Goal: Task Accomplishment & Management: Manage account settings

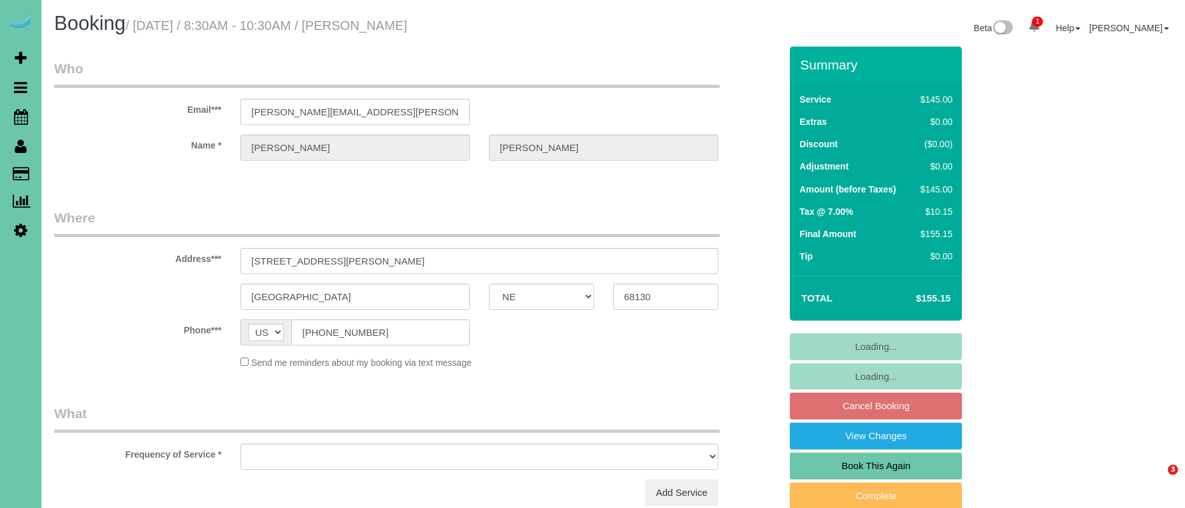
select select "NE"
select select "object:713"
select select "string:fspay-e8577a76-ead9-457e-96e9-233bd60d00c8"
select select "number:35"
select select "number:41"
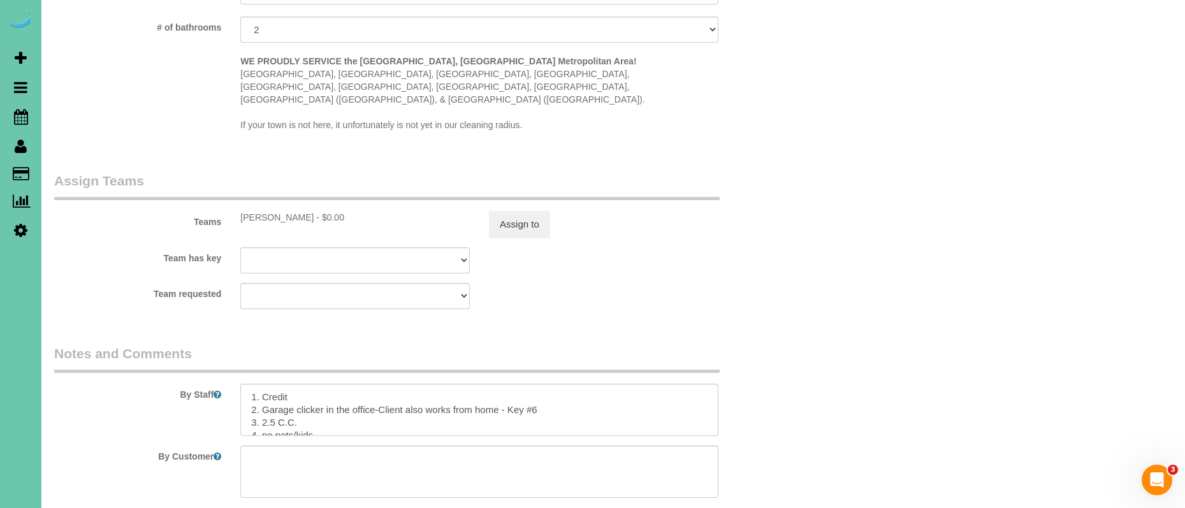
scroll to position [1177, 0]
click at [262, 393] on textarea at bounding box center [479, 410] width 478 height 52
drag, startPoint x: 339, startPoint y: 393, endPoint x: 356, endPoint y: 393, distance: 17.2
click at [327, 393] on textarea at bounding box center [479, 410] width 478 height 52
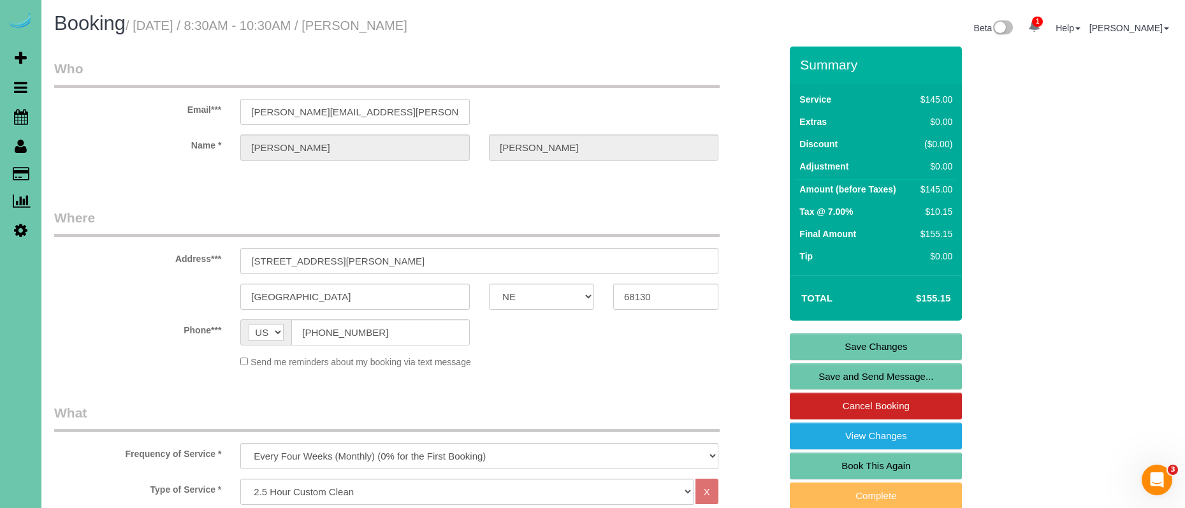
scroll to position [0, 0]
type textarea "1. Credit 2. Garage clicker in the office-Client also works from home - Key #6 …"
drag, startPoint x: 862, startPoint y: 342, endPoint x: 818, endPoint y: 333, distance: 45.0
click at [862, 342] on link "Save Changes" at bounding box center [876, 346] width 172 height 27
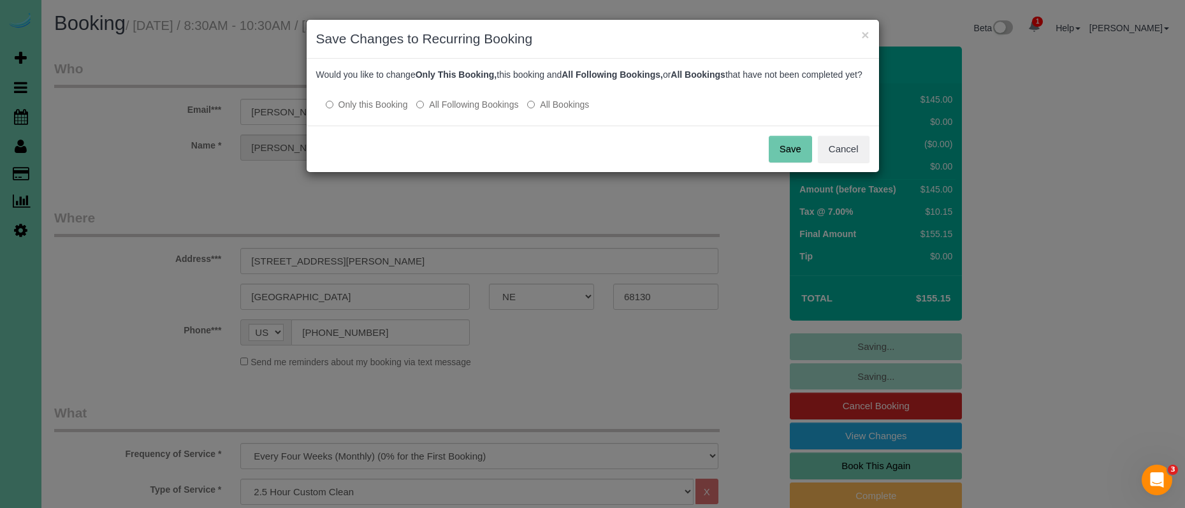
drag, startPoint x: 477, startPoint y: 114, endPoint x: 581, endPoint y: 117, distance: 103.3
click at [482, 111] on label "All Following Bookings" at bounding box center [467, 104] width 102 height 13
click at [783, 163] on button "Save" at bounding box center [790, 149] width 43 height 27
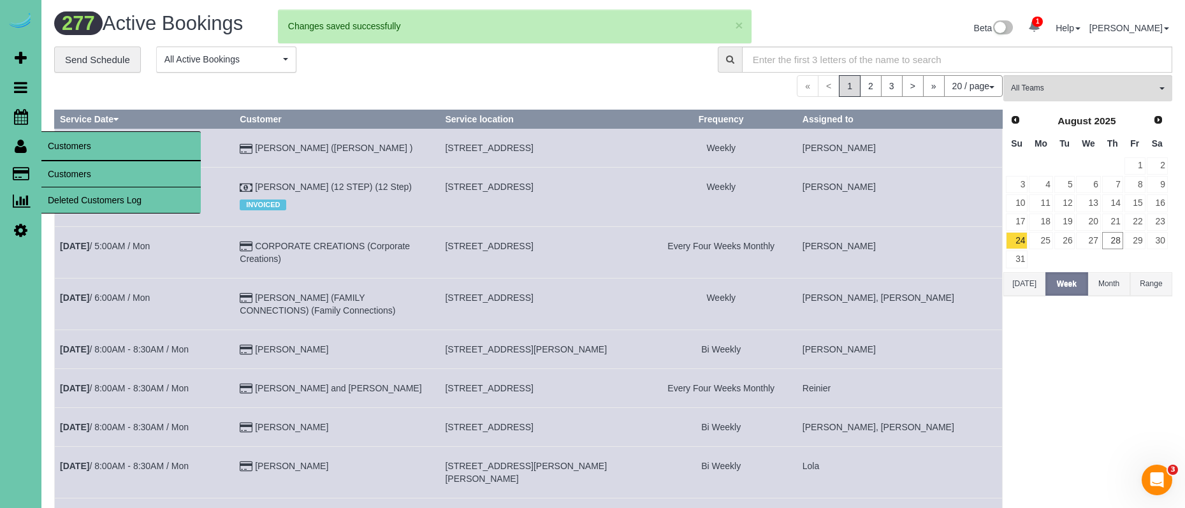
click at [59, 165] on link "Customers" at bounding box center [120, 173] width 159 height 25
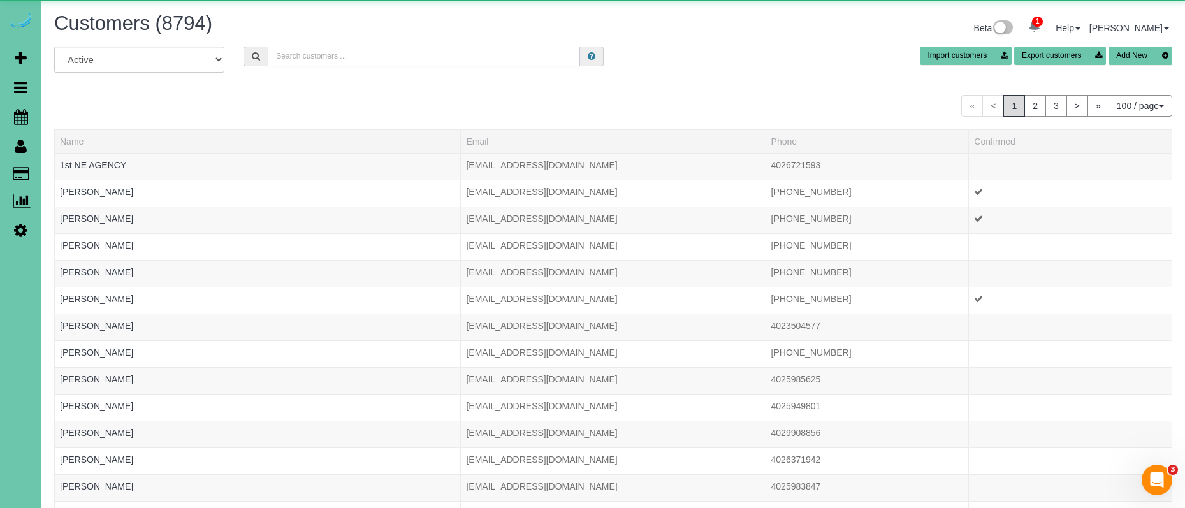
click at [344, 54] on input "text" at bounding box center [424, 57] width 312 height 20
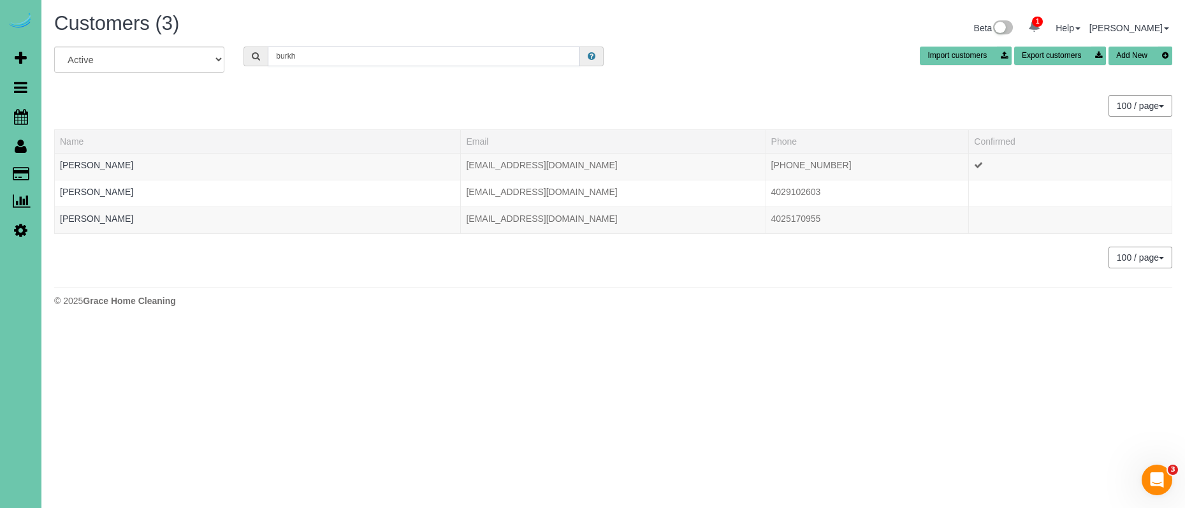
type input "burke"
drag, startPoint x: 344, startPoint y: 54, endPoint x: 106, endPoint y: 163, distance: 262.1
click at [106, 163] on link "Debra Burkholder" at bounding box center [96, 165] width 73 height 10
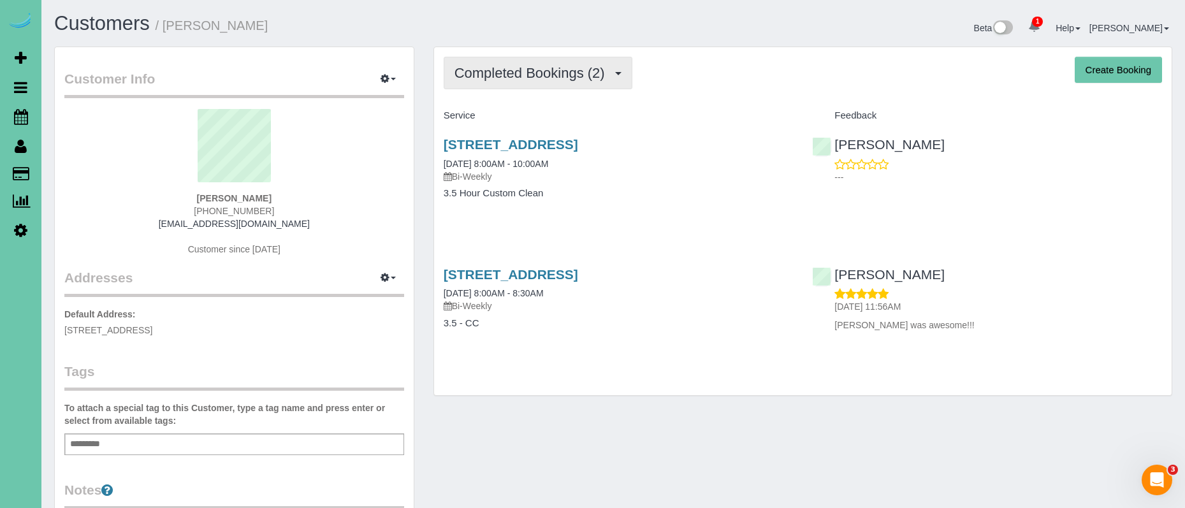
click at [548, 68] on span "Completed Bookings (2)" at bounding box center [532, 73] width 157 height 16
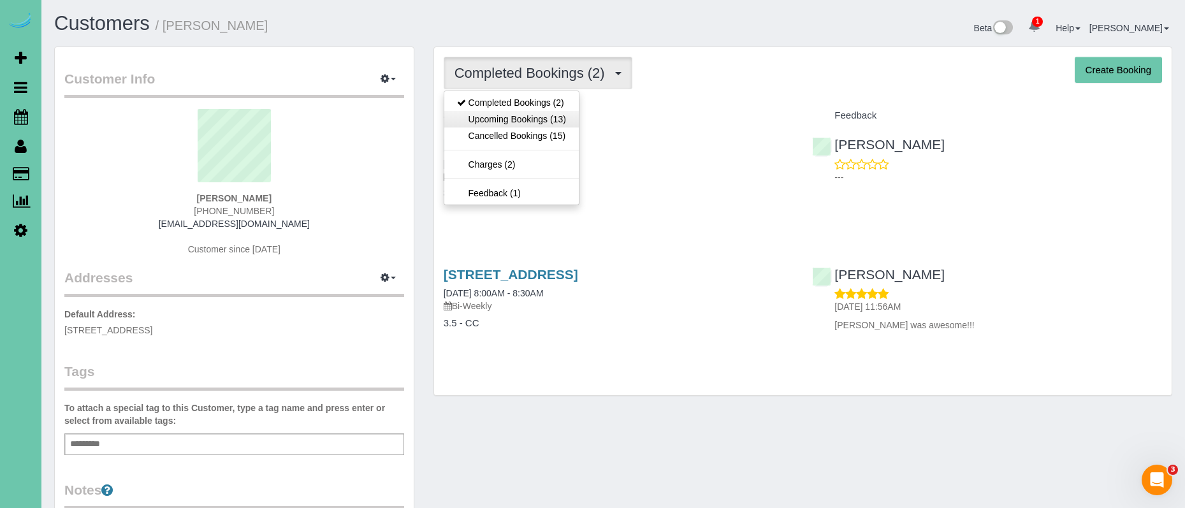
click at [548, 117] on link "Upcoming Bookings (13)" at bounding box center [511, 119] width 134 height 17
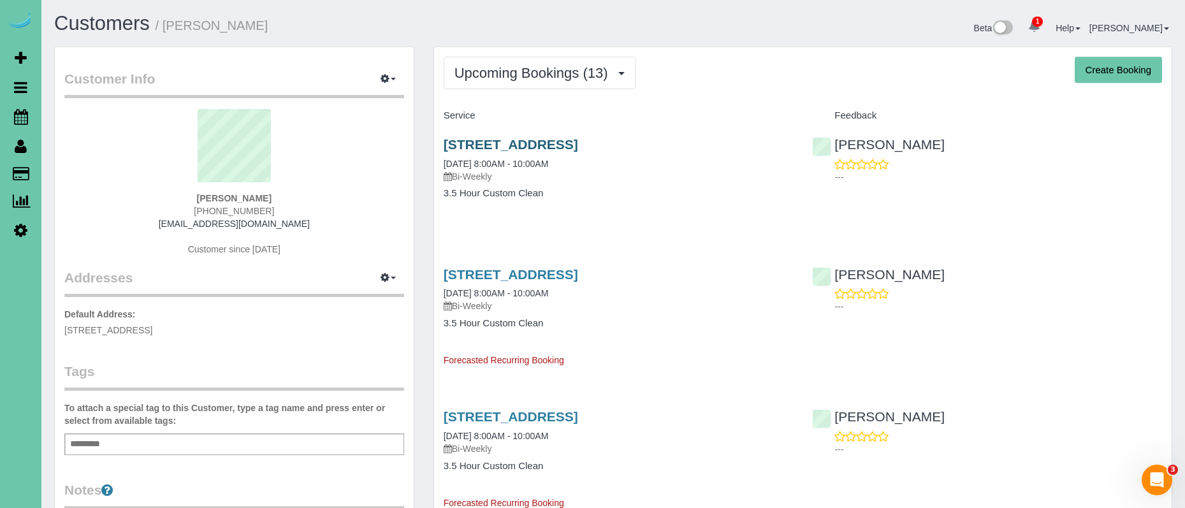
click at [526, 142] on link "[STREET_ADDRESS]" at bounding box center [511, 144] width 134 height 15
click at [494, 78] on span "Upcoming Bookings (13)" at bounding box center [534, 73] width 160 height 16
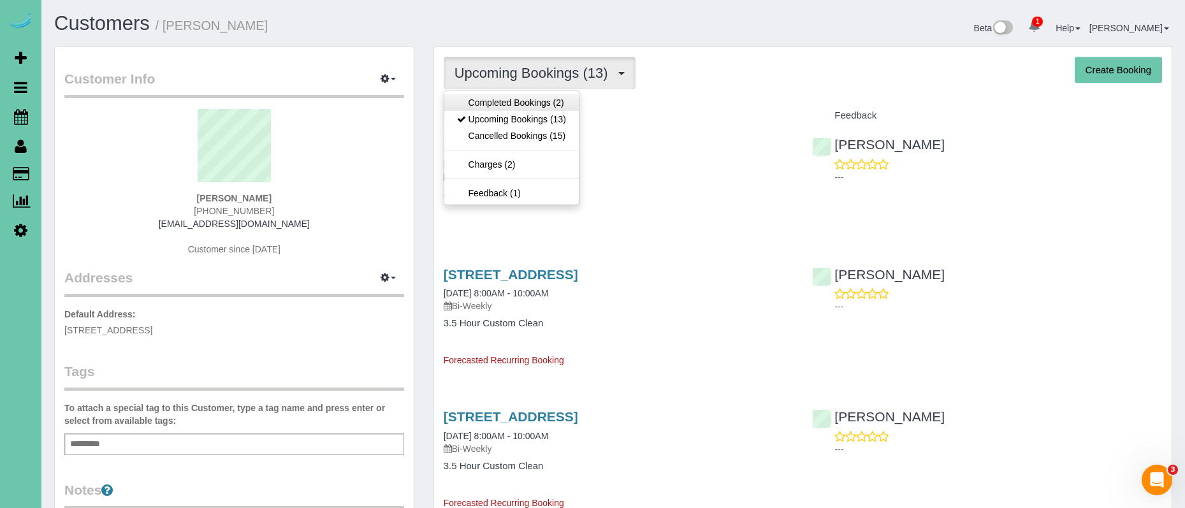
click at [488, 94] on link "Completed Bookings (2)" at bounding box center [511, 102] width 134 height 17
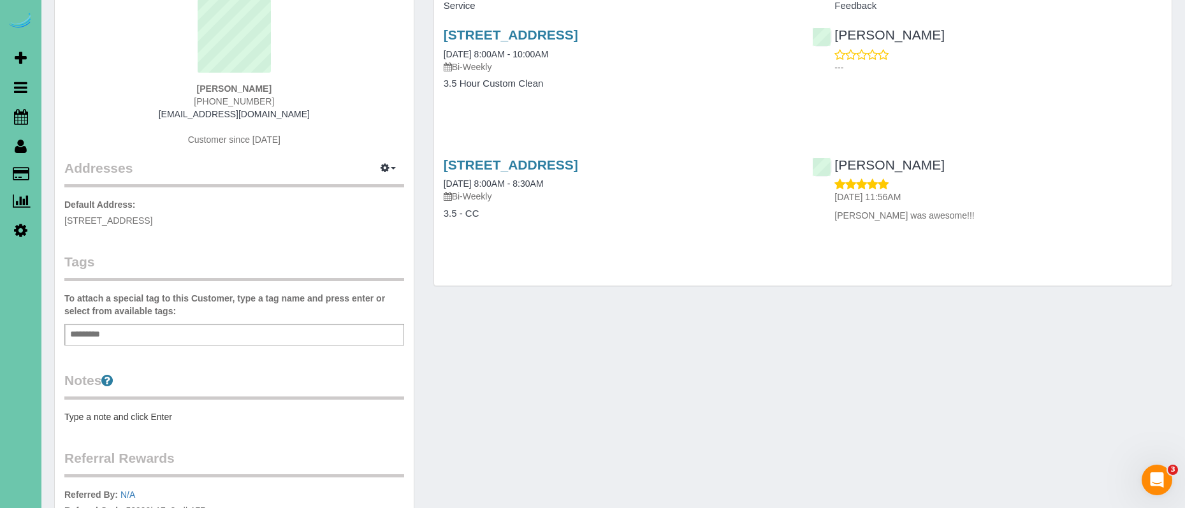
scroll to position [110, 0]
click at [576, 165] on link "[STREET_ADDRESS]" at bounding box center [511, 164] width 134 height 15
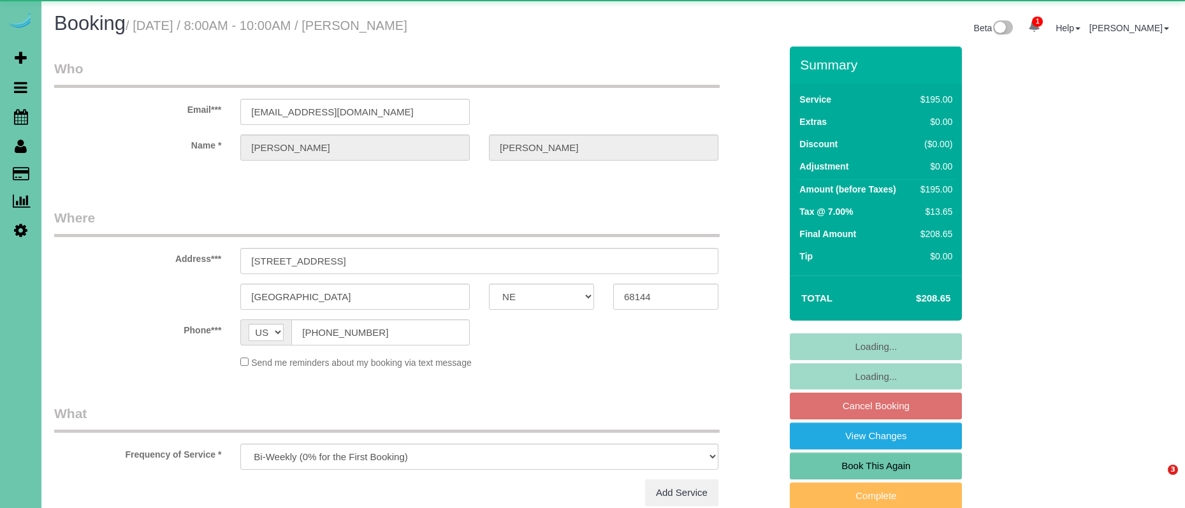
select select "NE"
select select "string:fspay-f957d2cf-9e19-47fb-a5c5-2568a0a1464f"
select select "object:704"
select select "spot1"
select select "number:37"
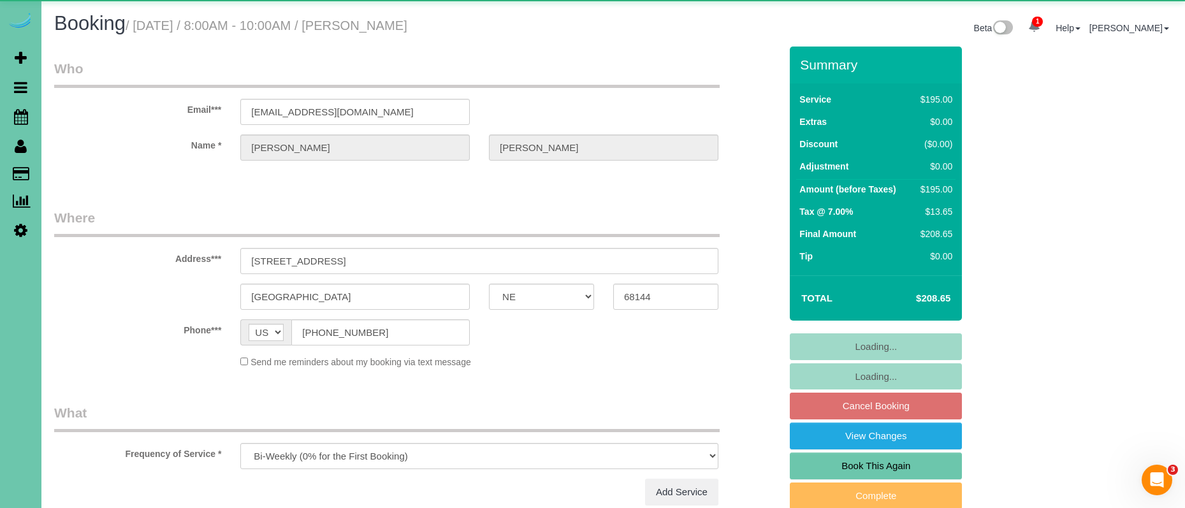
select select "number:41"
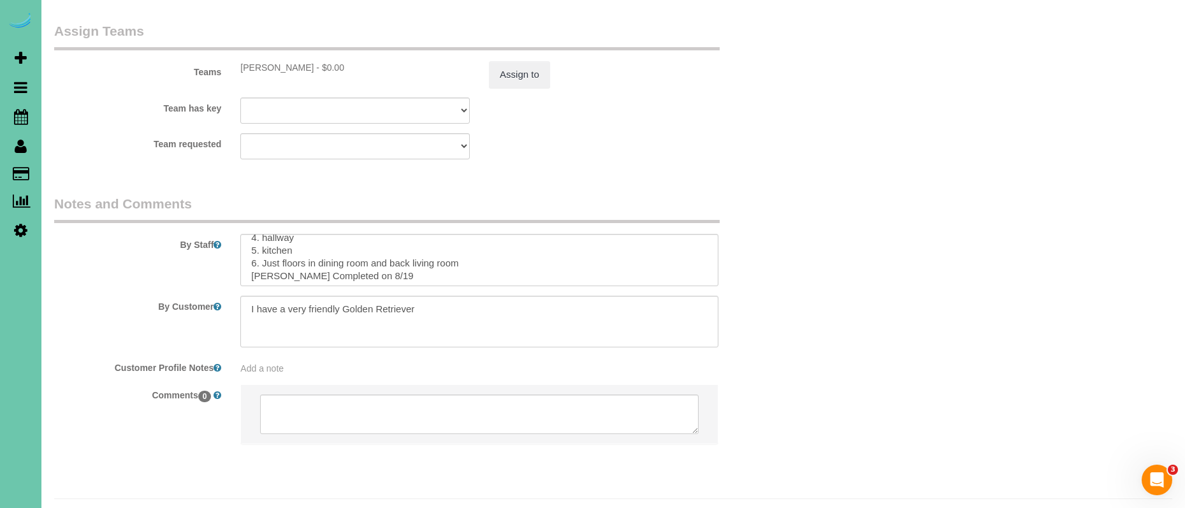
scroll to position [59, 0]
drag, startPoint x: 383, startPoint y: 245, endPoint x: 228, endPoint y: 245, distance: 154.9
click at [226, 245] on div "By Staff" at bounding box center [417, 240] width 745 height 92
click at [249, 234] on textarea at bounding box center [479, 260] width 478 height 52
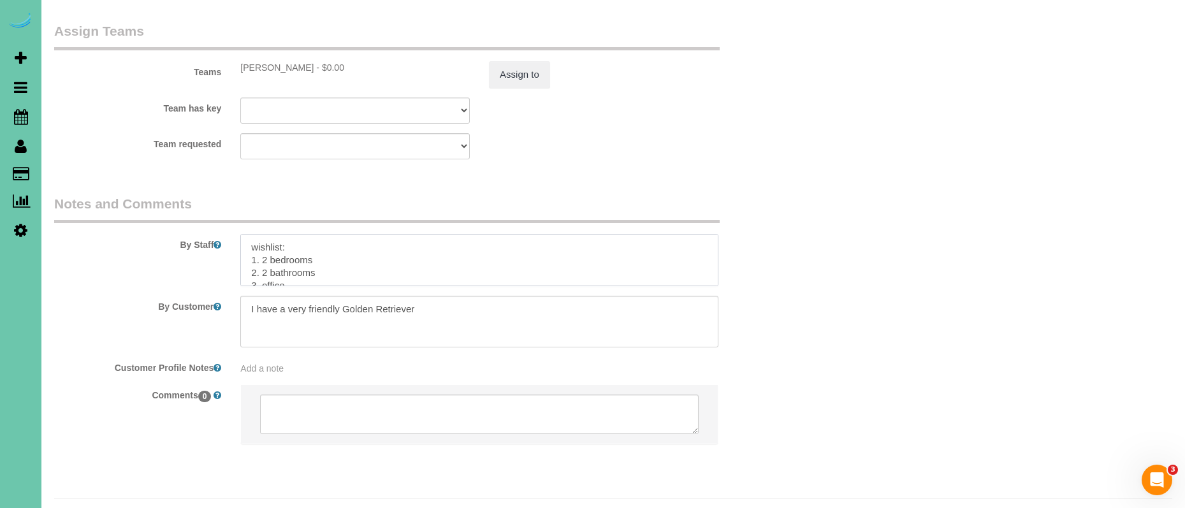
paste textarea "1. credit 2. client home 3. biweekly recurring - 3.5 custom clean 4. client has…"
drag, startPoint x: 502, startPoint y: 233, endPoint x: 247, endPoint y: 210, distance: 255.3
click at [248, 234] on textarea at bounding box center [479, 260] width 478 height 52
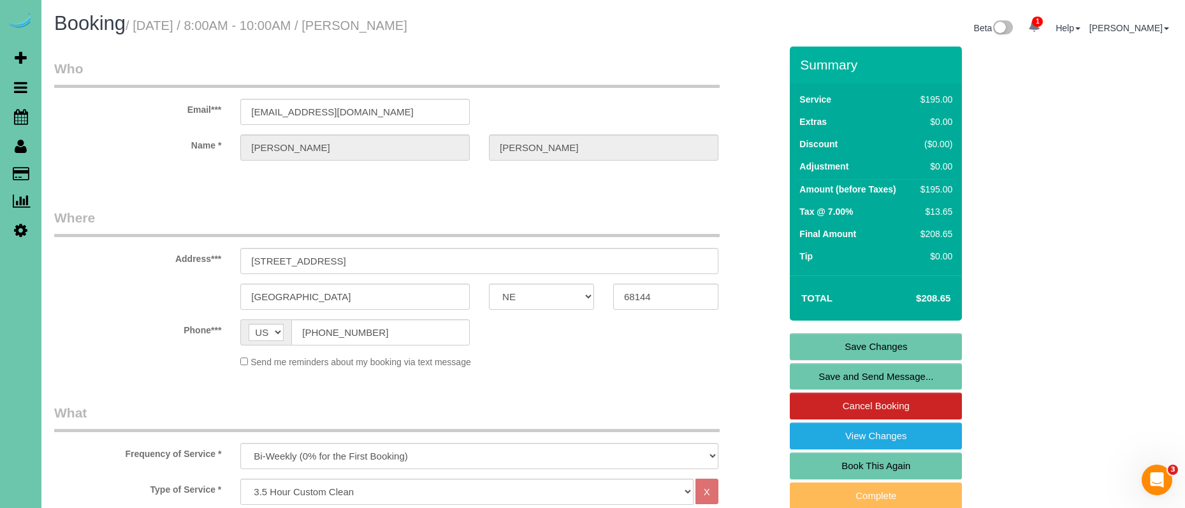
scroll to position [0, 0]
type textarea "1. credit 2. client home 3. biweekly recurring - 3.5 custom clean 4. client has…"
click at [843, 345] on link "Save Changes" at bounding box center [876, 346] width 172 height 27
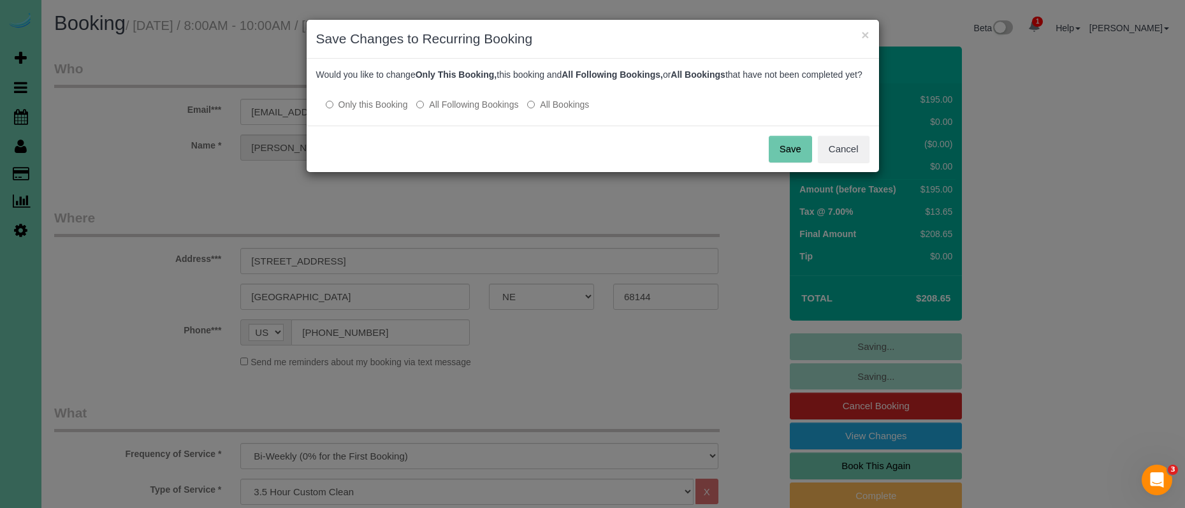
drag, startPoint x: 498, startPoint y: 115, endPoint x: 583, endPoint y: 126, distance: 85.4
click at [498, 111] on label "All Following Bookings" at bounding box center [467, 104] width 102 height 13
click at [794, 154] on button "Save" at bounding box center [790, 149] width 43 height 27
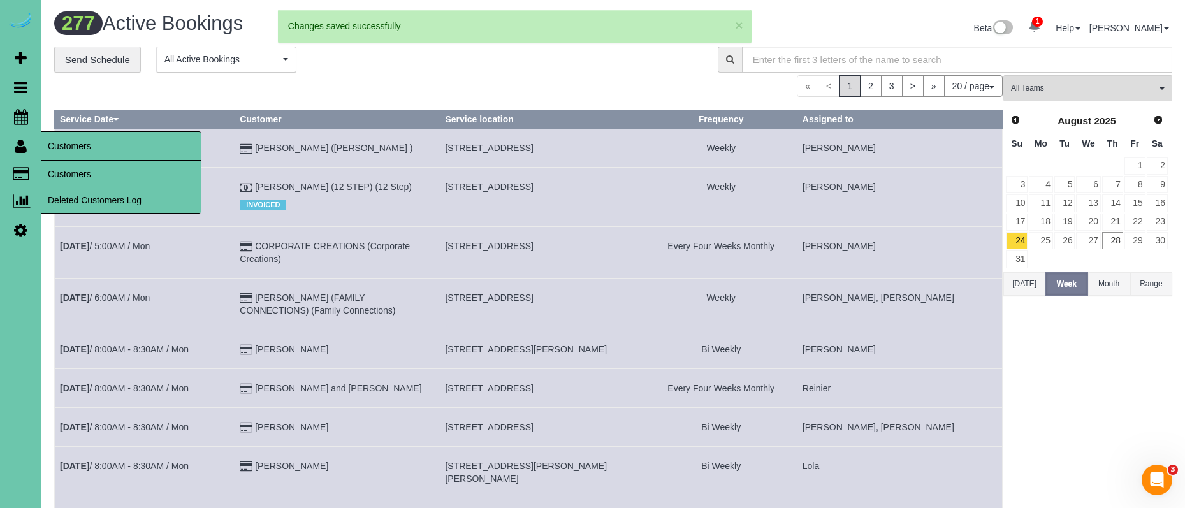
click at [71, 170] on link "Customers" at bounding box center [120, 173] width 159 height 25
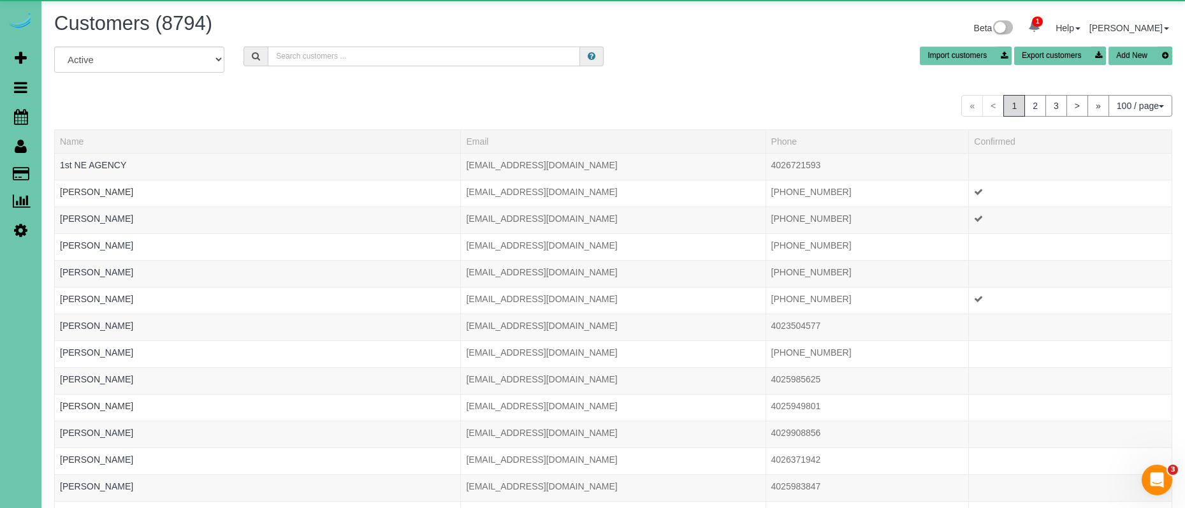
click at [311, 57] on input "text" at bounding box center [424, 57] width 312 height 20
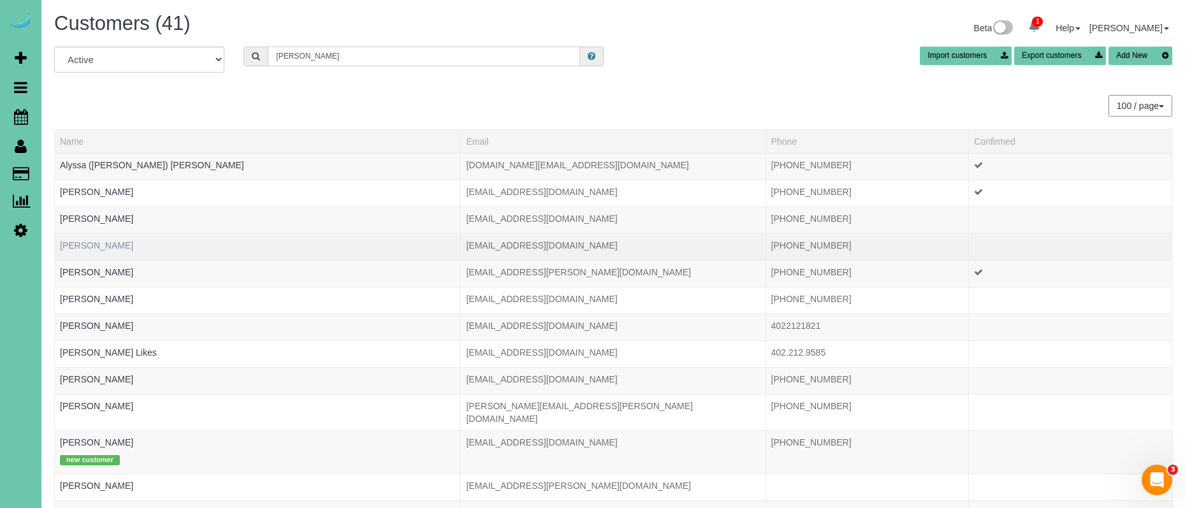
type input "dian"
click at [92, 245] on link "Callie Dian" at bounding box center [96, 245] width 73 height 10
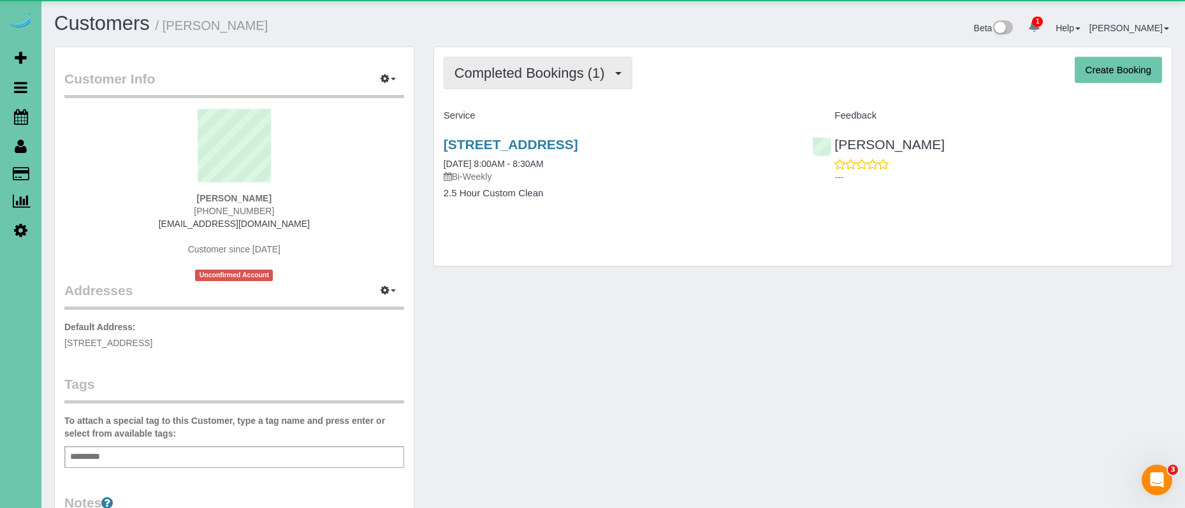
click at [527, 74] on span "Completed Bookings (1)" at bounding box center [532, 73] width 157 height 16
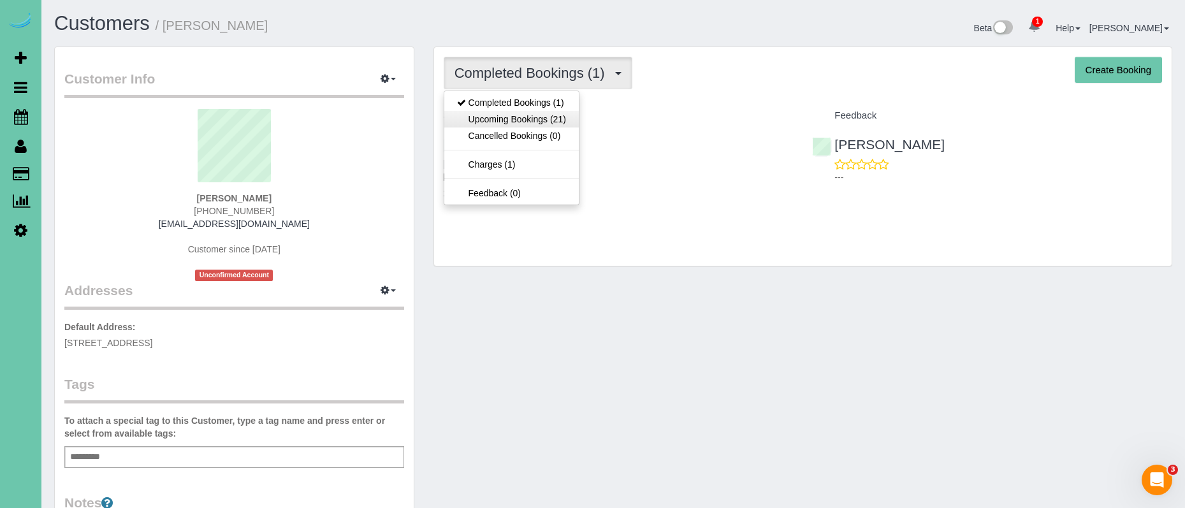
click at [521, 112] on link "Upcoming Bookings (21)" at bounding box center [511, 119] width 134 height 17
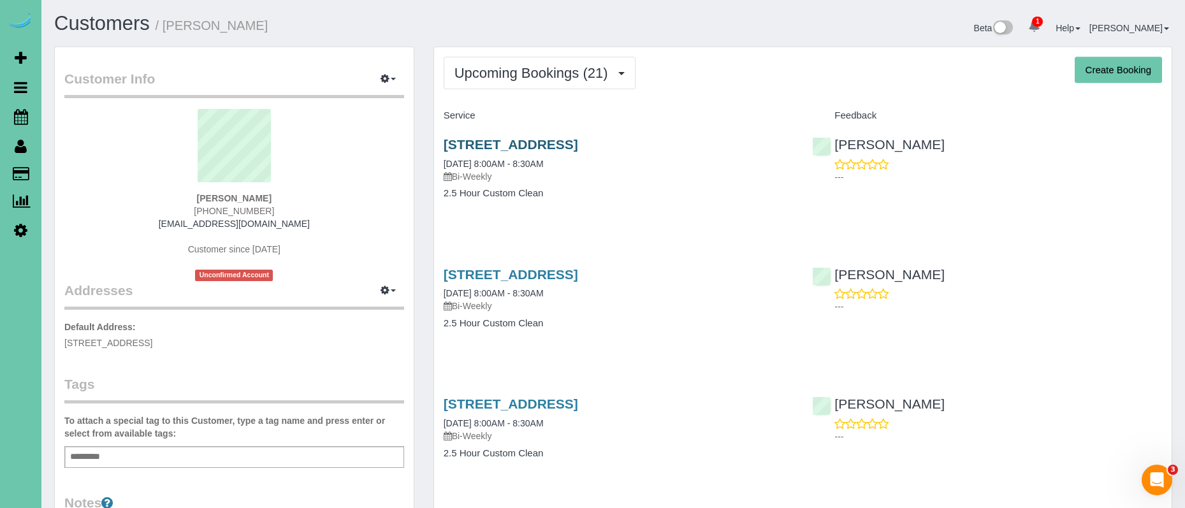
click at [566, 144] on link "667 N 59th Street, Omaha, NE 68132" at bounding box center [511, 144] width 134 height 15
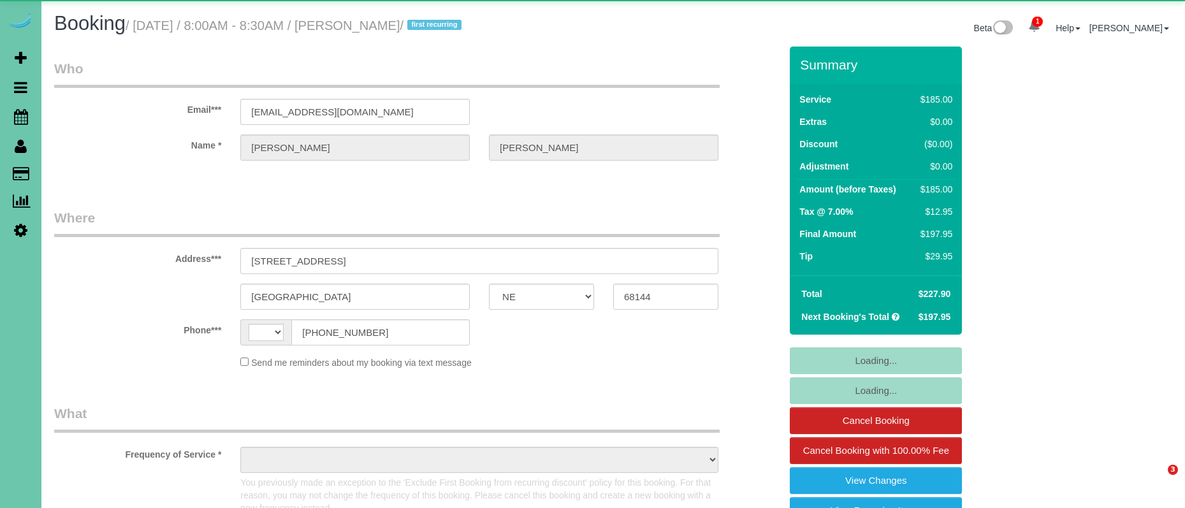
select select "NE"
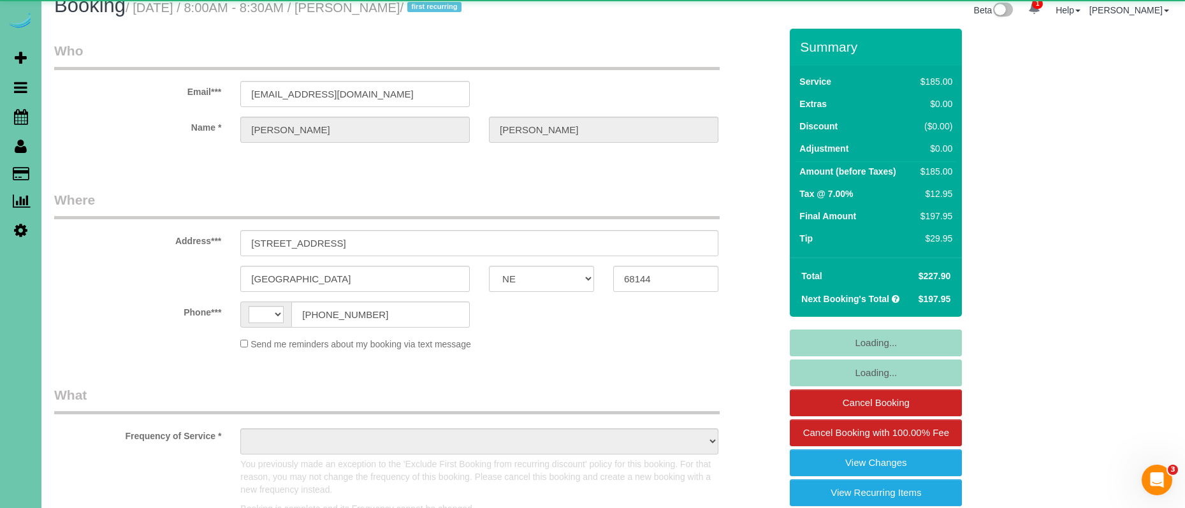
select select "string:US"
select select "object:907"
select select "string:fspay-db565223-51b9-49cd-be19-75fe83e1ec5d"
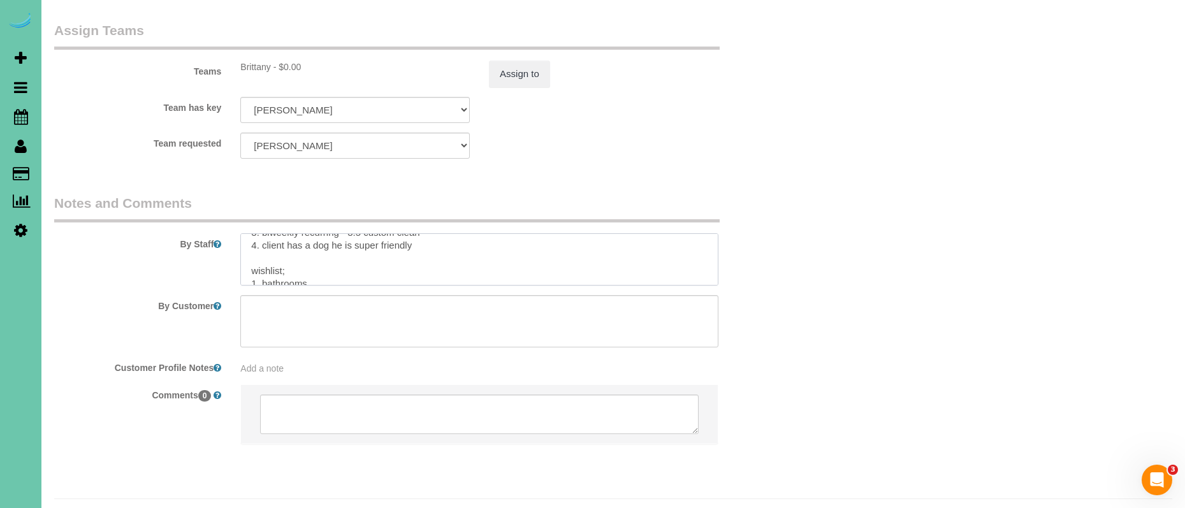
scroll to position [83, 0]
drag, startPoint x: 249, startPoint y: 210, endPoint x: 445, endPoint y: 281, distance: 208.1
click at [445, 280] on sui-booking-comments "By Staff By Customer Customer Profile Notes Add a note Comments 0" at bounding box center [417, 325] width 726 height 263
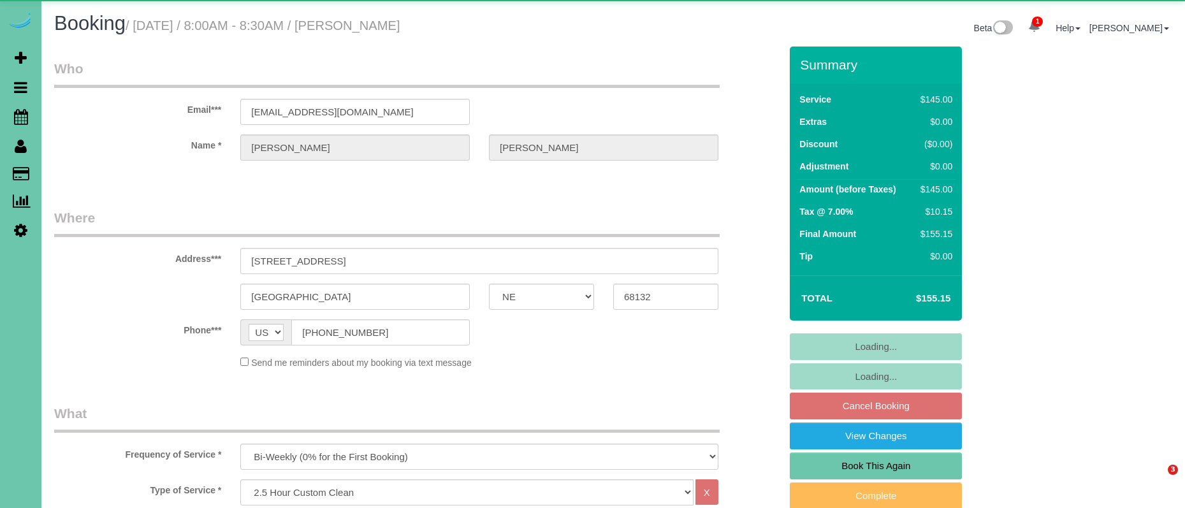
select select "NE"
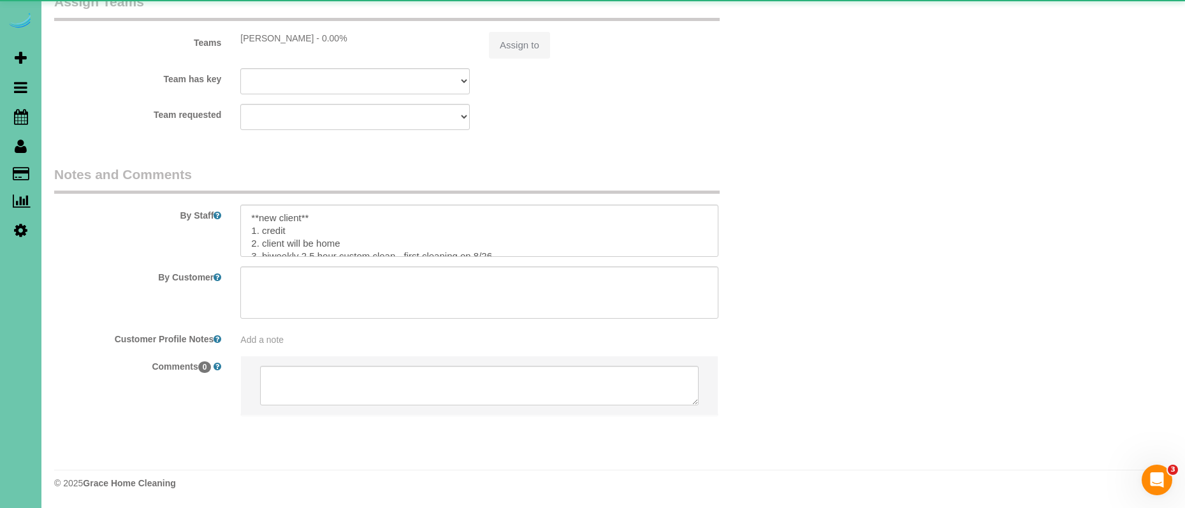
select select "number:36"
select select "number:42"
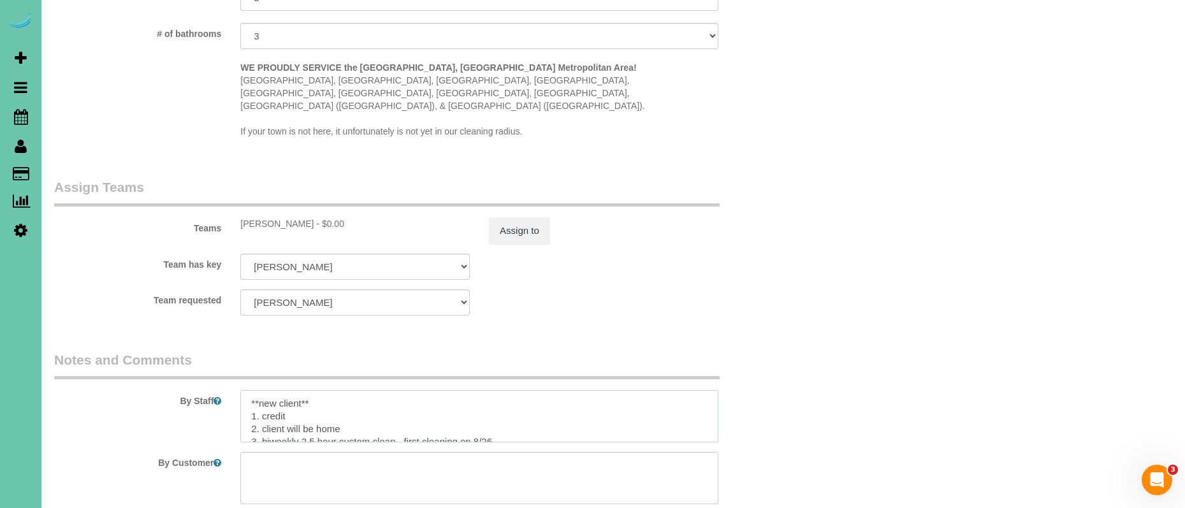
drag, startPoint x: 244, startPoint y: 366, endPoint x: 219, endPoint y: 366, distance: 25.5
click at [219, 366] on div "By Staff" at bounding box center [417, 397] width 745 height 92
drag, startPoint x: 493, startPoint y: 398, endPoint x: 402, endPoint y: 396, distance: 91.2
click at [400, 397] on textarea at bounding box center [479, 416] width 478 height 52
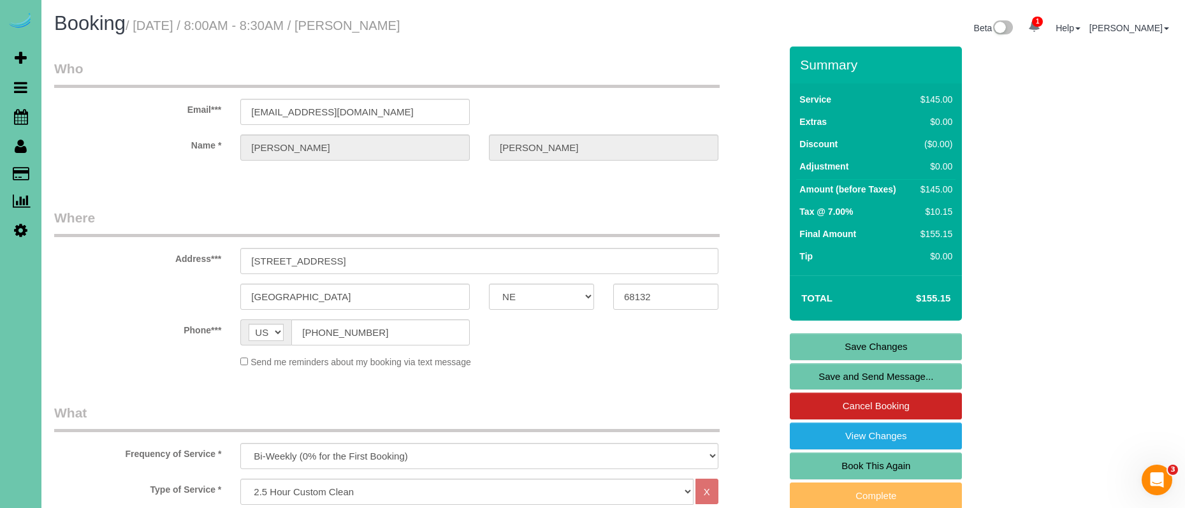
type textarea "1. credit 2. client will be home 3. biweekly 2.5 hour custom clean 4. expecting…"
click at [838, 349] on link "Save Changes" at bounding box center [876, 346] width 172 height 27
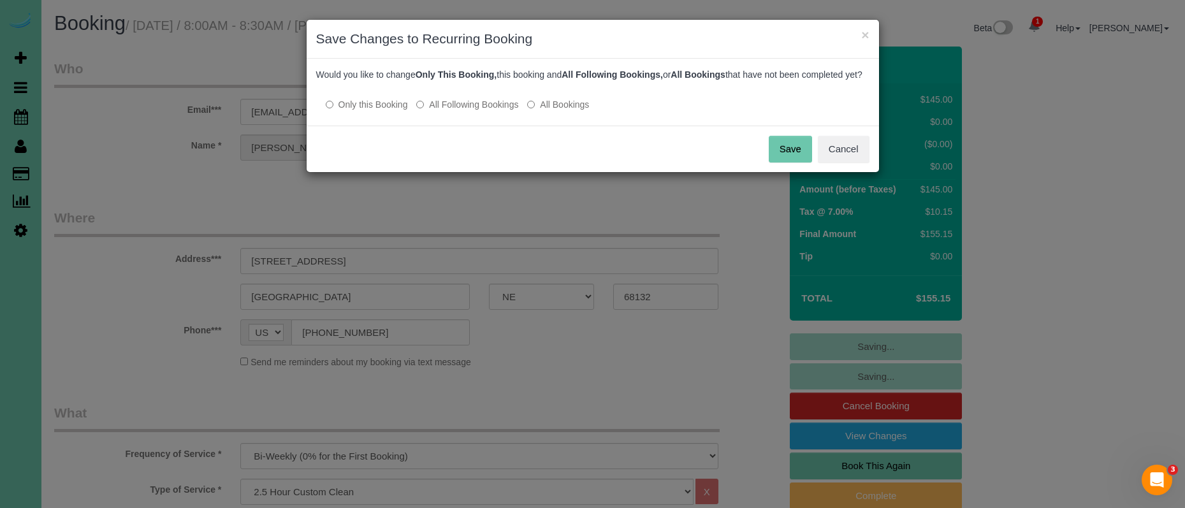
drag, startPoint x: 455, startPoint y: 114, endPoint x: 464, endPoint y: 116, distance: 9.1
click at [455, 111] on label "All Following Bookings" at bounding box center [467, 104] width 102 height 13
click at [785, 156] on button "Save" at bounding box center [790, 149] width 43 height 27
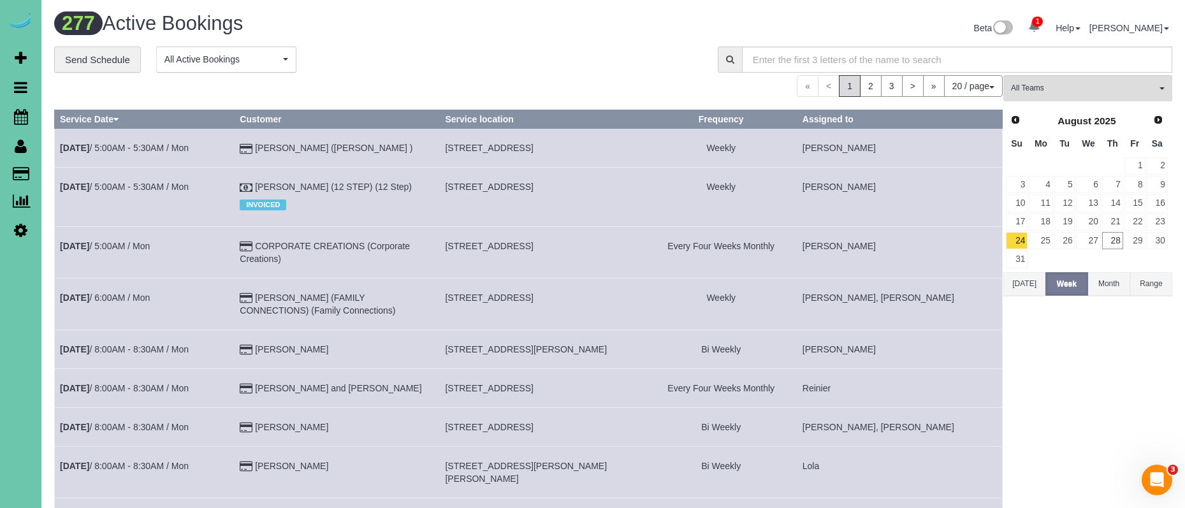
click at [27, 232] on link "Settings" at bounding box center [20, 229] width 41 height 29
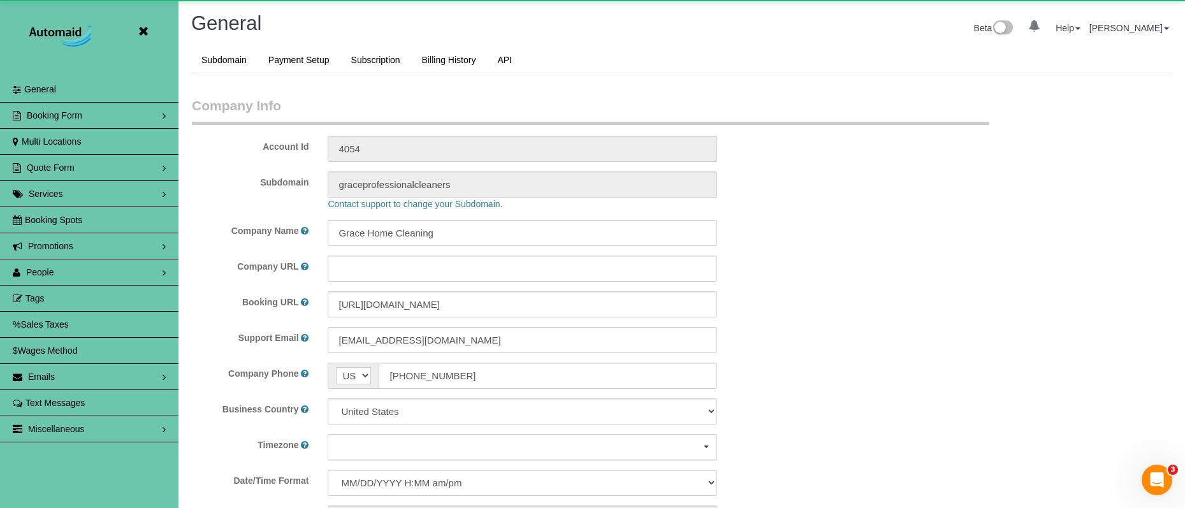
scroll to position [2696, 1185]
select select "5796"
click at [73, 267] on link "People" at bounding box center [89, 271] width 178 height 25
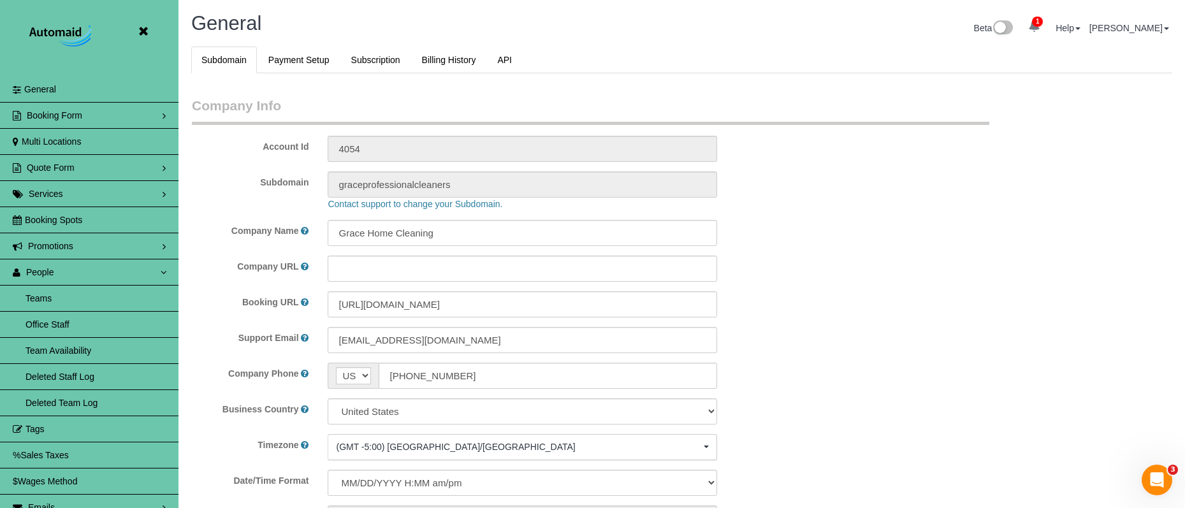
scroll to position [0, 0]
click at [67, 353] on link "Team Availability" at bounding box center [89, 350] width 178 height 25
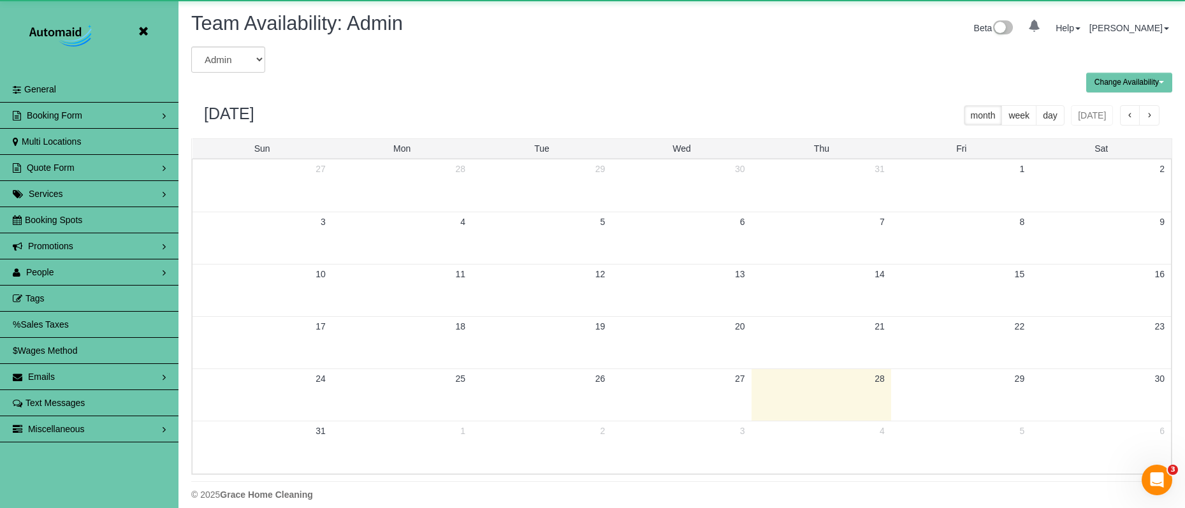
scroll to position [519, 1185]
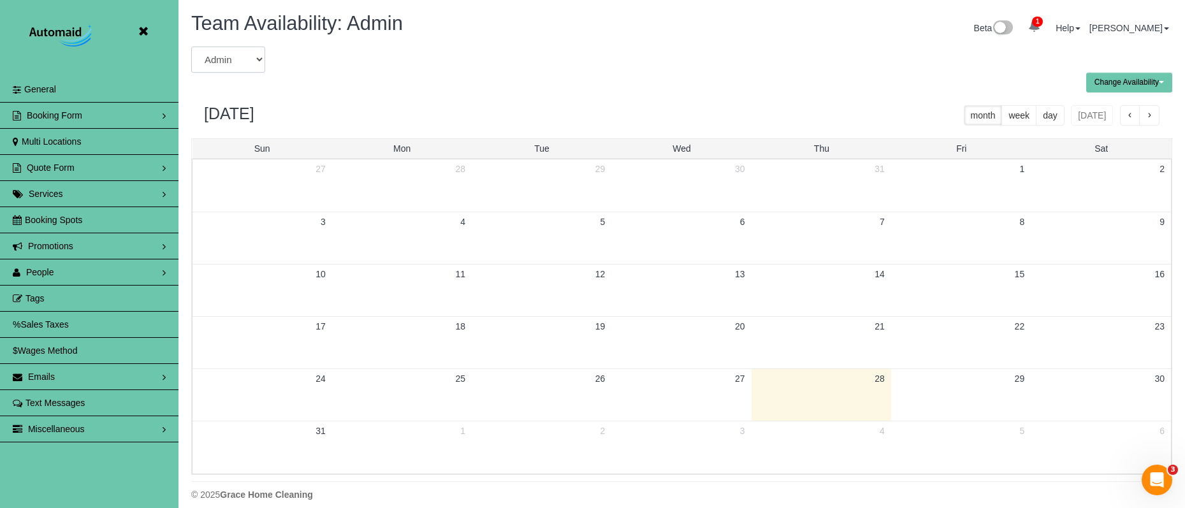
select select "number:36962"
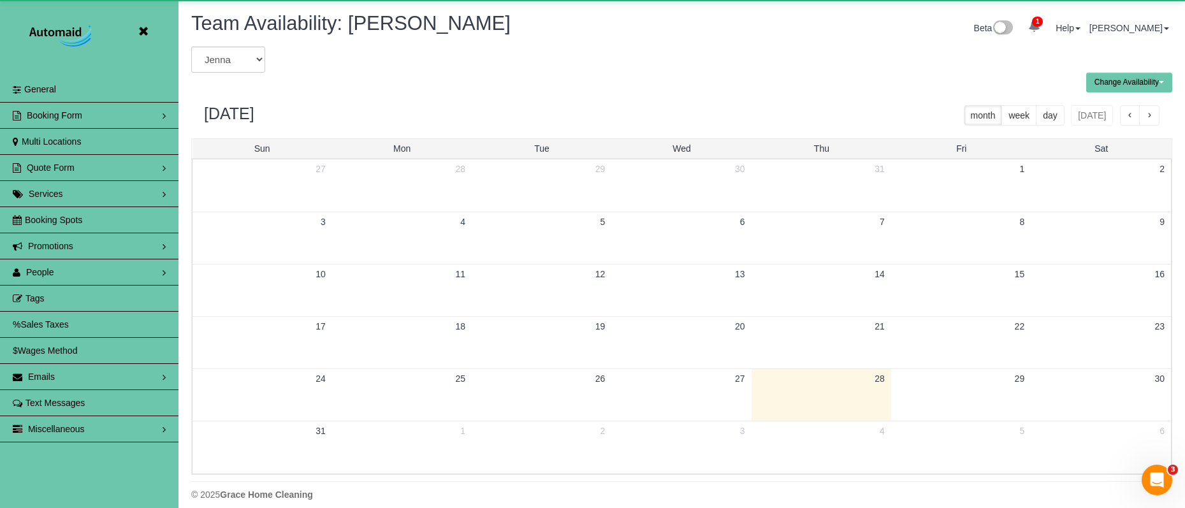
scroll to position [63217, 62551]
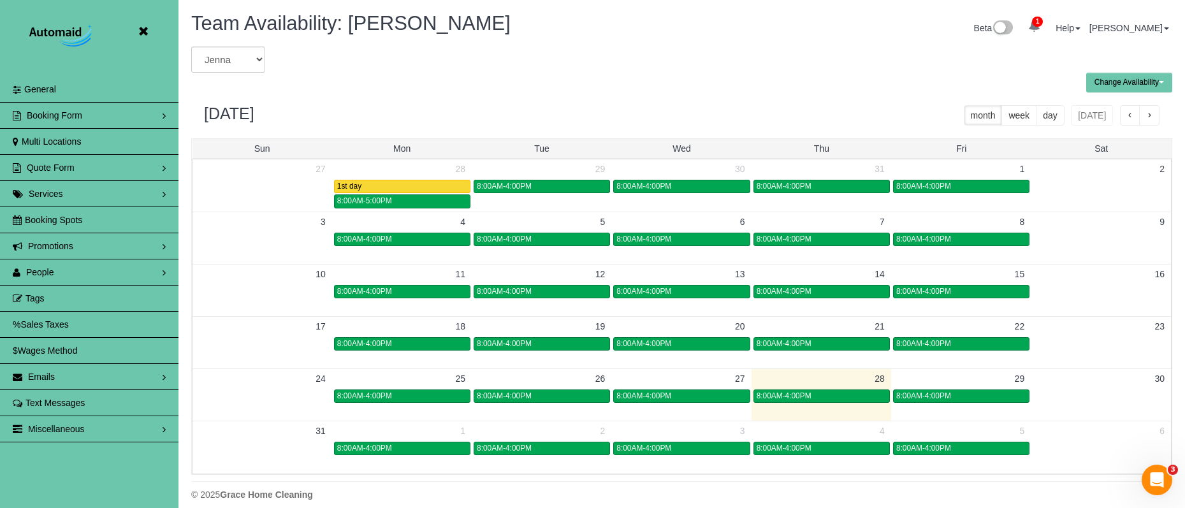
click at [1149, 115] on span "button" at bounding box center [1149, 116] width 6 height 9
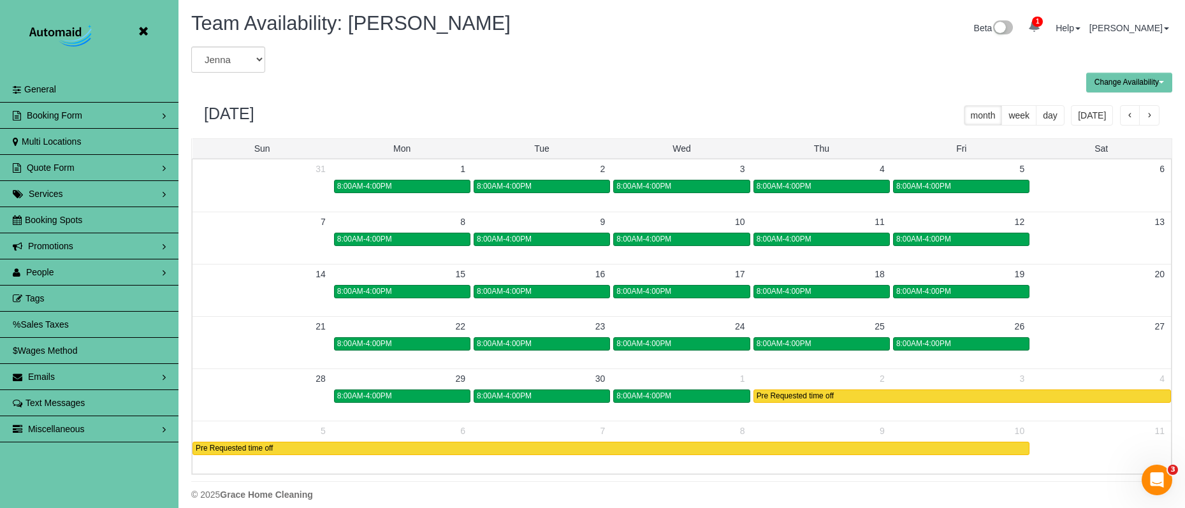
click at [1149, 115] on span "button" at bounding box center [1149, 116] width 6 height 9
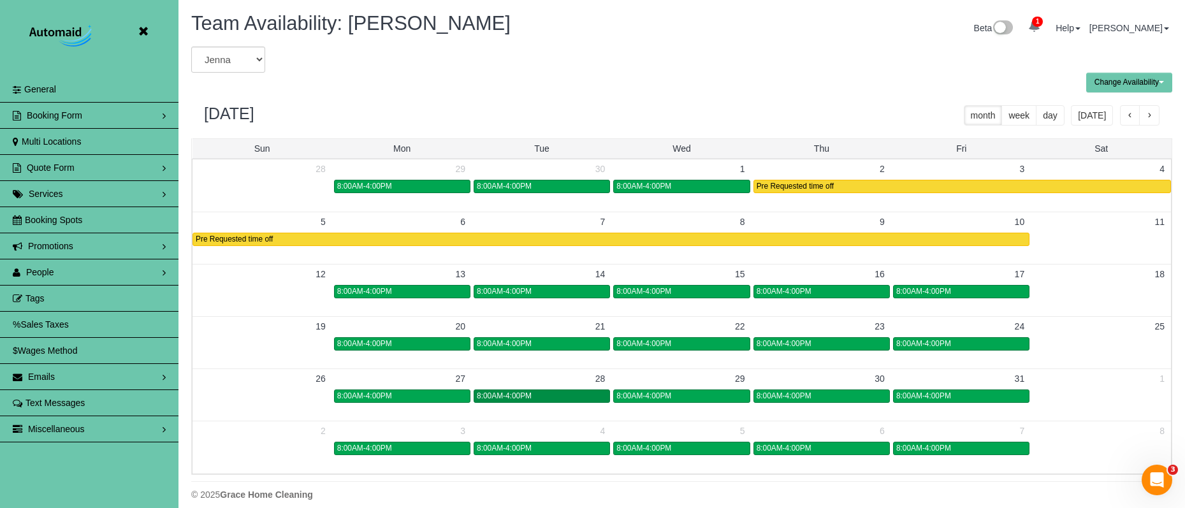
click at [580, 395] on div "8:00AM-4:00PM" at bounding box center [542, 396] width 130 height 10
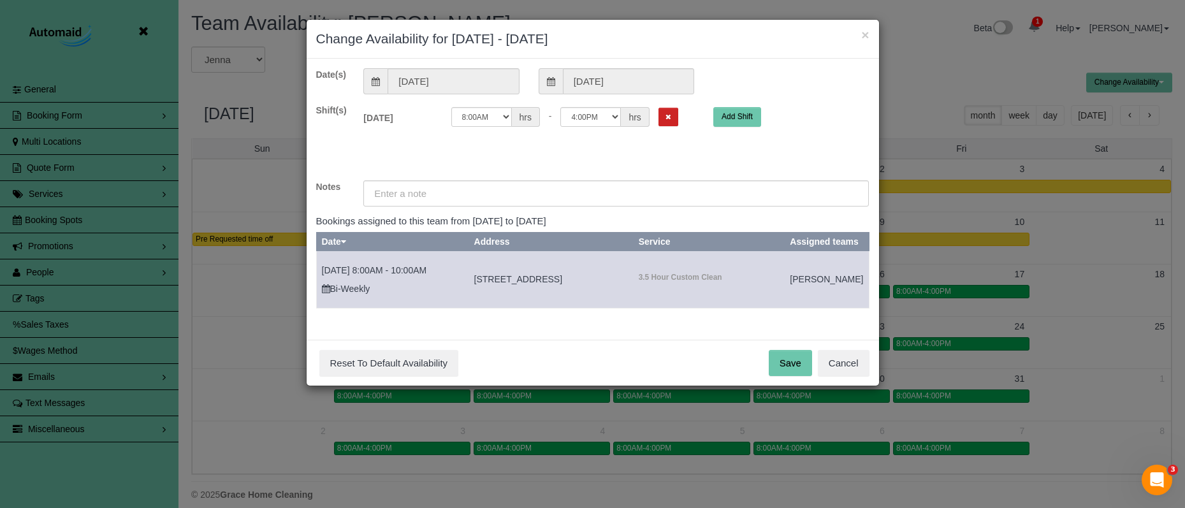
drag, startPoint x: 826, startPoint y: 379, endPoint x: 872, endPoint y: 321, distance: 74.0
click at [826, 377] on button "Cancel" at bounding box center [844, 363] width 52 height 27
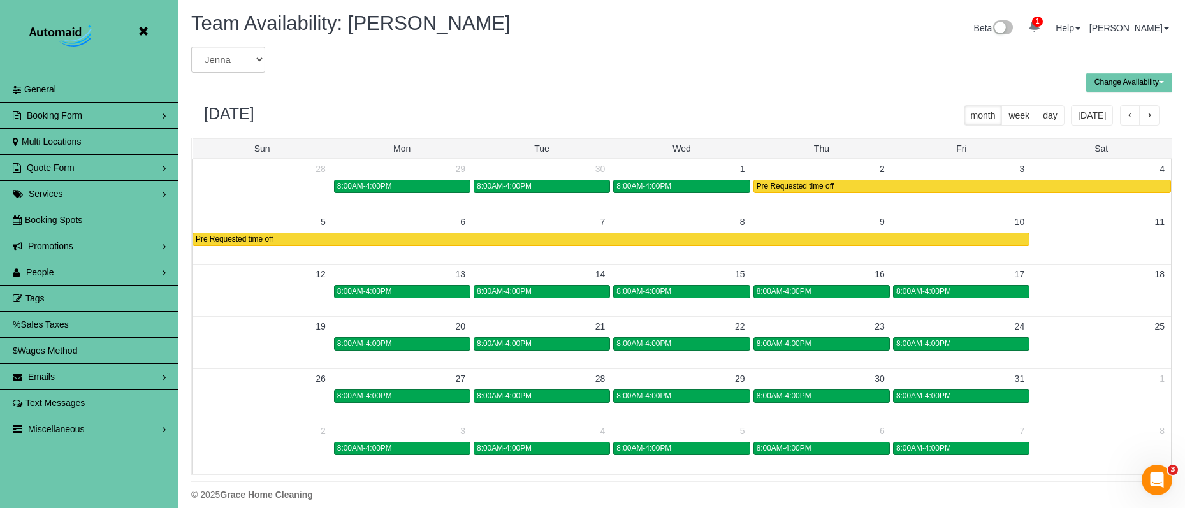
click at [1150, 110] on button "button" at bounding box center [1149, 115] width 20 height 20
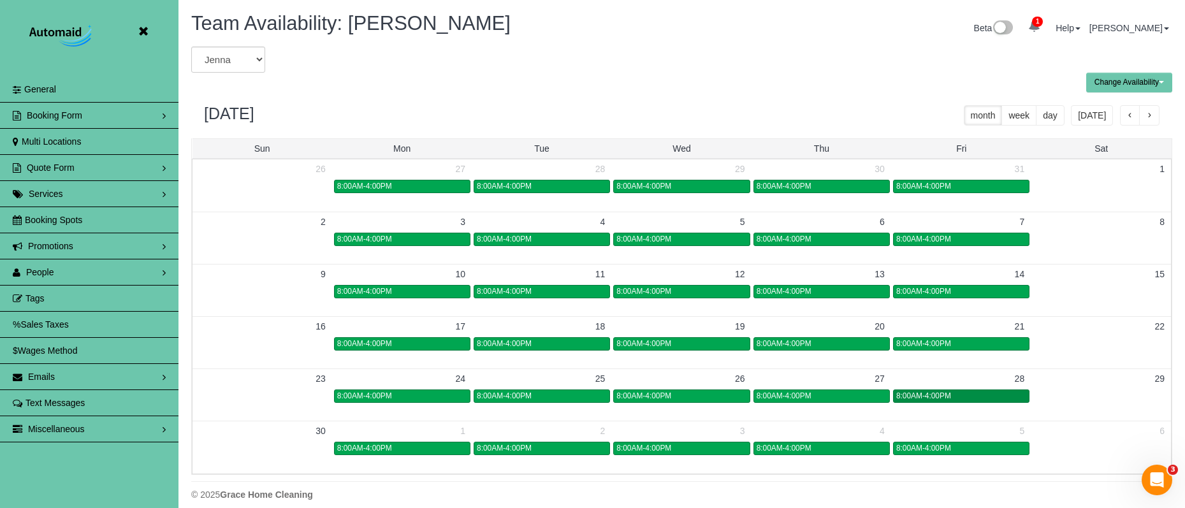
click at [968, 390] on link "8:00AM-4:00PM" at bounding box center [961, 395] width 136 height 13
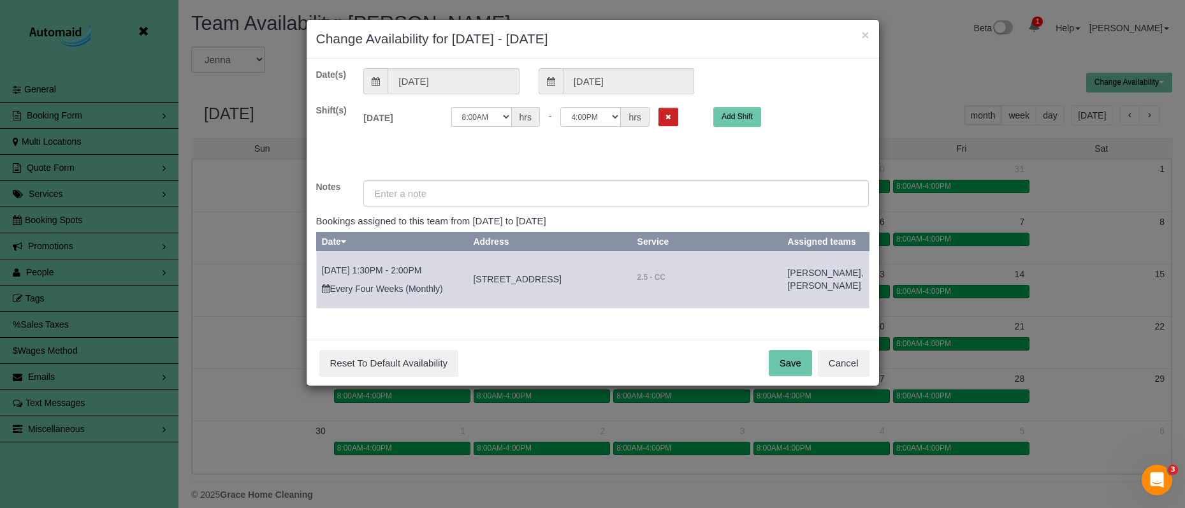
drag, startPoint x: 648, startPoint y: 113, endPoint x: 637, endPoint y: 124, distance: 15.3
click at [658, 113] on button "Remove Shift" at bounding box center [668, 117] width 20 height 18
click at [625, 180] on div "Date(s) [DATE] [DATE] Shift(s) [DATE] Off Add Shift Notes Bookings assigned to …" at bounding box center [592, 193] width 553 height 251
click at [603, 197] on input "text" at bounding box center [615, 193] width 505 height 26
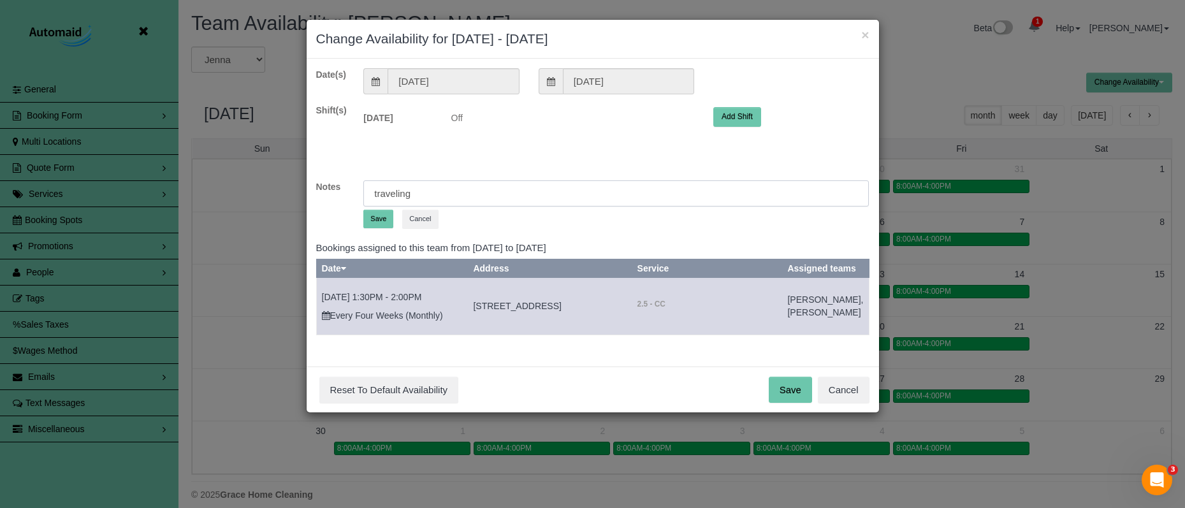
type input "traveling"
click at [368, 223] on button "Save" at bounding box center [378, 219] width 30 height 18
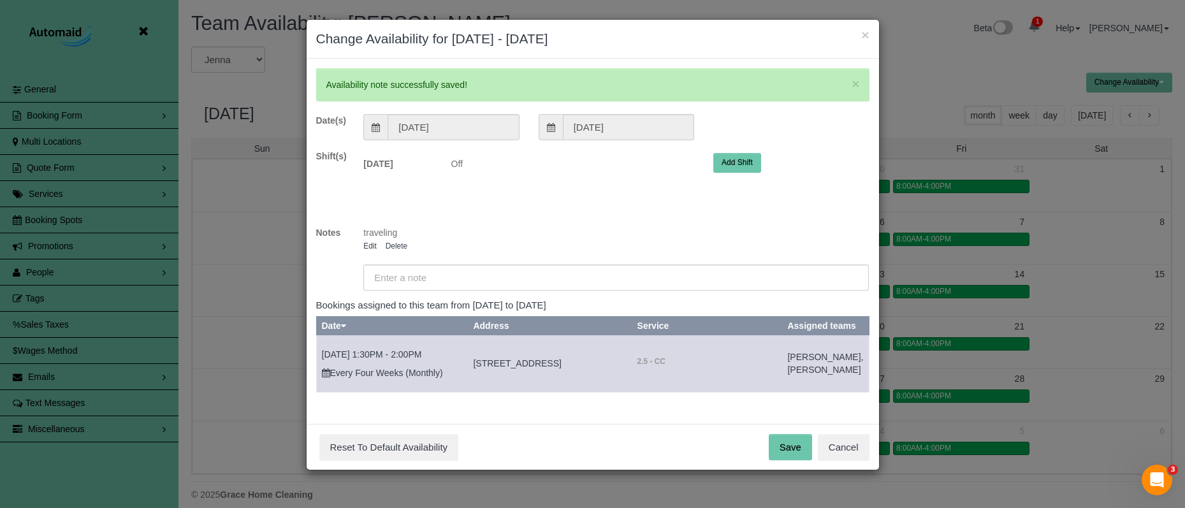
click at [772, 447] on button "Save" at bounding box center [790, 447] width 43 height 27
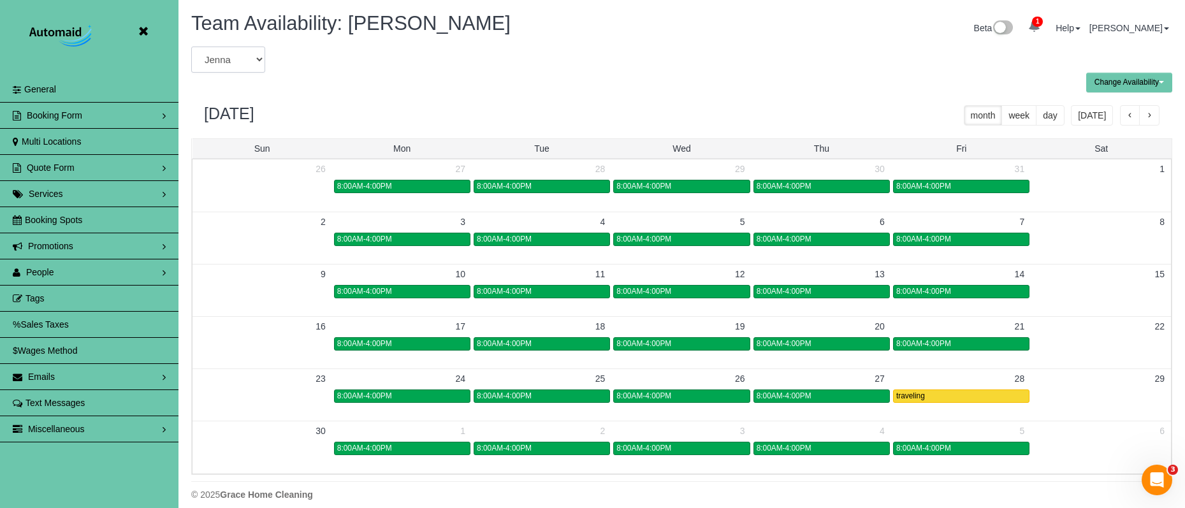
select select "number:3481"
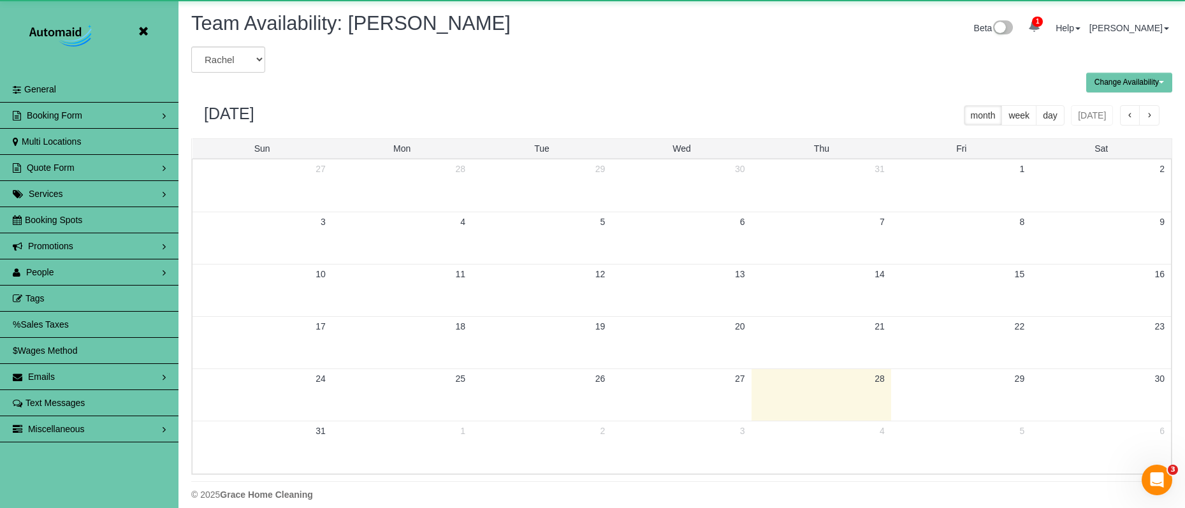
scroll to position [63217, 62551]
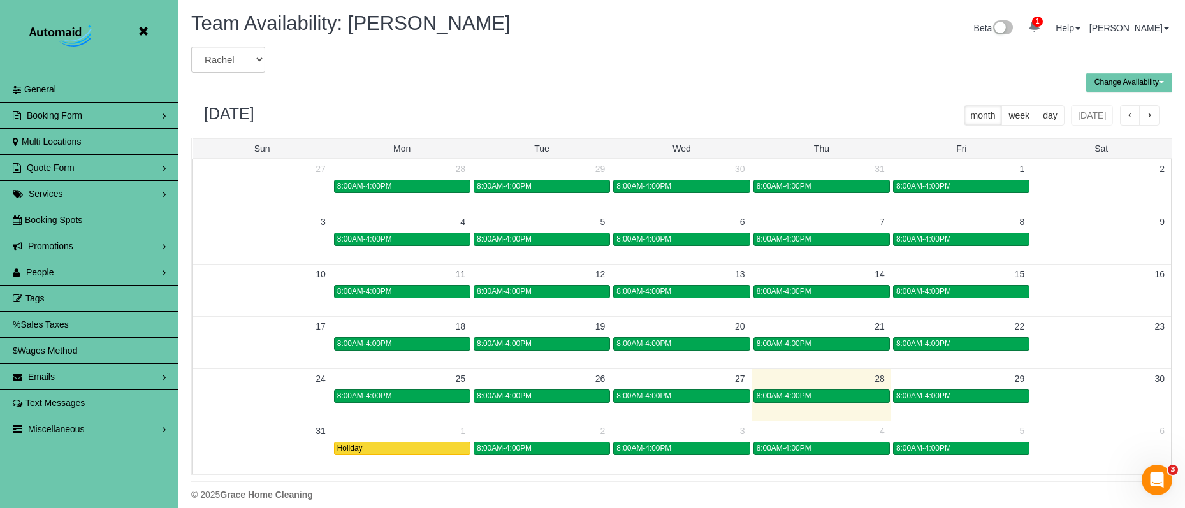
click at [1150, 114] on span "button" at bounding box center [1149, 116] width 6 height 9
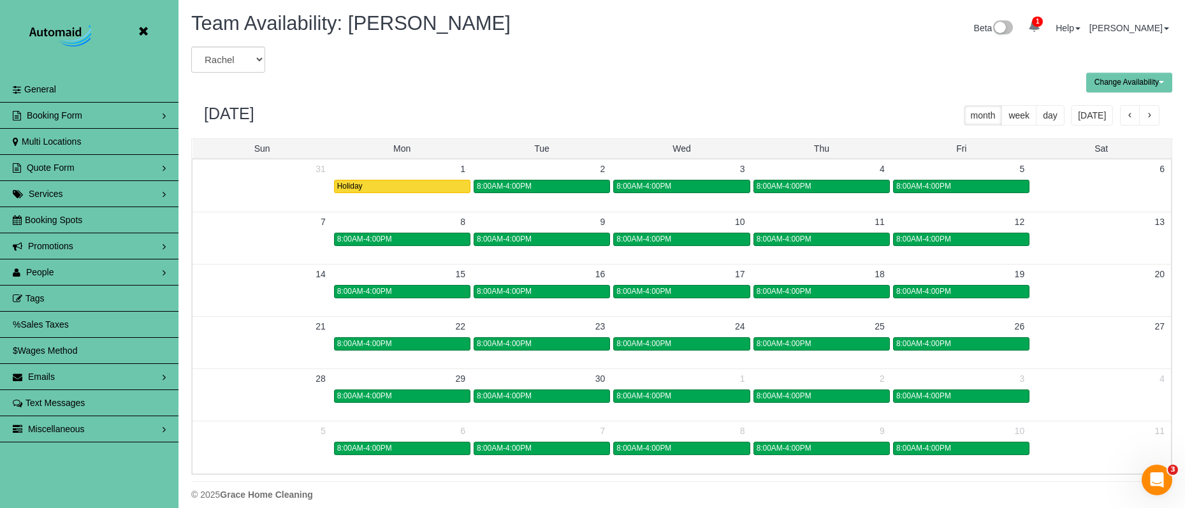
click at [1150, 114] on span "button" at bounding box center [1149, 116] width 6 height 9
click at [406, 335] on td "20" at bounding box center [402, 326] width 140 height 20
click at [408, 337] on body "Beta Close Settings General Booking Form Install Form Customize Form Fields Def…" at bounding box center [592, 254] width 1185 height 508
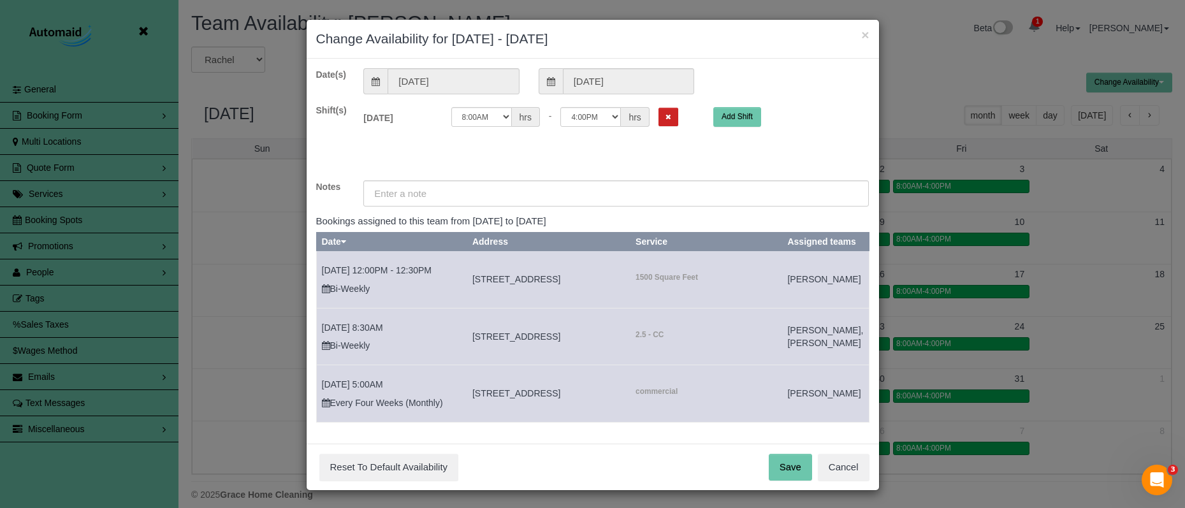
click at [637, 96] on div "Date(s) [DATE] [DATE] Shift(s) [DATE] Off 12:00AM 12:05AM 12:10AM 12:15AM 12:20…" at bounding box center [592, 245] width 553 height 355
click at [639, 91] on input "[DATE]" at bounding box center [628, 81] width 131 height 26
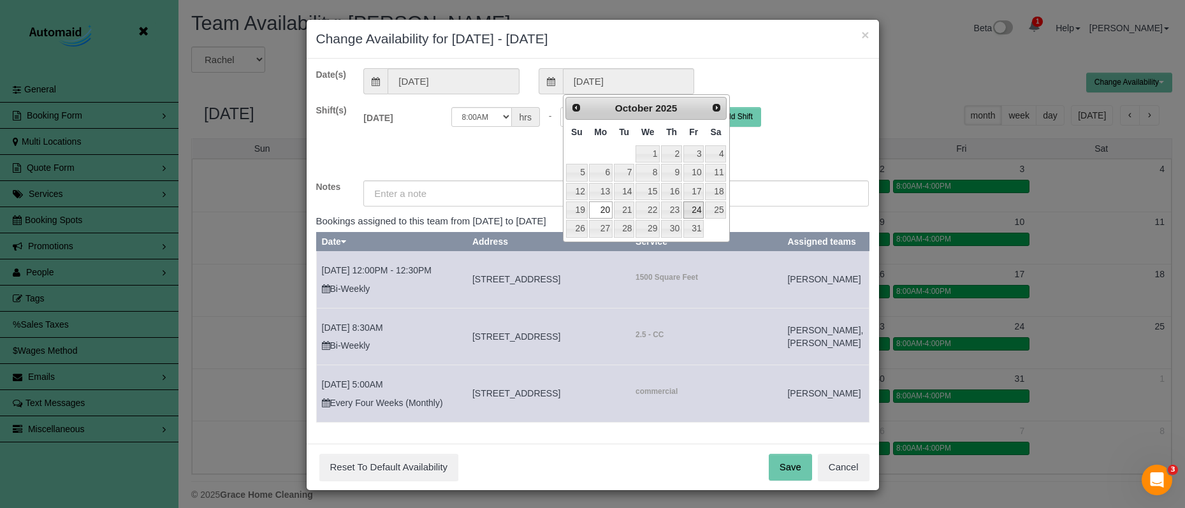
click at [695, 212] on link "24" at bounding box center [693, 209] width 20 height 17
type input "[DATE]"
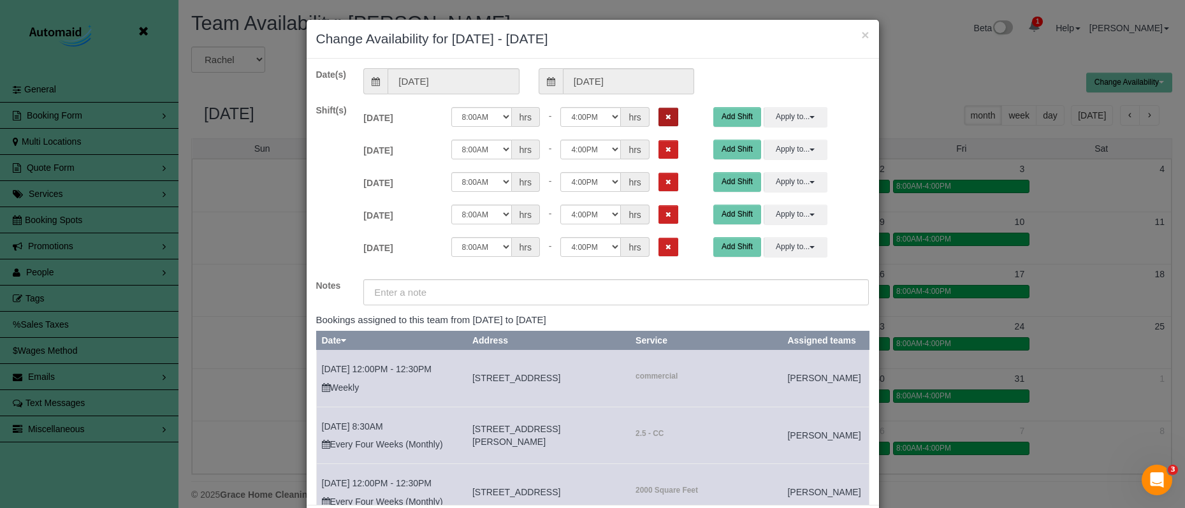
click at [658, 120] on button "Remove Shift" at bounding box center [668, 117] width 20 height 18
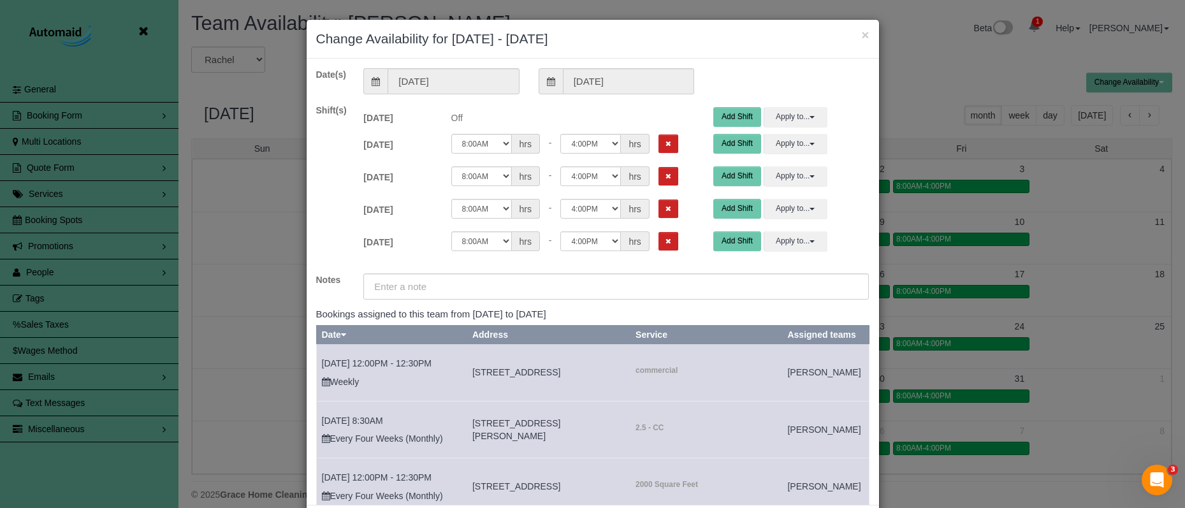
click at [658, 144] on button "Remove Shift" at bounding box center [668, 143] width 20 height 18
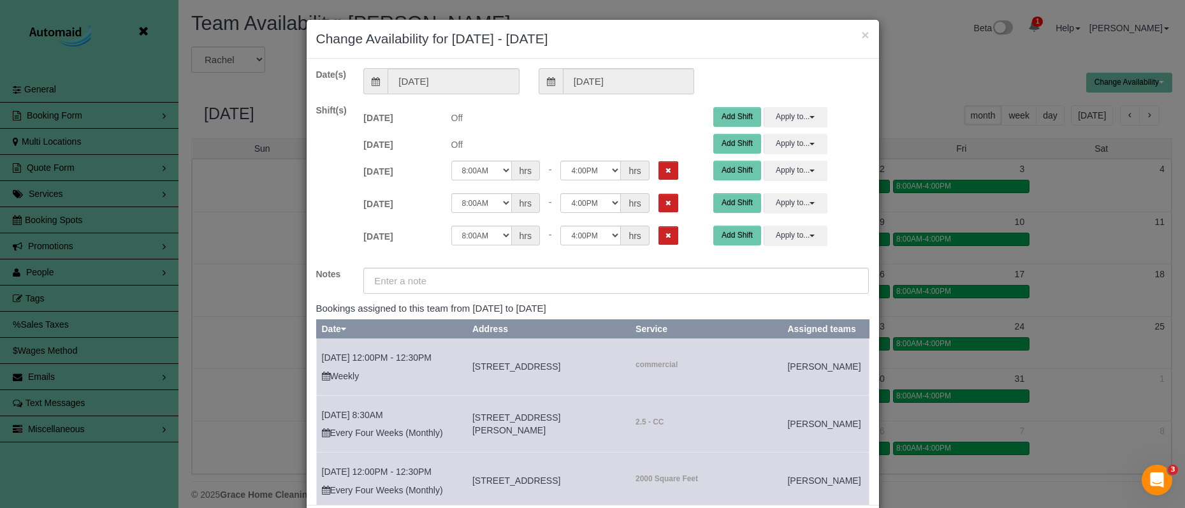
drag, startPoint x: 648, startPoint y: 163, endPoint x: 650, endPoint y: 180, distance: 17.9
click at [658, 163] on button "Remove Shift" at bounding box center [668, 170] width 20 height 18
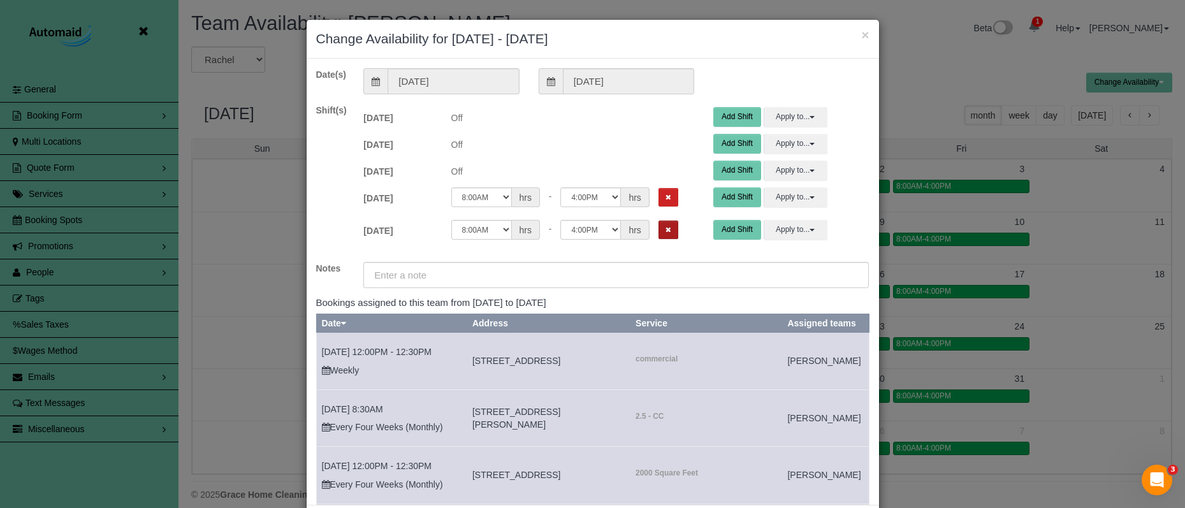
drag, startPoint x: 649, startPoint y: 198, endPoint x: 646, endPoint y: 222, distance: 24.4
click at [665, 198] on icon "Remove Shift" at bounding box center [668, 197] width 6 height 7
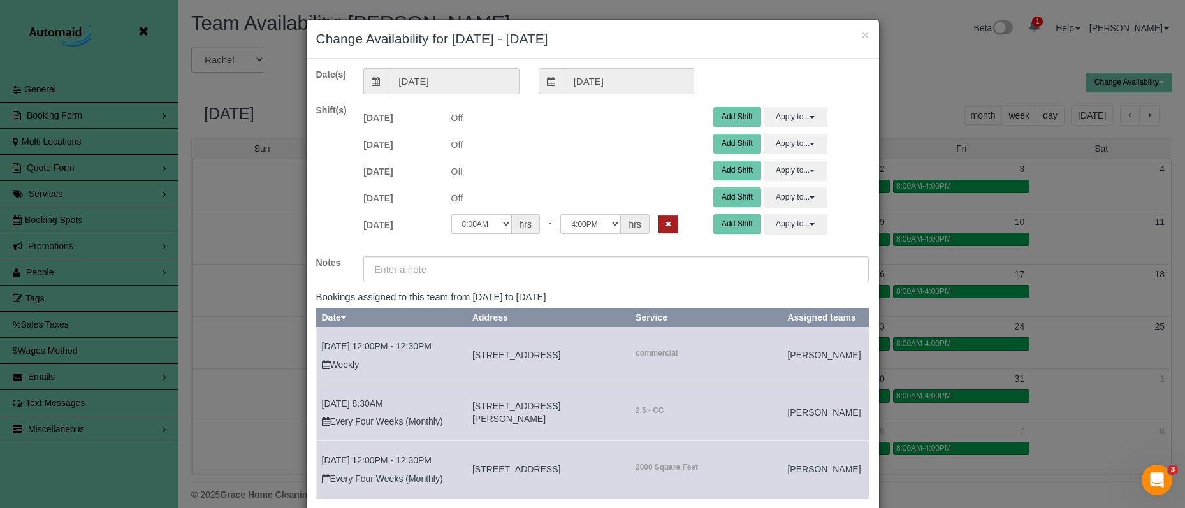
click at [658, 226] on button "Remove Shift" at bounding box center [668, 224] width 20 height 18
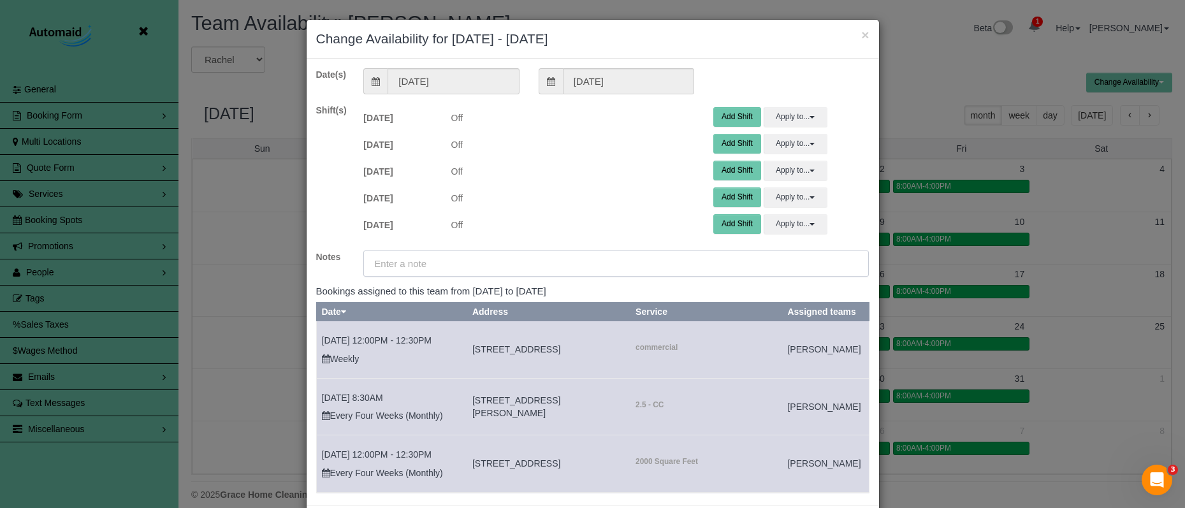
click at [648, 263] on input "text" at bounding box center [615, 263] width 505 height 26
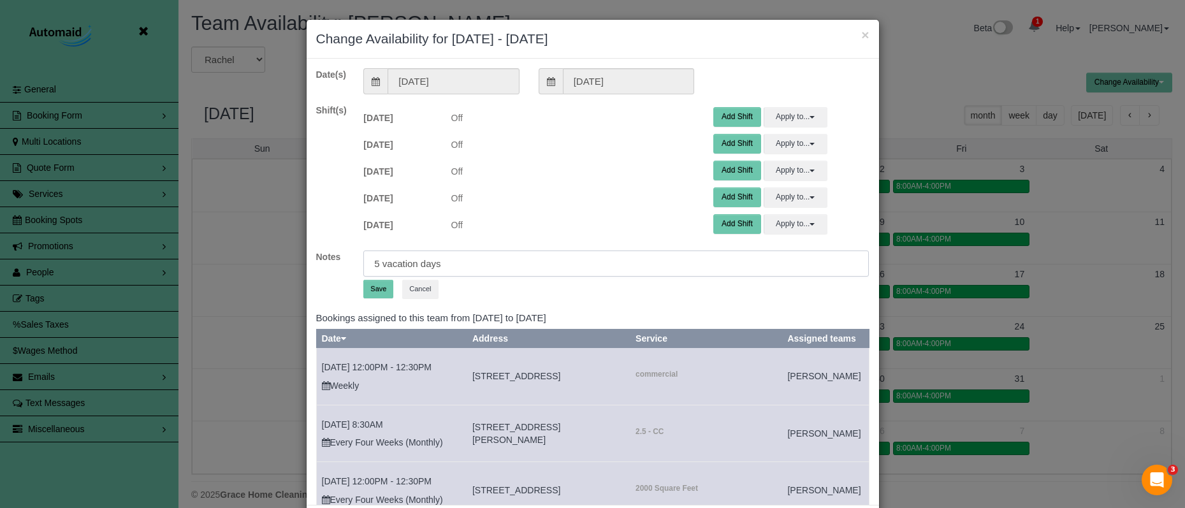
type input "5 vacation days"
click at [379, 288] on button "Save" at bounding box center [378, 289] width 30 height 18
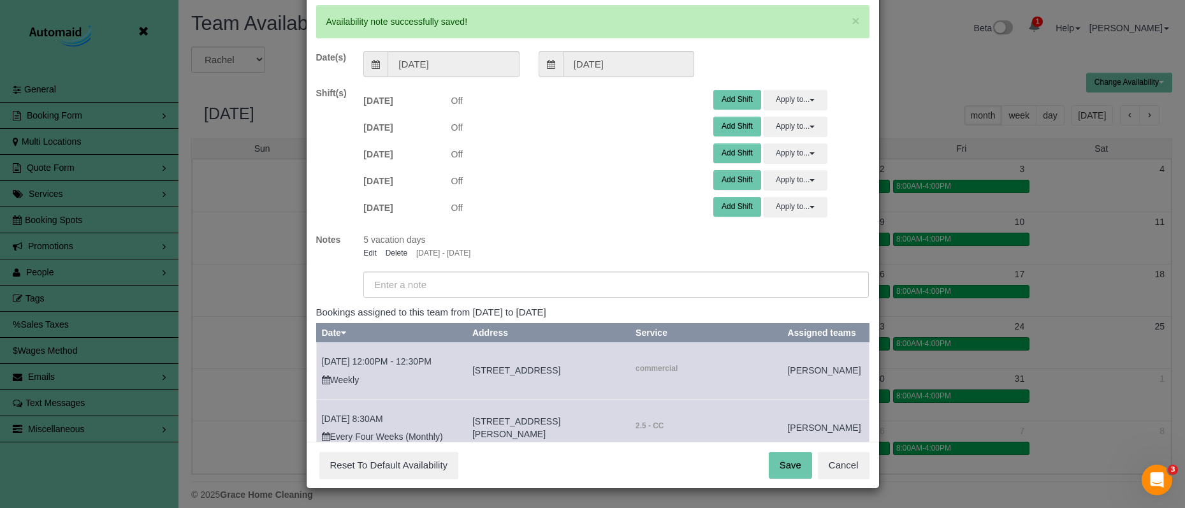
scroll to position [62, 0]
click at [780, 461] on button "Save" at bounding box center [790, 466] width 43 height 27
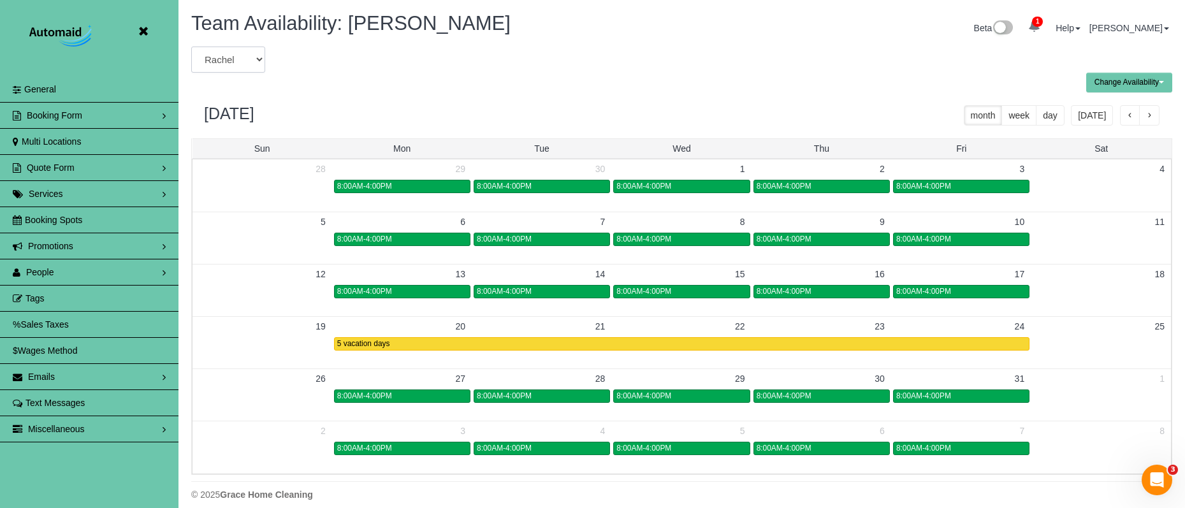
select select "number:26534"
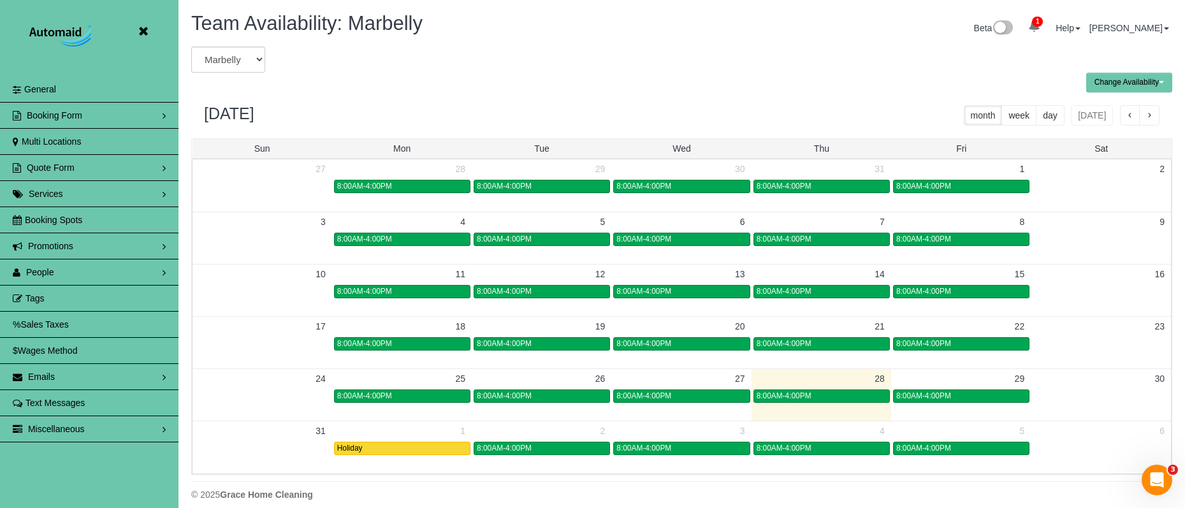
click at [1157, 117] on button "button" at bounding box center [1149, 115] width 20 height 20
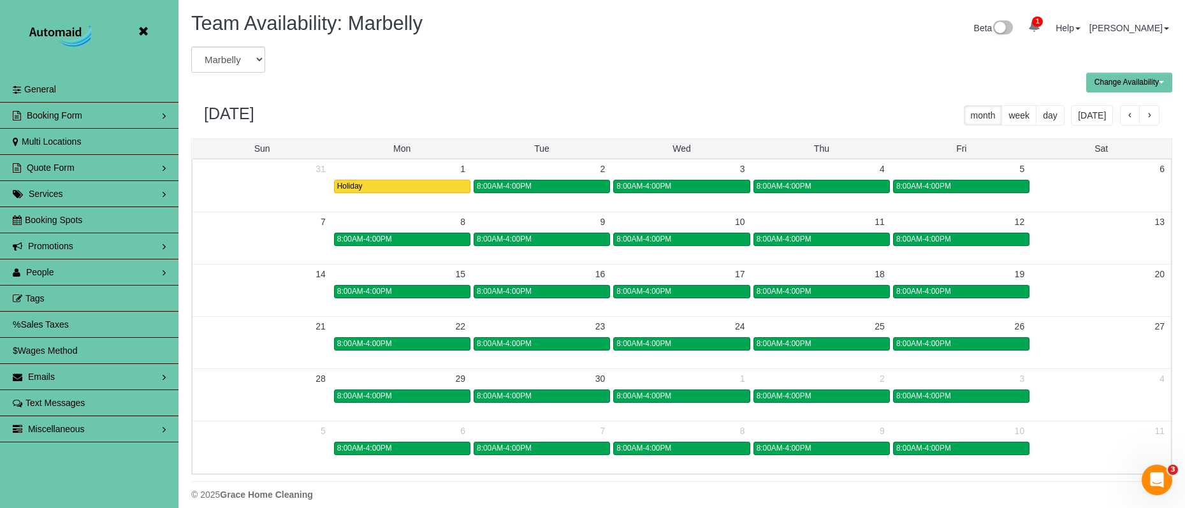
click at [1155, 117] on button "button" at bounding box center [1149, 115] width 20 height 20
click at [569, 339] on div "8:00AM-4:00PM" at bounding box center [542, 344] width 130 height 10
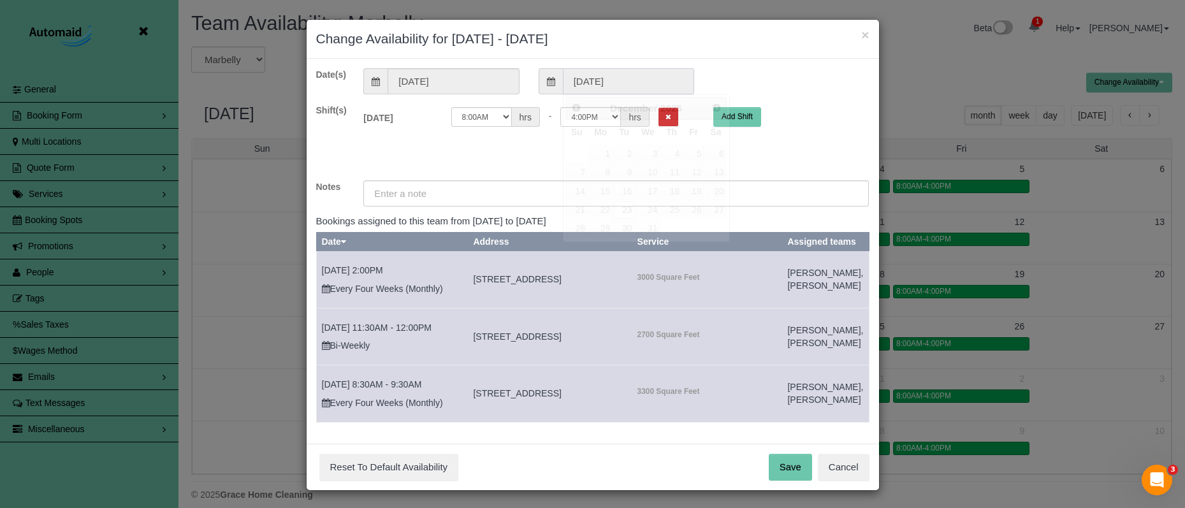
click at [599, 77] on input "[DATE]" at bounding box center [628, 81] width 131 height 26
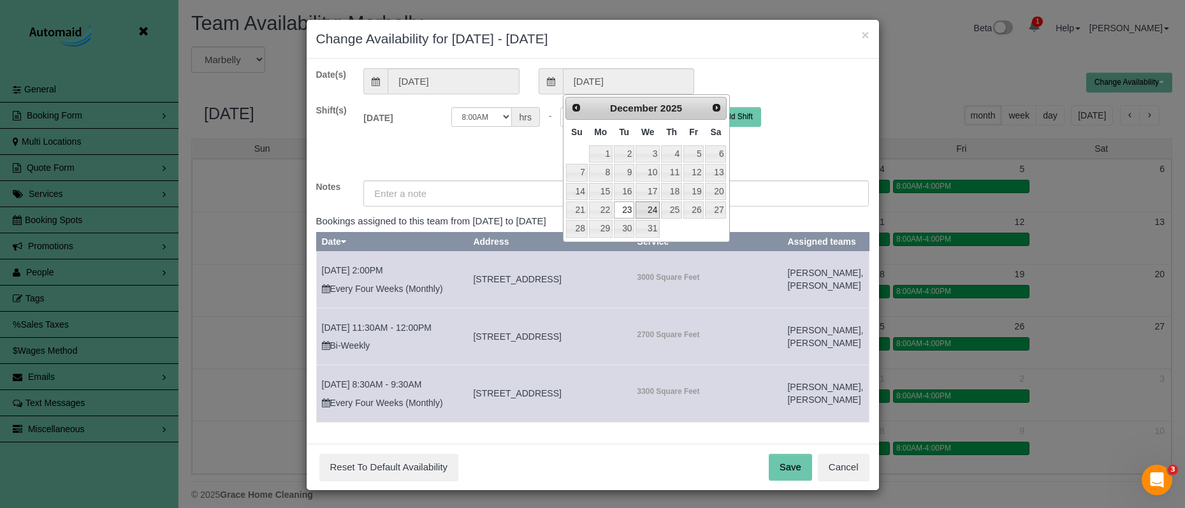
click at [652, 210] on link "24" at bounding box center [647, 209] width 24 height 17
type input "[DATE]"
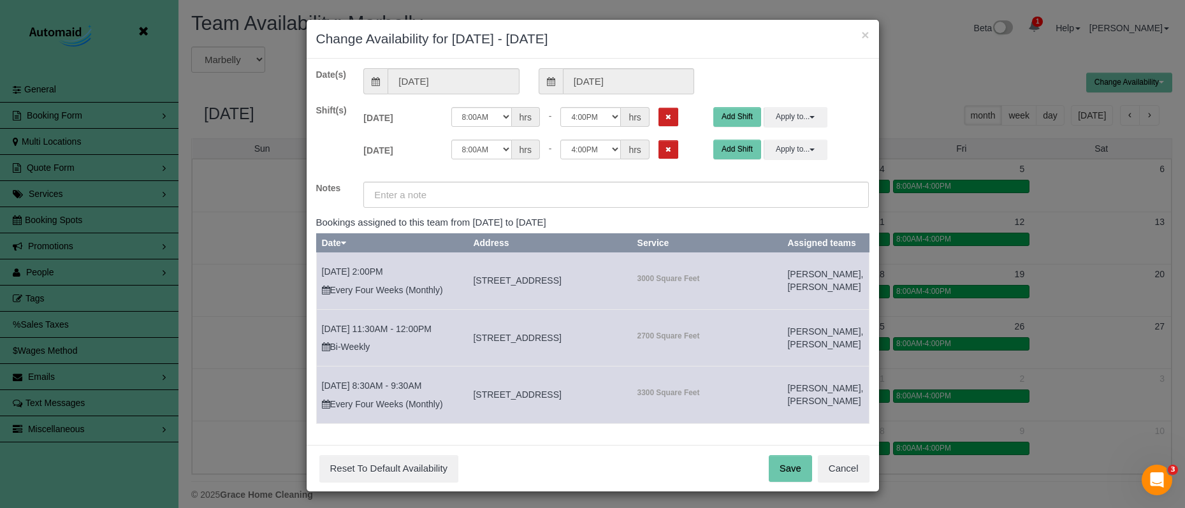
click at [665, 117] on icon "Remove Shift" at bounding box center [668, 116] width 6 height 7
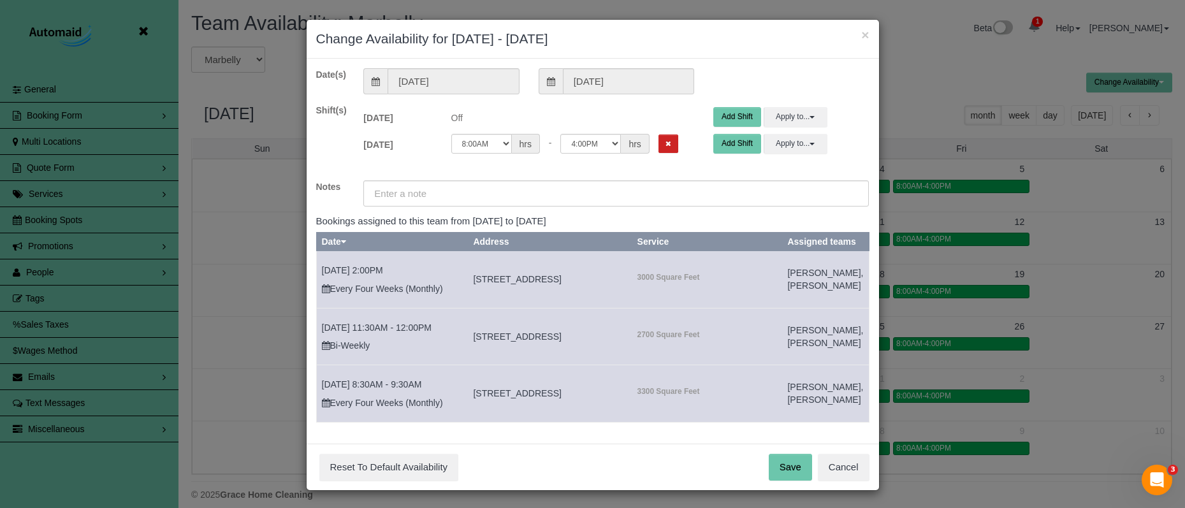
drag, startPoint x: 651, startPoint y: 141, endPoint x: 642, endPoint y: 163, distance: 23.2
click at [665, 141] on icon "Remove Shift" at bounding box center [668, 143] width 6 height 7
click at [642, 181] on input "text" at bounding box center [615, 193] width 505 height 26
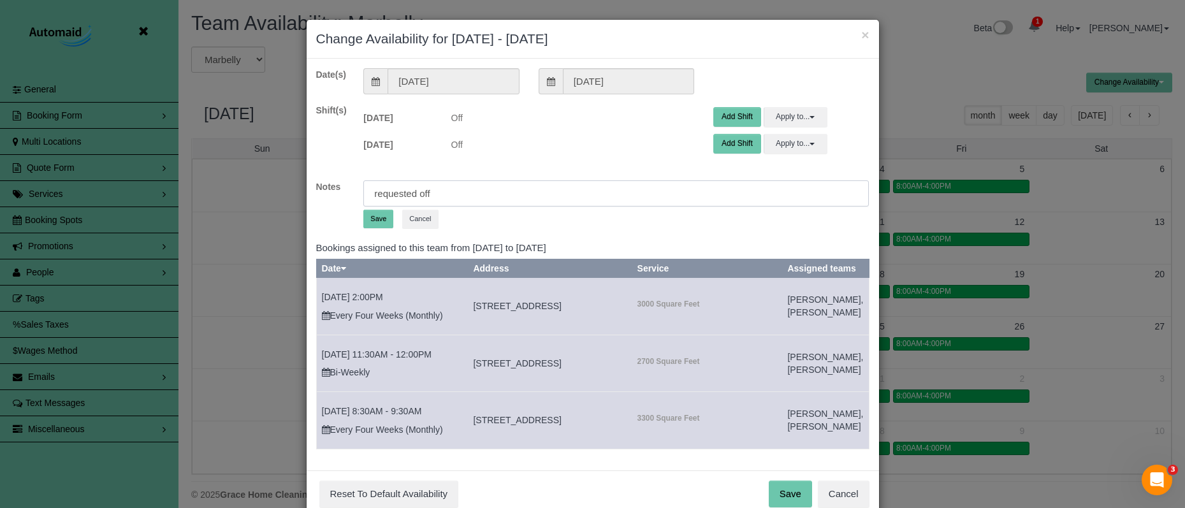
type input "requested off"
drag, startPoint x: 379, startPoint y: 215, endPoint x: 395, endPoint y: 231, distance: 22.1
click at [379, 215] on button "Save" at bounding box center [378, 219] width 30 height 18
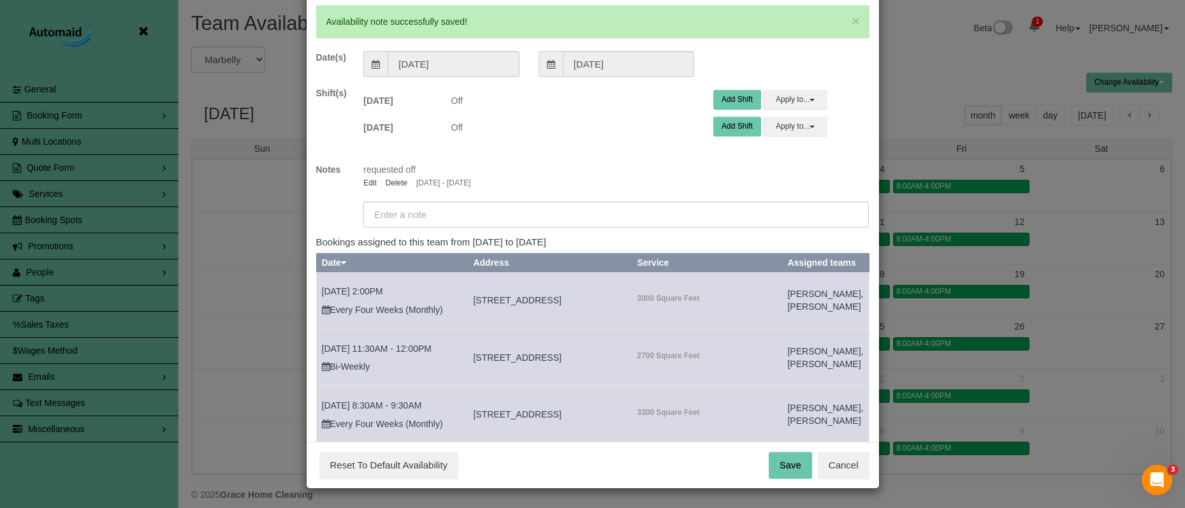
scroll to position [62, 0]
click at [793, 453] on button "Save" at bounding box center [790, 466] width 43 height 27
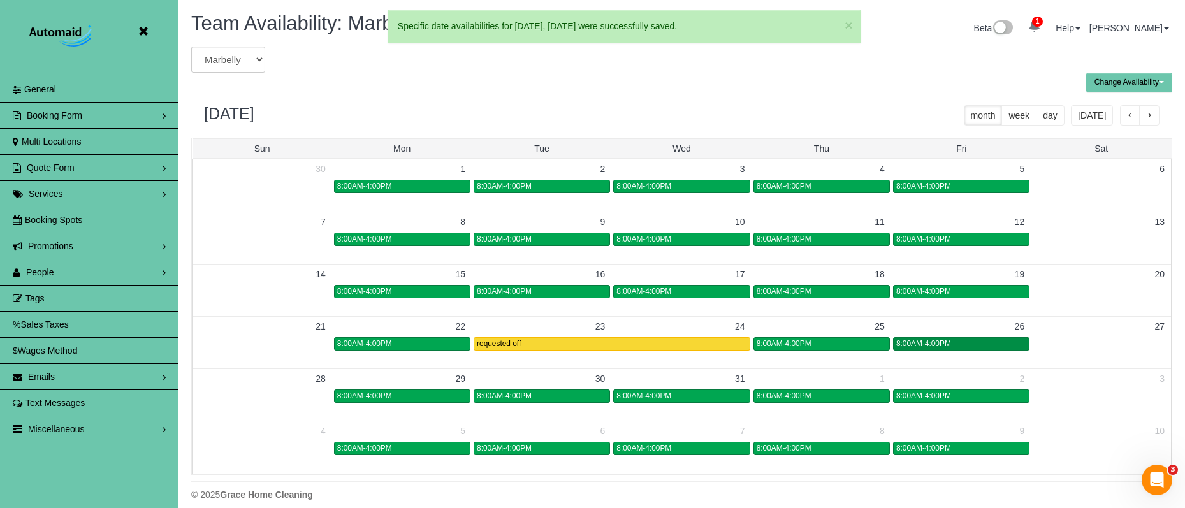
drag, startPoint x: 938, startPoint y: 344, endPoint x: 922, endPoint y: 338, distance: 16.9
click at [938, 344] on span "8:00AM-4:00PM" at bounding box center [923, 343] width 55 height 9
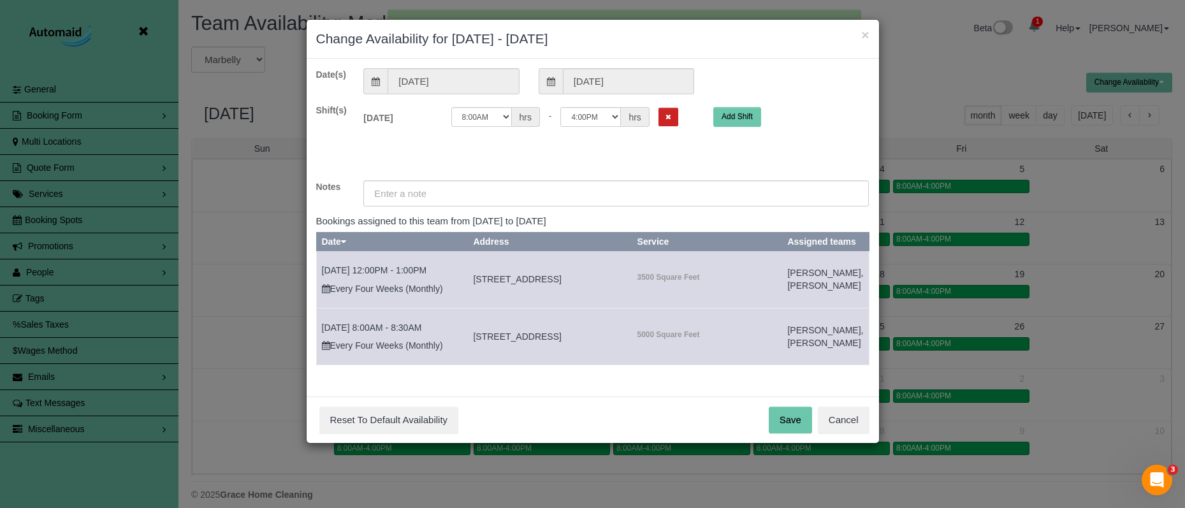
drag, startPoint x: 644, startPoint y: 117, endPoint x: 634, endPoint y: 133, distance: 18.9
click at [658, 118] on button "Remove Shift" at bounding box center [668, 117] width 20 height 18
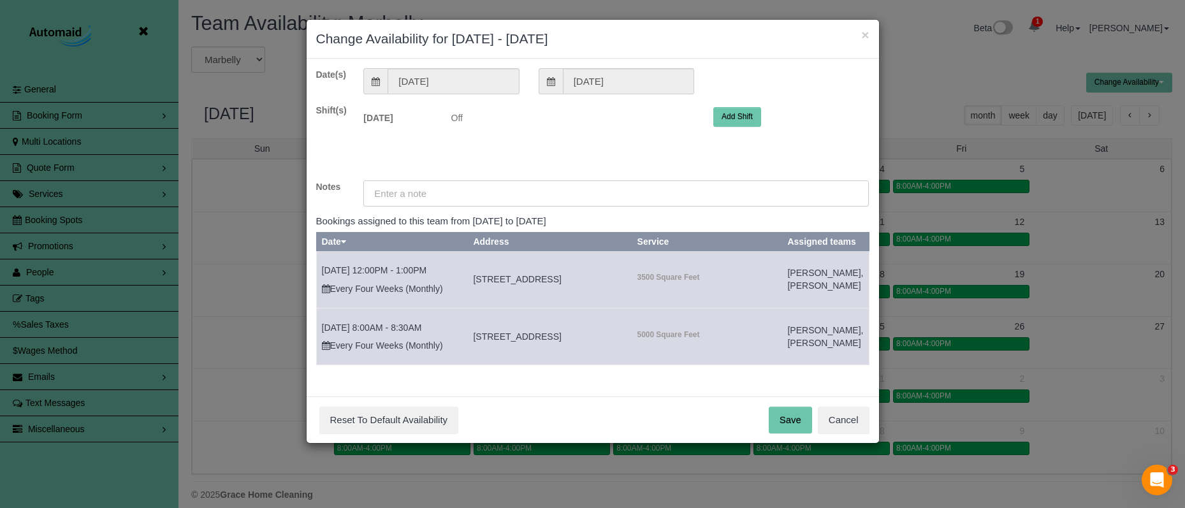
click at [594, 194] on input "text" at bounding box center [615, 193] width 505 height 26
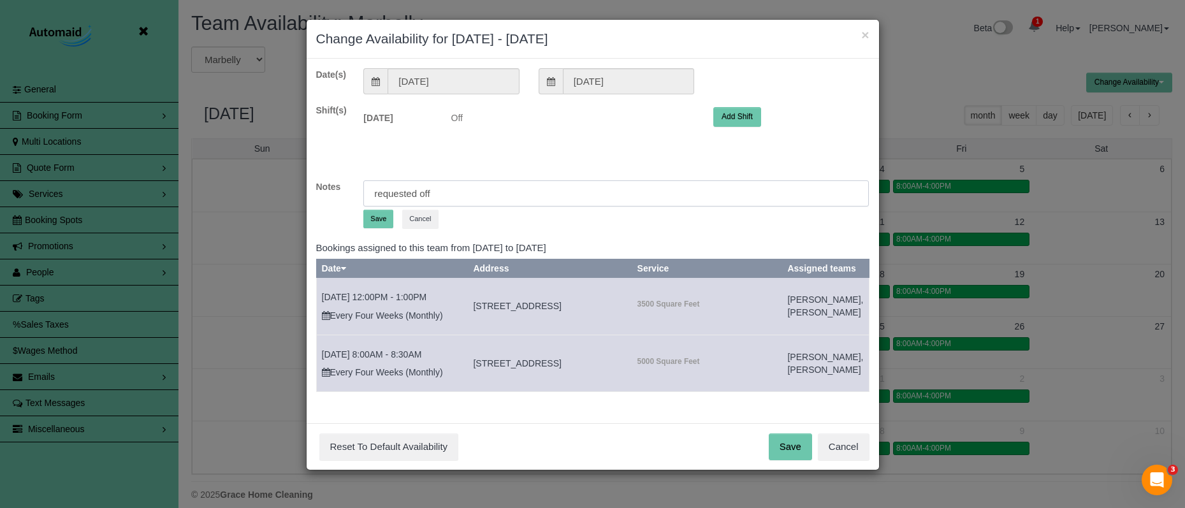
type input "requested off"
drag, startPoint x: 382, startPoint y: 229, endPoint x: 381, endPoint y: 217, distance: 12.1
click at [382, 229] on div "requested off Save Cancel" at bounding box center [616, 206] width 525 height 53
click at [375, 208] on div "requested off Save Cancel" at bounding box center [615, 204] width 505 height 48
drag, startPoint x: 373, startPoint y: 212, endPoint x: 474, endPoint y: 242, distance: 105.1
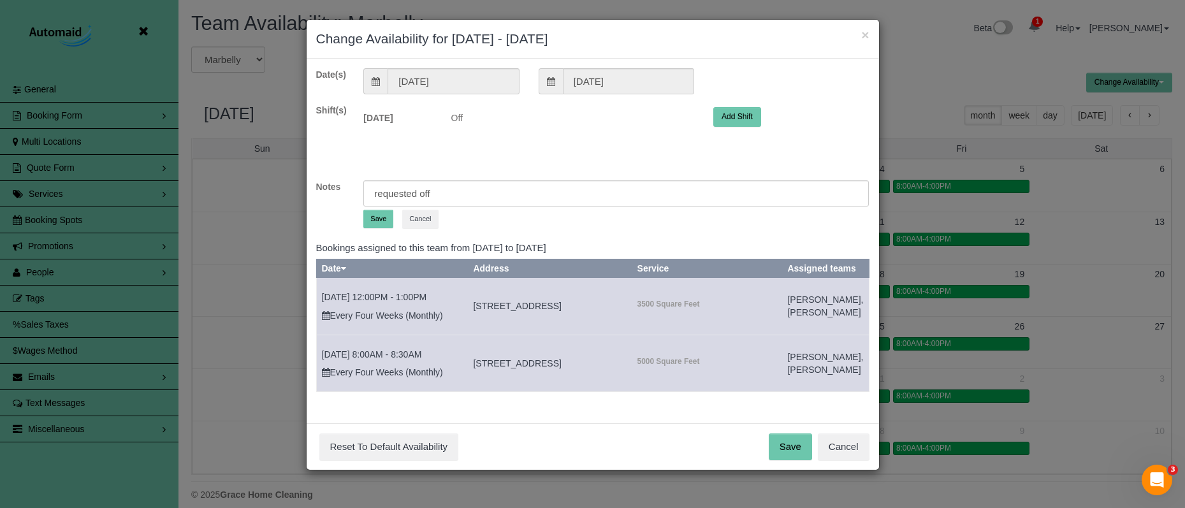
click at [374, 212] on button "Save" at bounding box center [378, 219] width 30 height 18
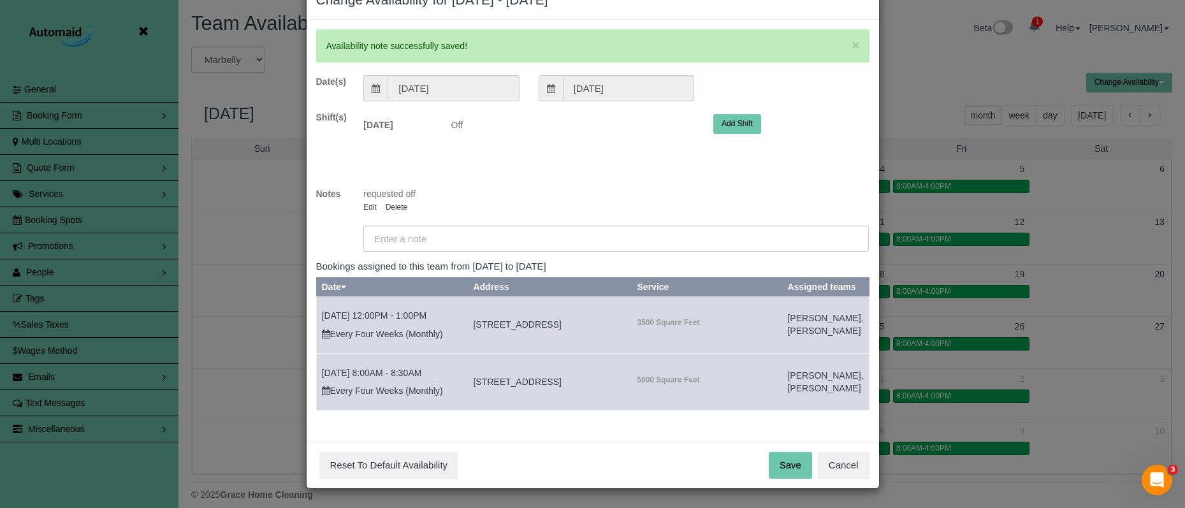
click at [788, 453] on button "Save" at bounding box center [790, 465] width 43 height 27
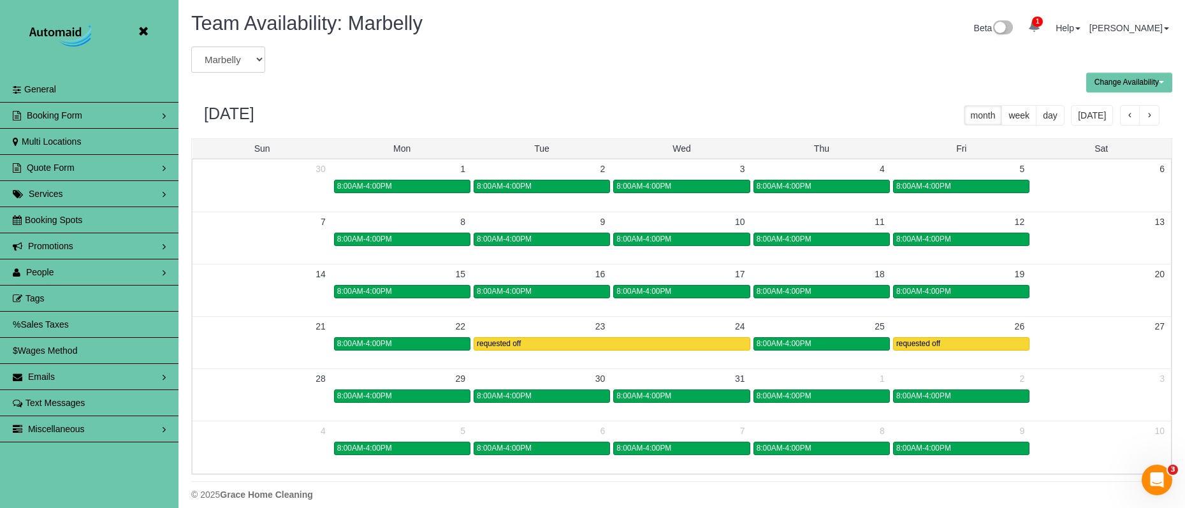
select select "number:28317"
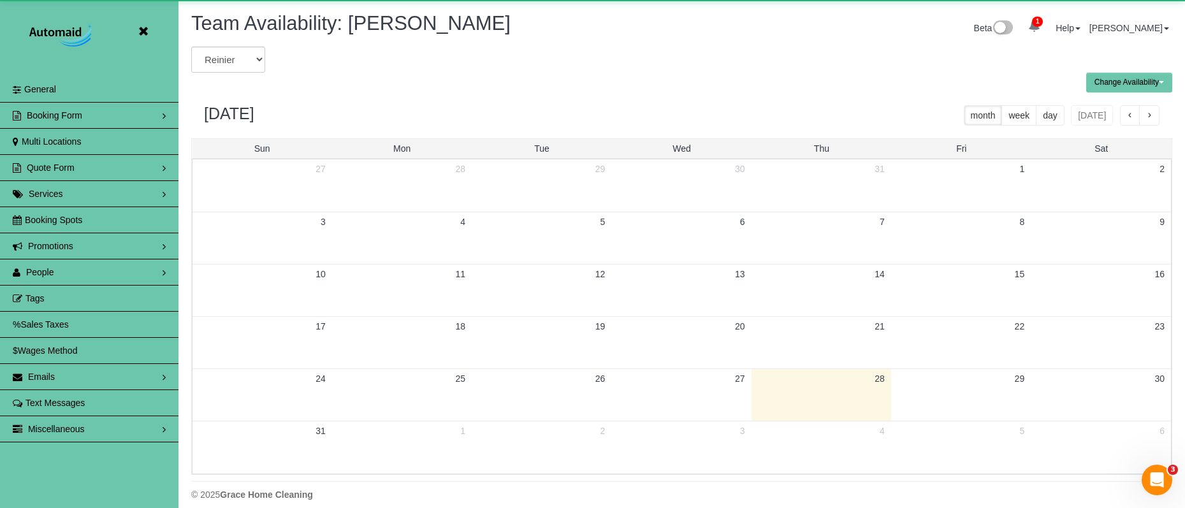
scroll to position [63217, 62551]
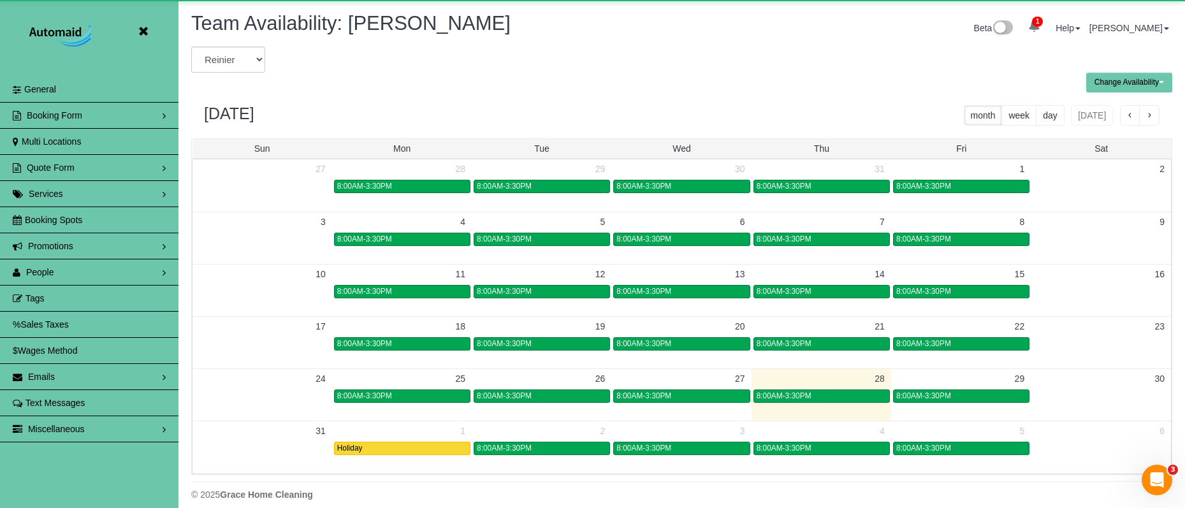
click at [1156, 119] on button "button" at bounding box center [1149, 115] width 20 height 20
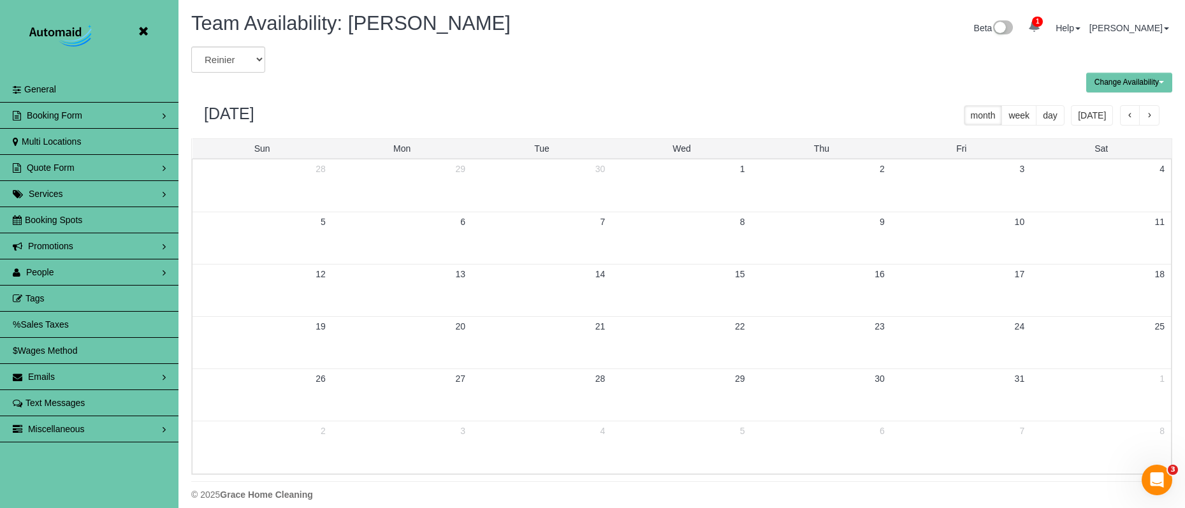
click at [1156, 119] on button "button" at bounding box center [1149, 115] width 20 height 20
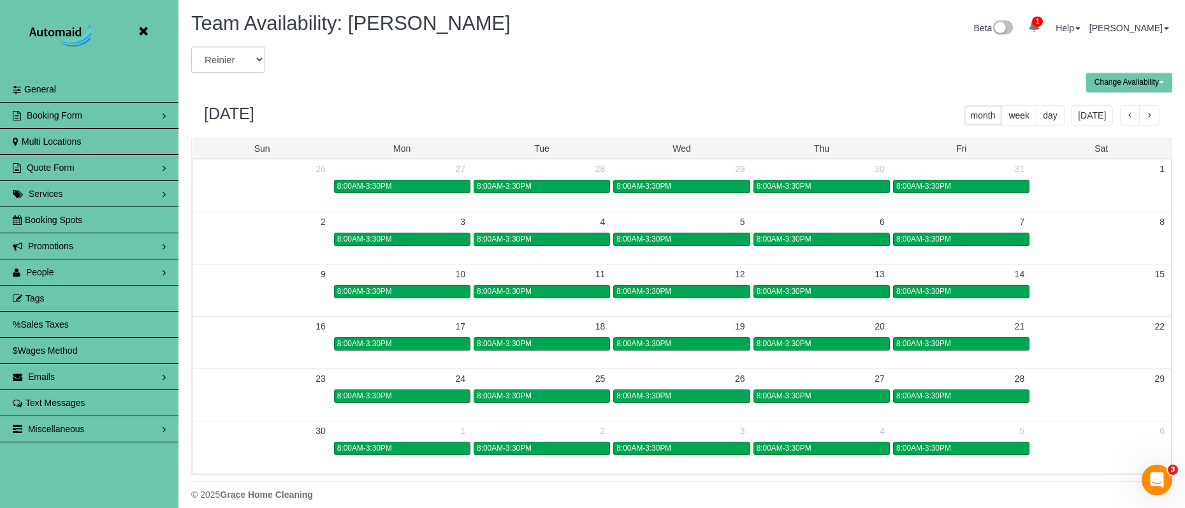
click at [1156, 119] on button "button" at bounding box center [1149, 115] width 20 height 20
click at [437, 394] on div "8:00AM-3:30PM" at bounding box center [402, 396] width 130 height 10
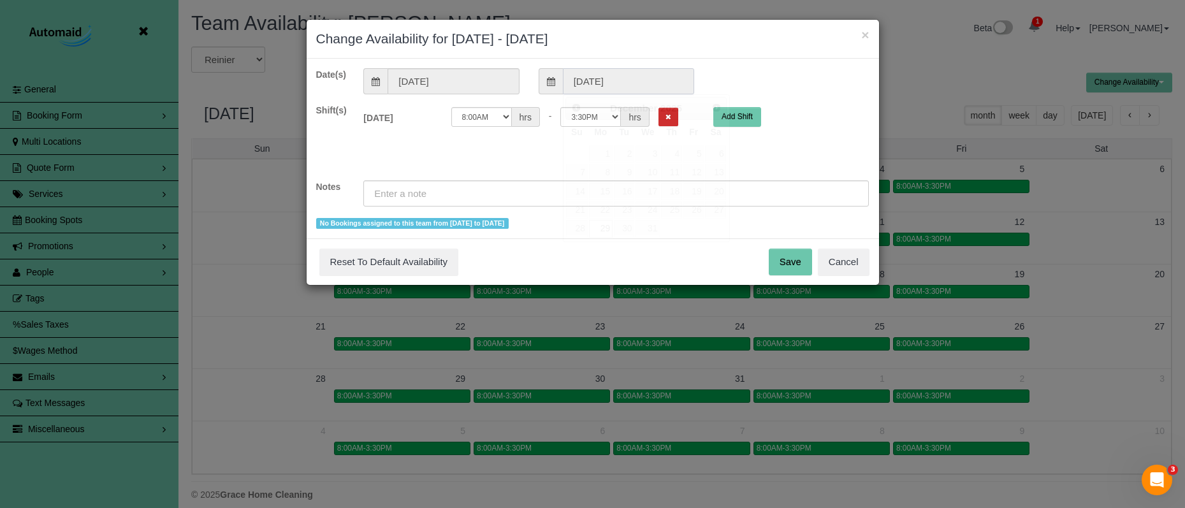
click at [590, 93] on input "[DATE]" at bounding box center [628, 81] width 131 height 26
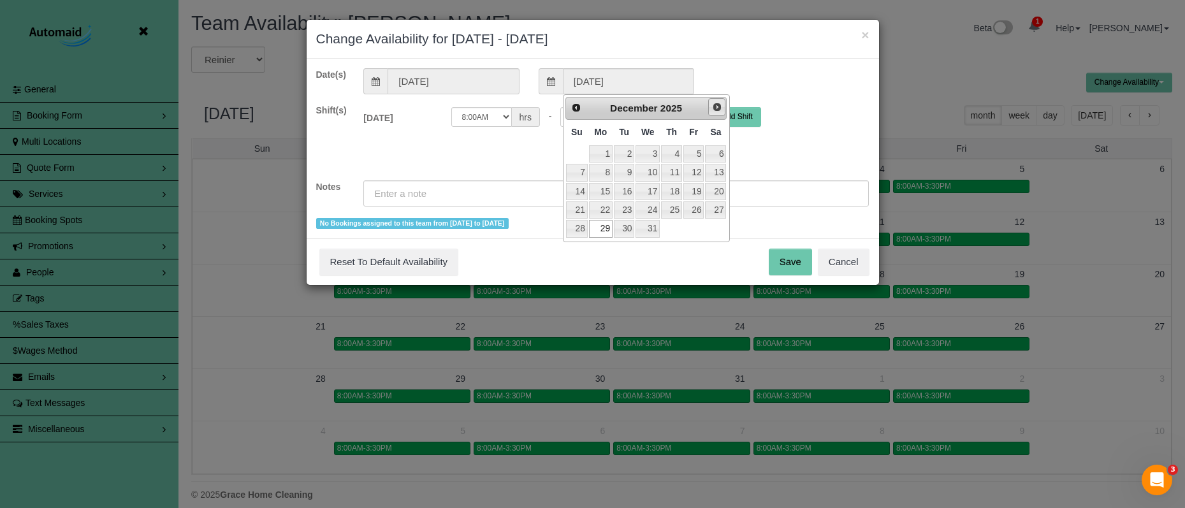
click at [721, 108] on span "Next" at bounding box center [717, 107] width 10 height 10
click at [693, 151] on link "2" at bounding box center [693, 153] width 20 height 17
type input "[DATE]"
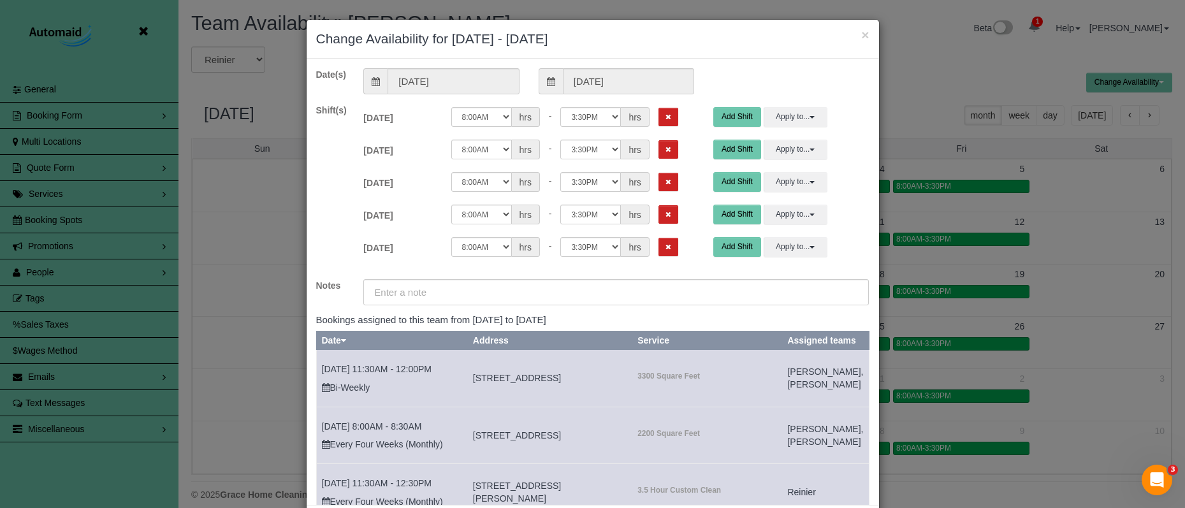
drag, startPoint x: 649, startPoint y: 123, endPoint x: 648, endPoint y: 133, distance: 9.6
click at [658, 124] on button "Remove Shift" at bounding box center [668, 117] width 20 height 18
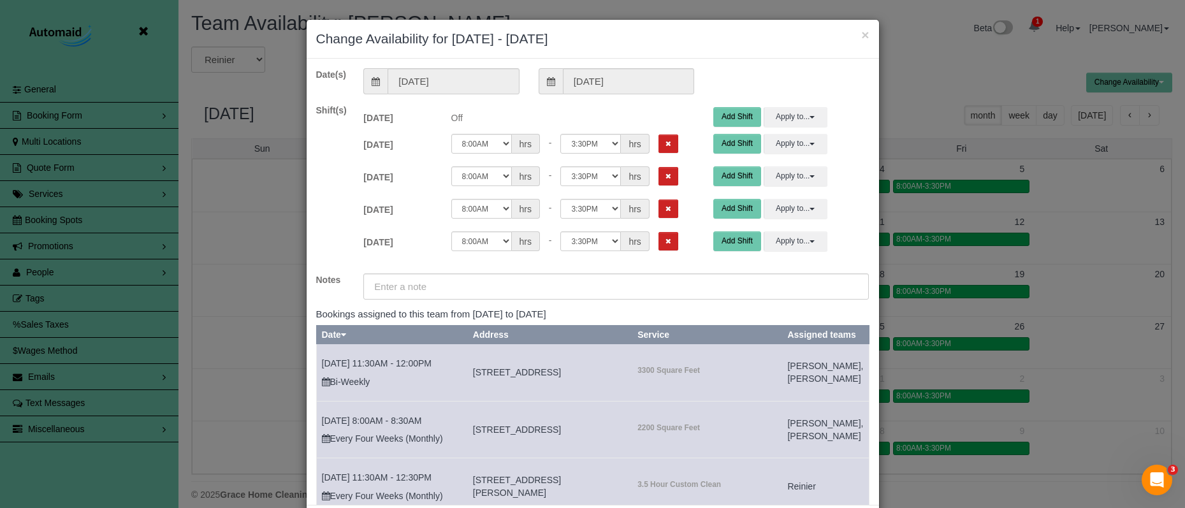
click at [658, 148] on button "Remove Shift" at bounding box center [668, 143] width 20 height 18
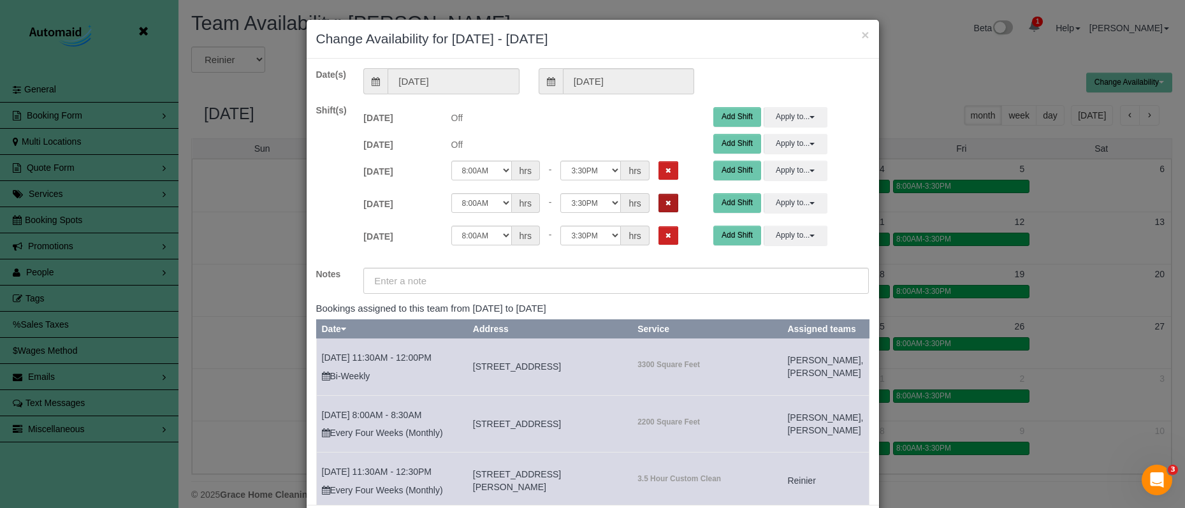
drag, startPoint x: 650, startPoint y: 169, endPoint x: 648, endPoint y: 191, distance: 21.8
click at [665, 170] on icon "Remove Shift" at bounding box center [668, 170] width 6 height 7
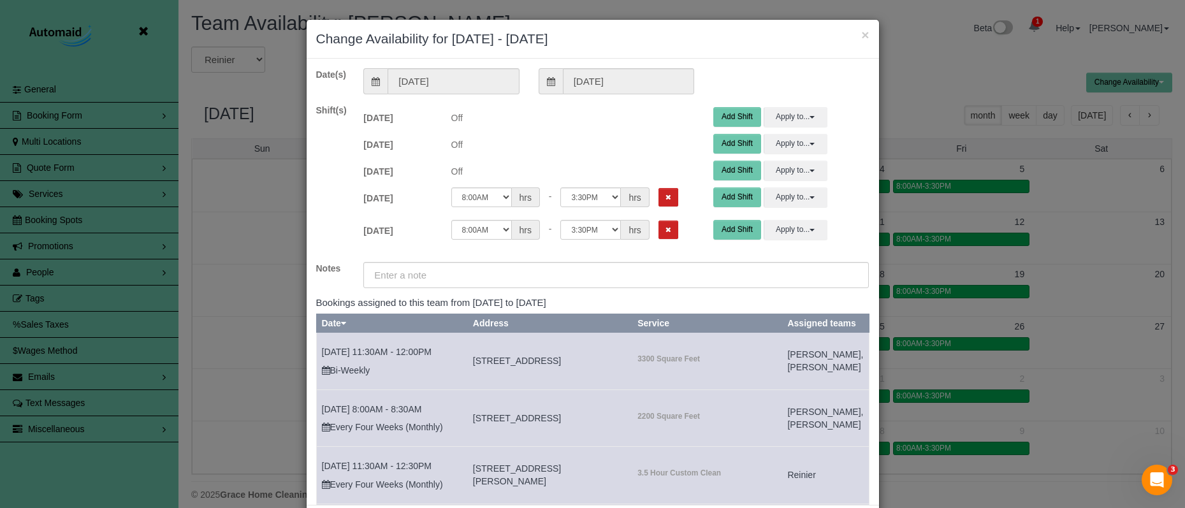
click at [665, 199] on icon "Remove Shift" at bounding box center [668, 197] width 6 height 7
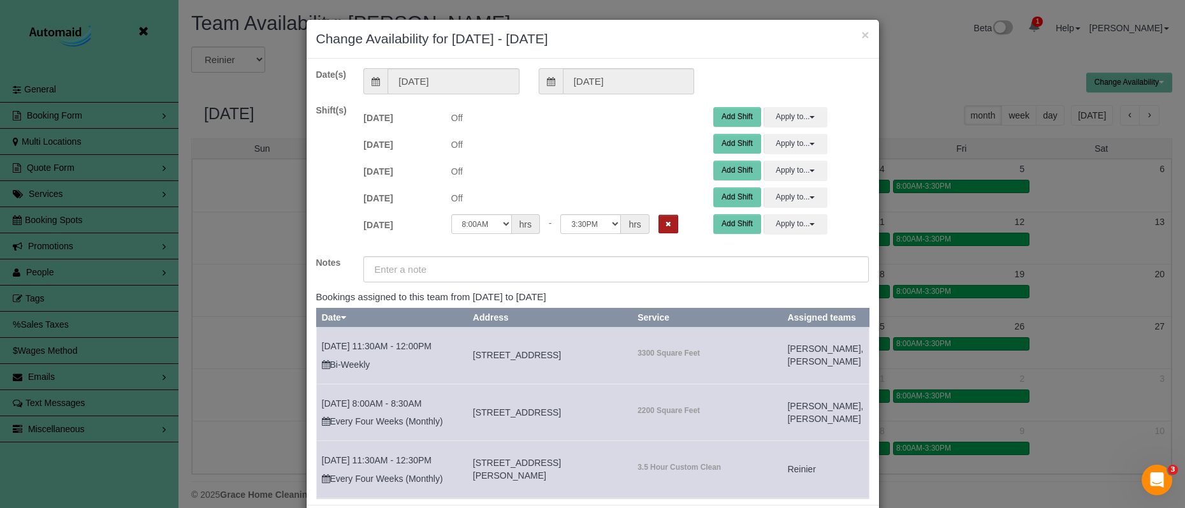
click at [665, 221] on icon "Remove Shift" at bounding box center [668, 224] width 6 height 7
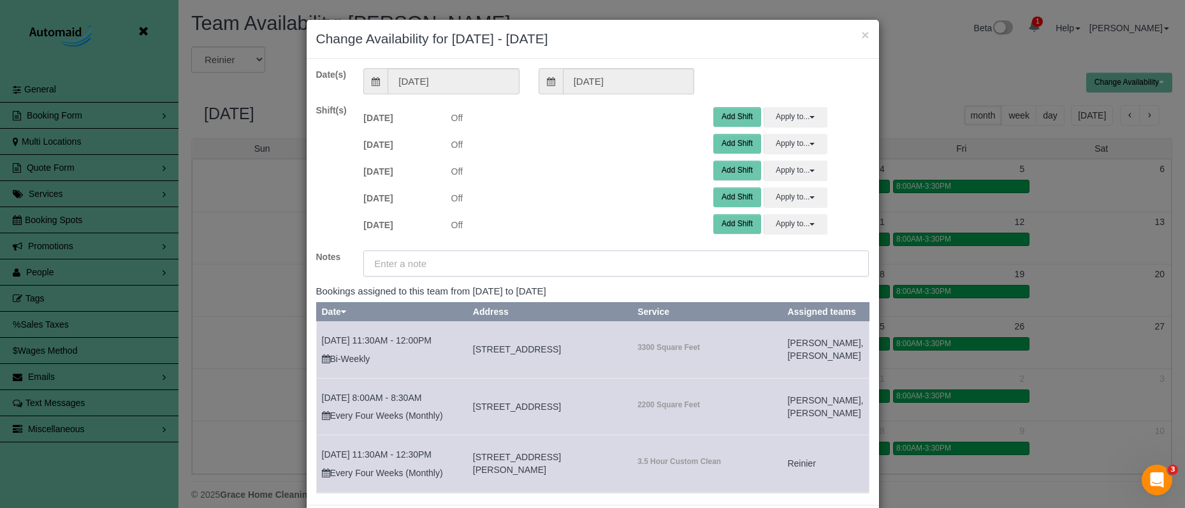
click at [628, 254] on input "text" at bounding box center [615, 263] width 505 height 26
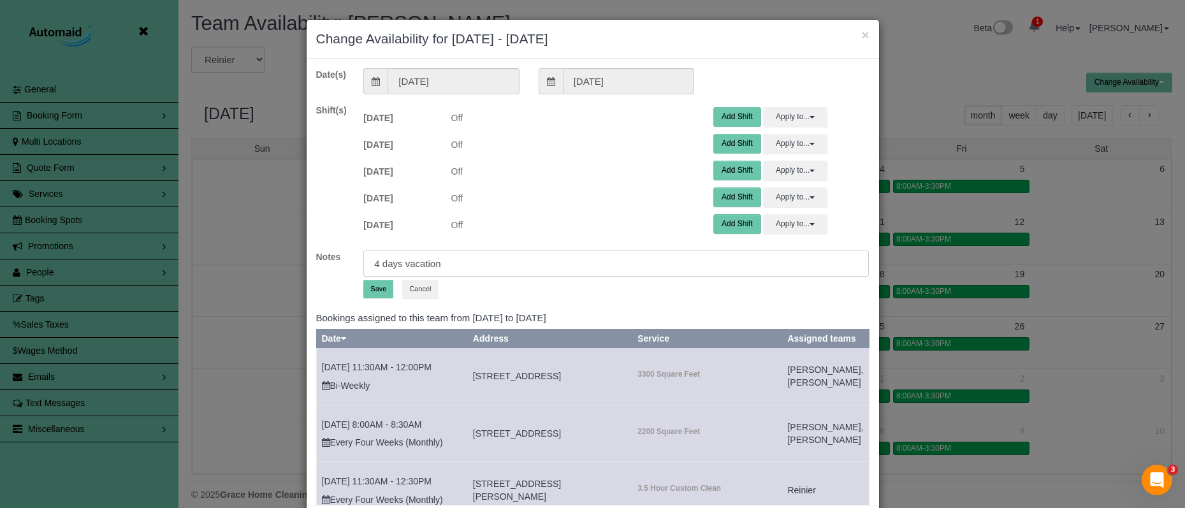
type input "4 days vacation"
click at [374, 287] on button "Save" at bounding box center [378, 289] width 30 height 18
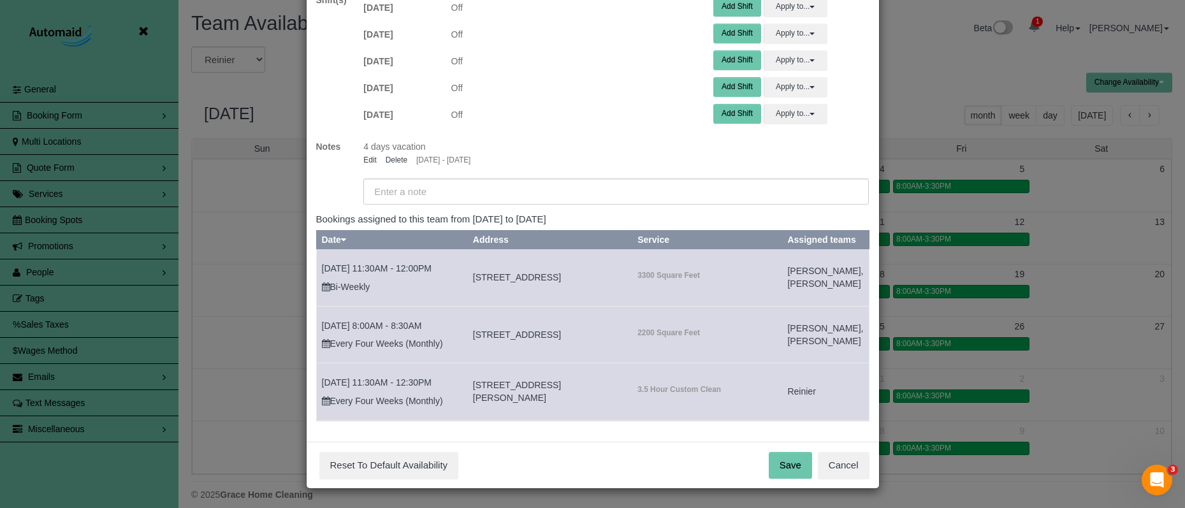
scroll to position [62, 0]
click at [783, 456] on button "Save" at bounding box center [790, 466] width 43 height 27
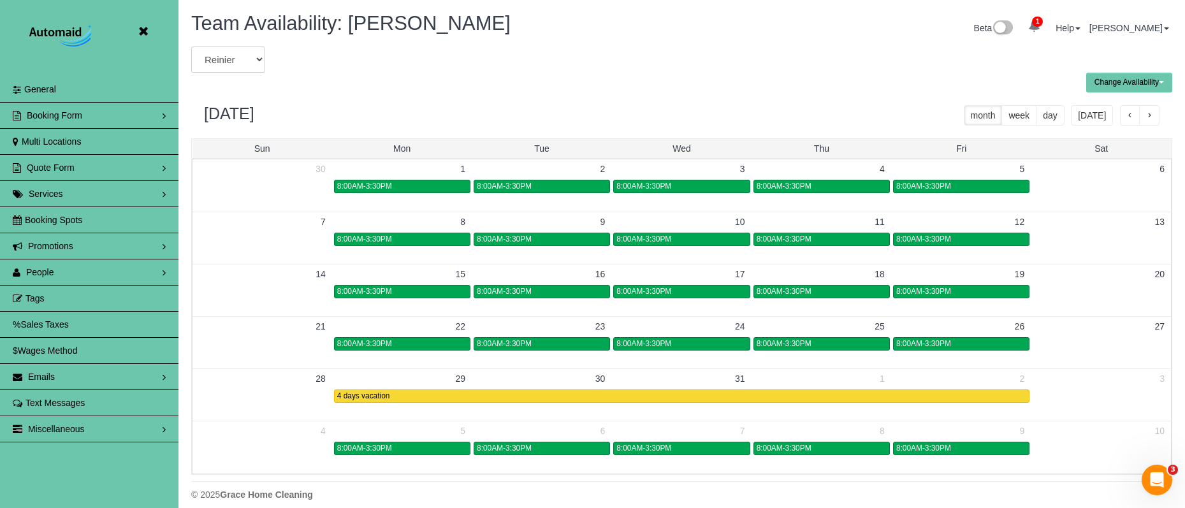
select select "number:37458"
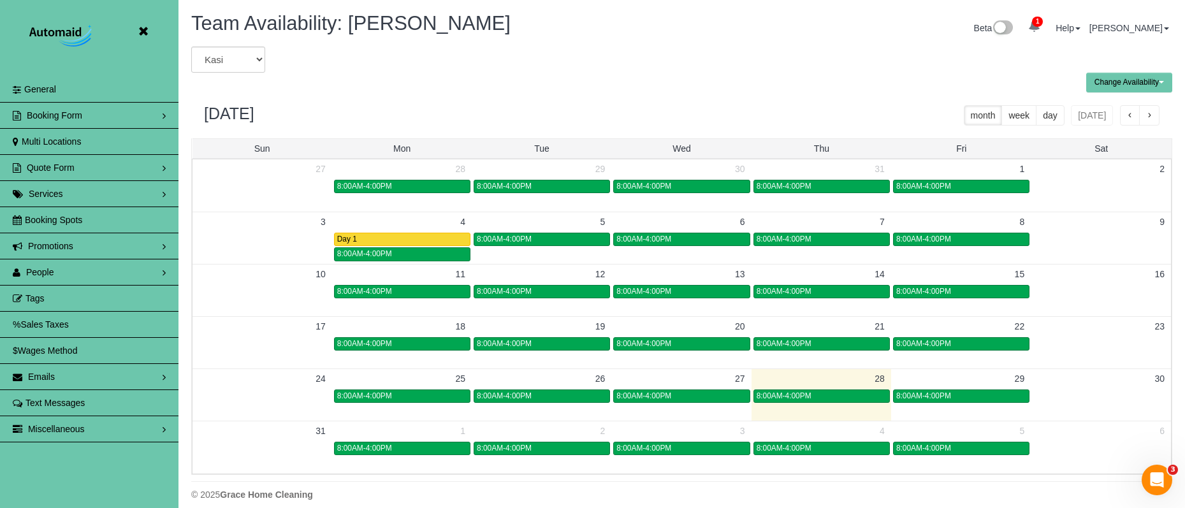
drag, startPoint x: 1146, startPoint y: 111, endPoint x: 1093, endPoint y: 112, distance: 52.9
click at [1143, 111] on button "button" at bounding box center [1149, 115] width 20 height 20
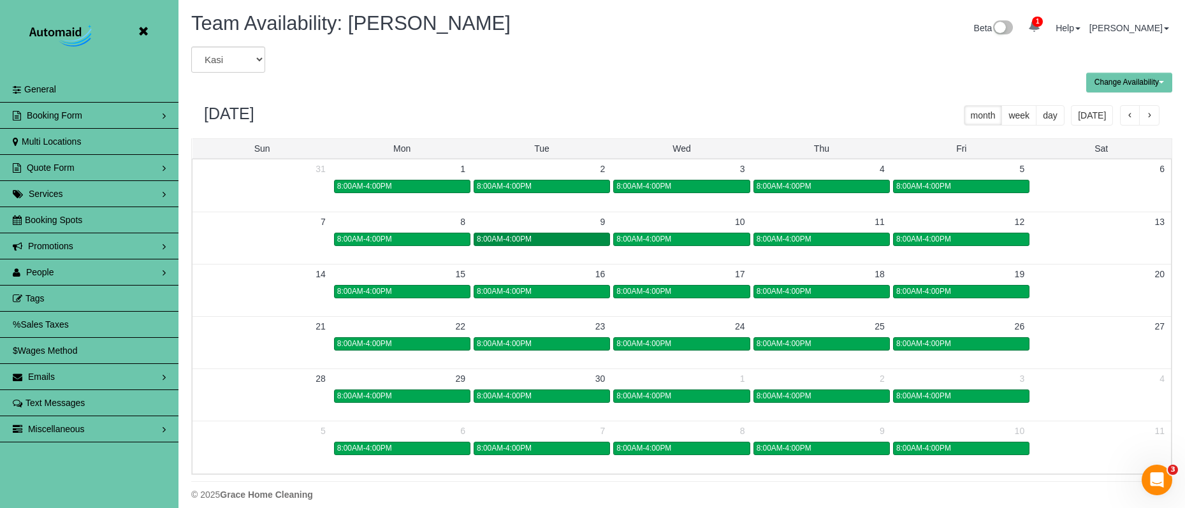
click at [571, 237] on div "8:00AM-4:00PM" at bounding box center [542, 240] width 130 height 10
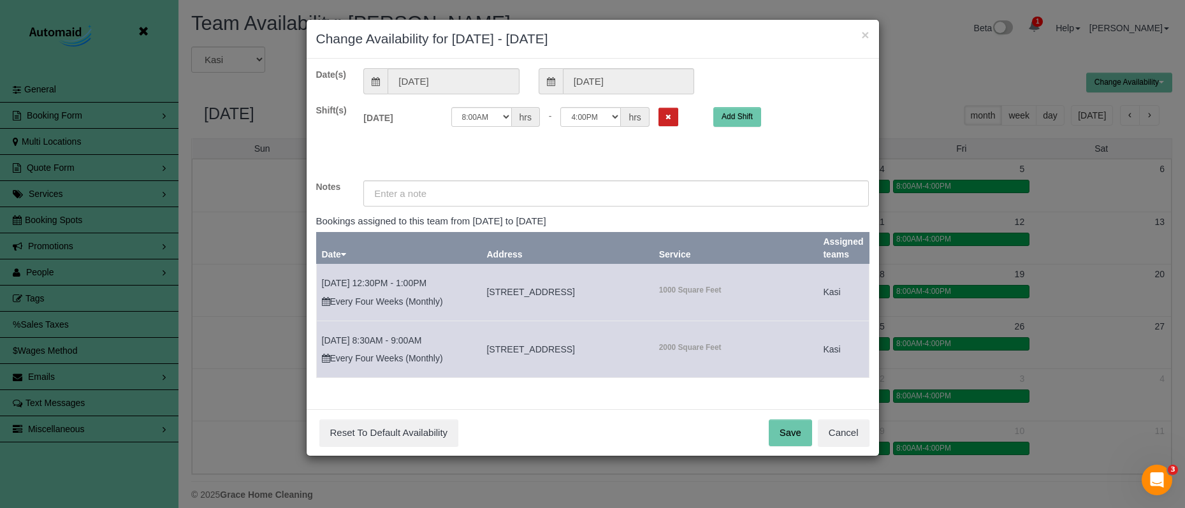
click at [658, 112] on button "Remove Shift" at bounding box center [668, 117] width 20 height 18
click at [590, 182] on input "text" at bounding box center [615, 193] width 505 height 26
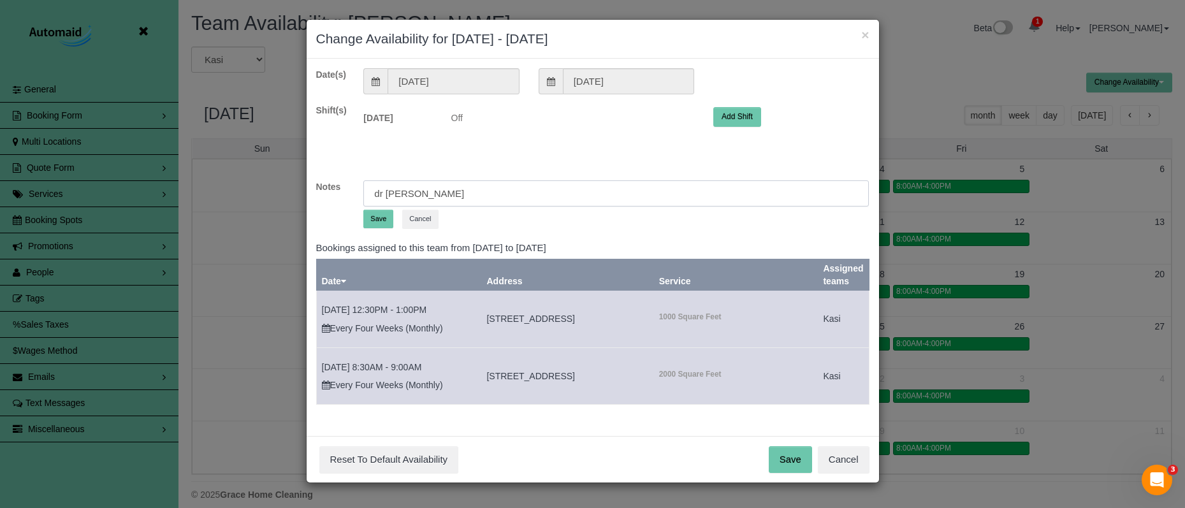
type input "dr [PERSON_NAME]"
click at [382, 220] on button "Save" at bounding box center [378, 219] width 30 height 18
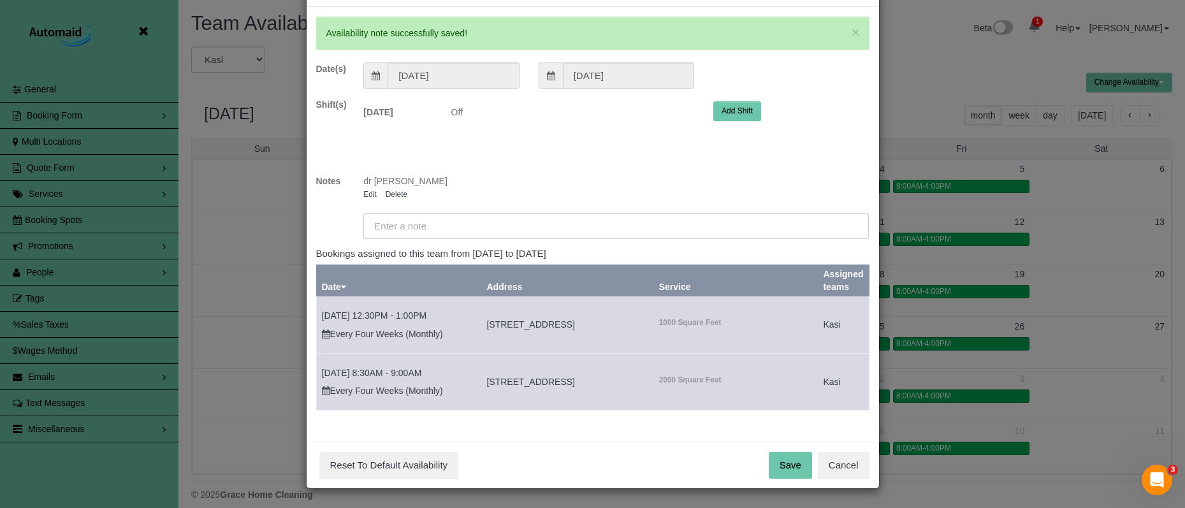
scroll to position [51, 0]
drag, startPoint x: 789, startPoint y: 459, endPoint x: 774, endPoint y: 456, distance: 15.5
click at [789, 459] on button "Save" at bounding box center [790, 466] width 43 height 27
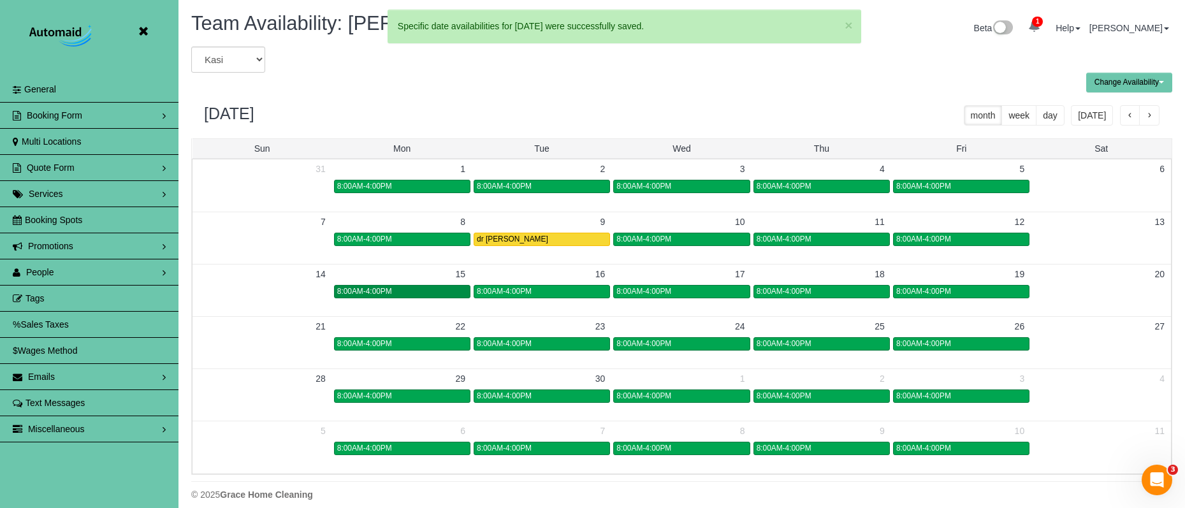
click at [435, 292] on div "8:00AM-4:00PM" at bounding box center [402, 292] width 130 height 10
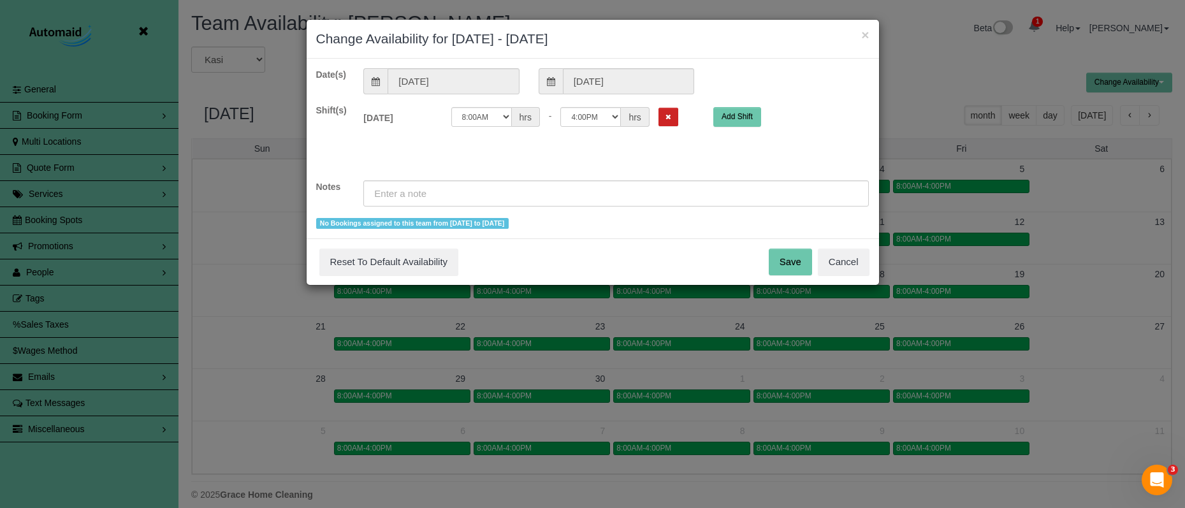
drag, startPoint x: 650, startPoint y: 112, endPoint x: 638, endPoint y: 143, distance: 33.5
click at [658, 112] on button "Remove Shift" at bounding box center [668, 117] width 20 height 18
click at [612, 181] on input "text" at bounding box center [615, 193] width 505 height 26
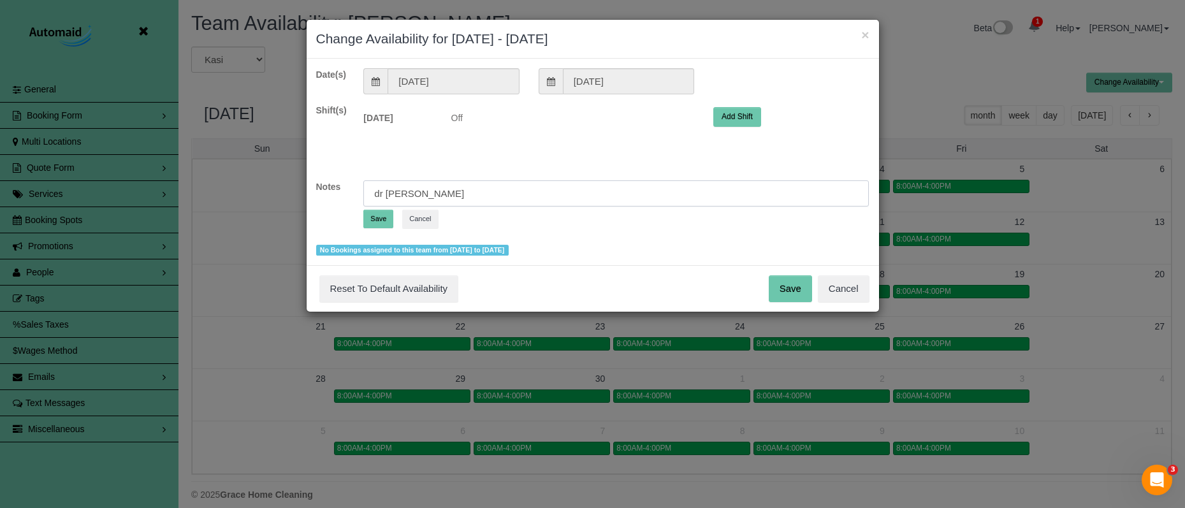
type input "dr [PERSON_NAME]"
drag, startPoint x: 391, startPoint y: 218, endPoint x: 421, endPoint y: 233, distance: 34.2
click at [391, 218] on button "Save" at bounding box center [378, 219] width 30 height 18
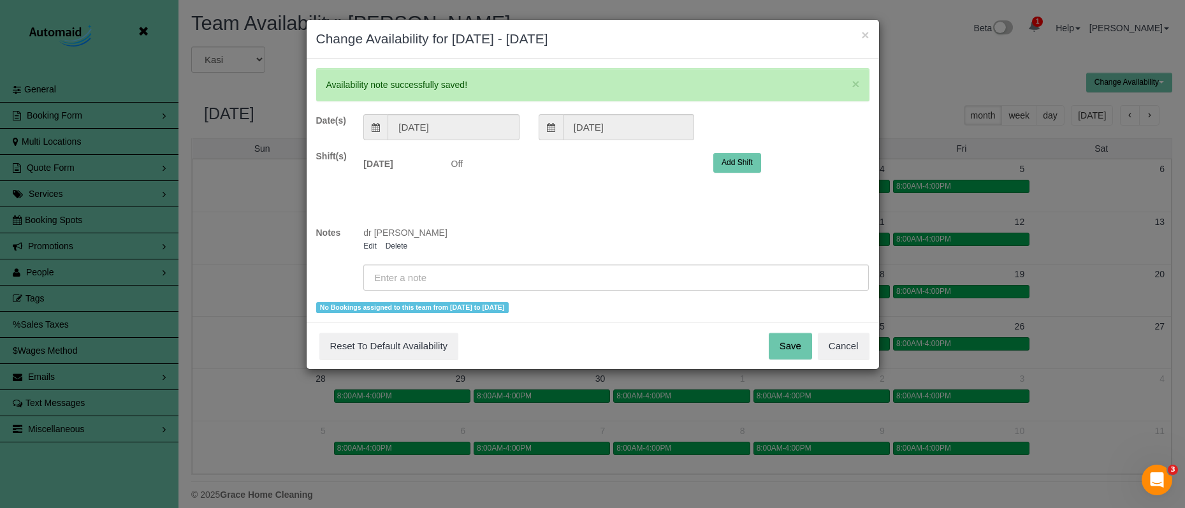
drag, startPoint x: 790, startPoint y: 344, endPoint x: 778, endPoint y: 343, distance: 12.2
click at [783, 344] on button "Save" at bounding box center [790, 346] width 43 height 27
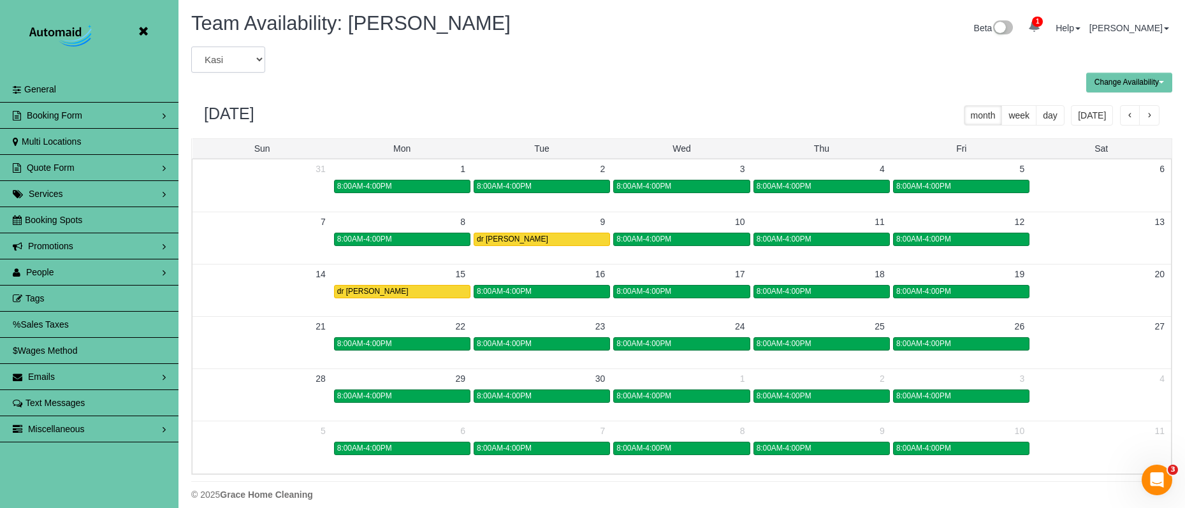
select select "number:37457"
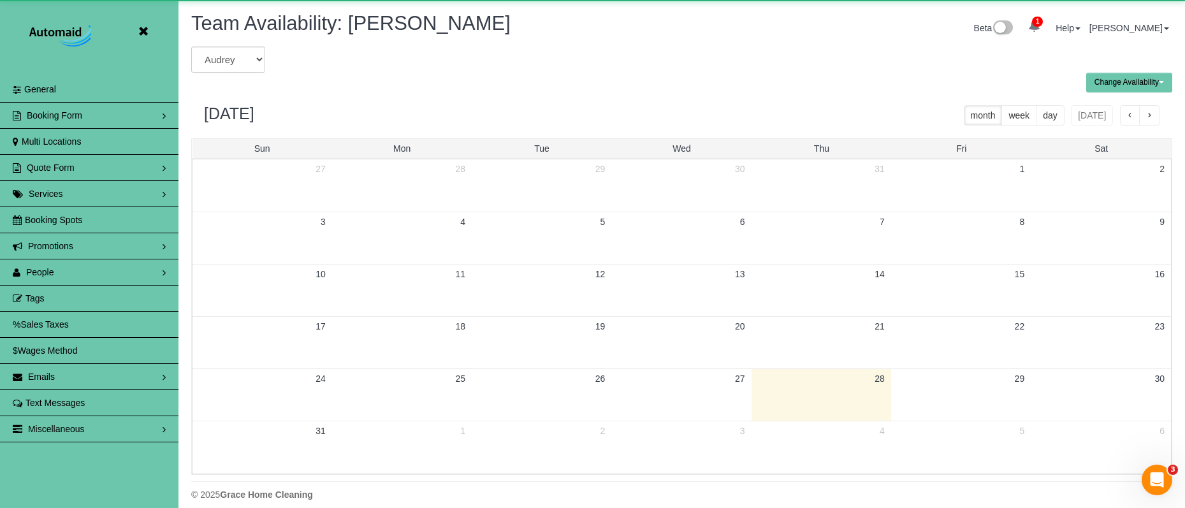
scroll to position [63217, 62551]
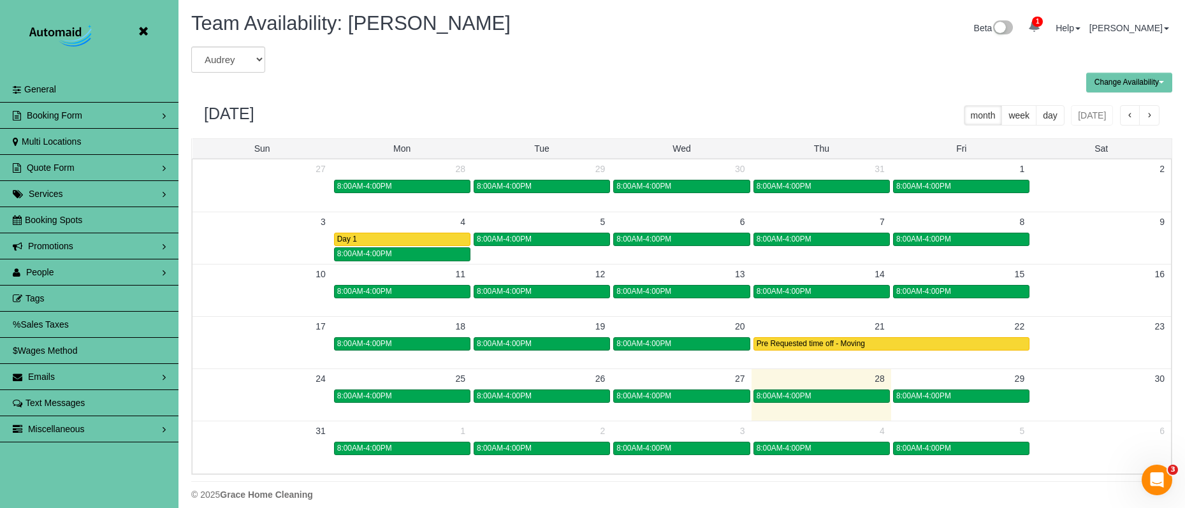
click at [1145, 114] on button "button" at bounding box center [1149, 115] width 20 height 20
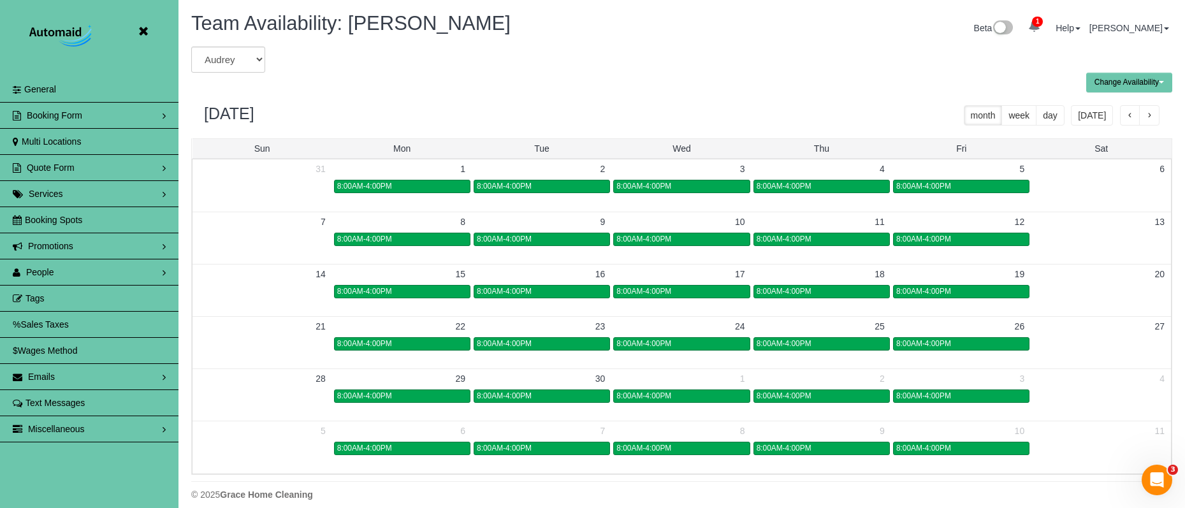
click at [1145, 114] on button "button" at bounding box center [1149, 115] width 20 height 20
click at [838, 291] on div "8:00AM-4:00PM" at bounding box center [822, 292] width 130 height 10
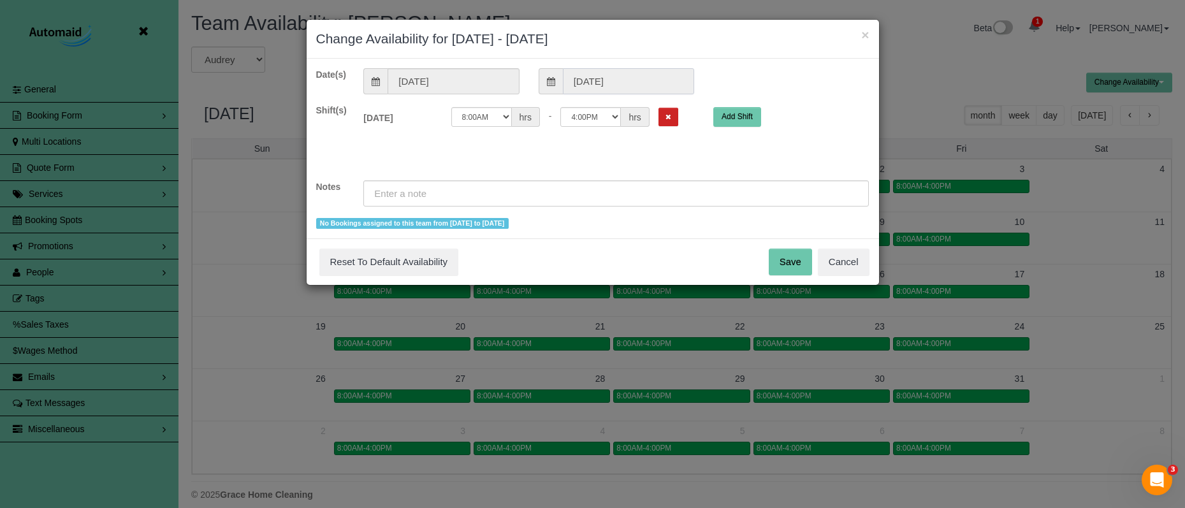
drag, startPoint x: 616, startPoint y: 80, endPoint x: 618, endPoint y: 92, distance: 11.5
click at [616, 80] on input "[DATE]" at bounding box center [628, 81] width 131 height 26
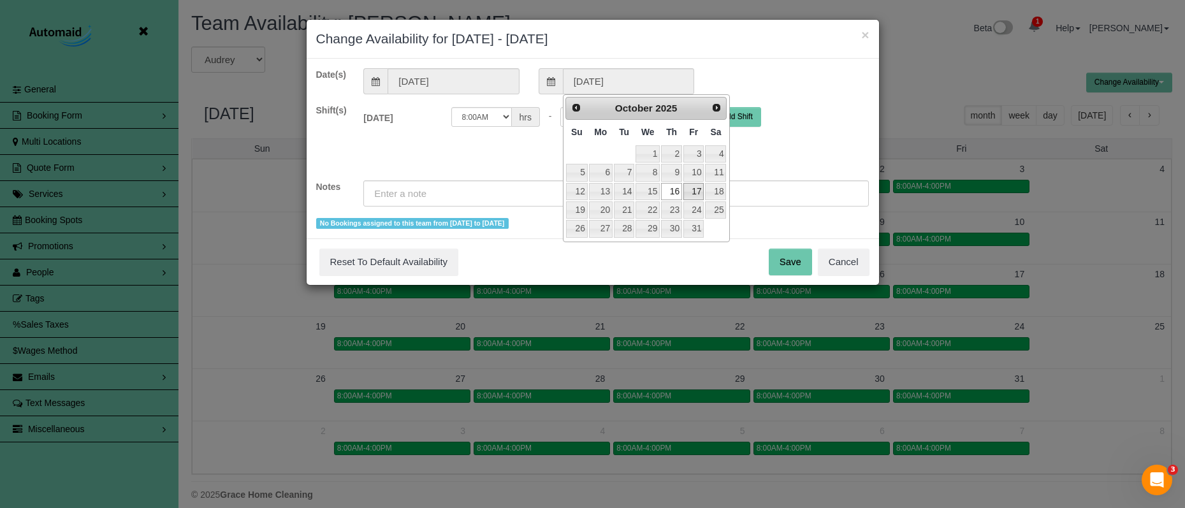
click at [699, 187] on link "17" at bounding box center [693, 191] width 20 height 17
type input "[DATE]"
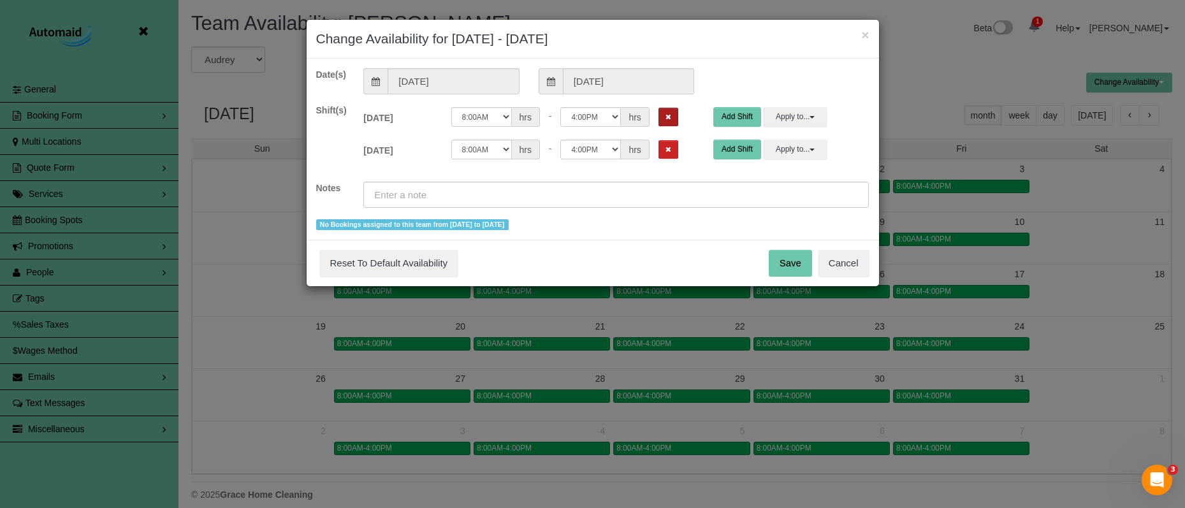
click at [665, 118] on icon "Remove Shift" at bounding box center [668, 116] width 6 height 7
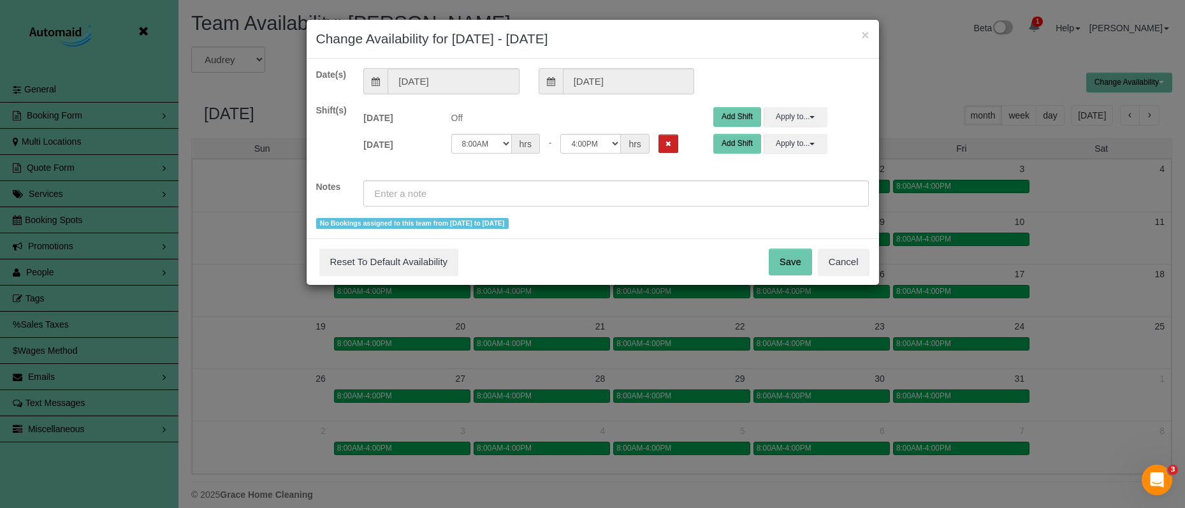
drag, startPoint x: 651, startPoint y: 149, endPoint x: 643, endPoint y: 182, distance: 34.2
click at [658, 149] on button "Remove Shift" at bounding box center [668, 143] width 20 height 18
click at [646, 178] on div "Date(s) [DATE] [DATE] Shift(s) [DATE] Off Add Shift Apply to... All [DATE] [DAT…" at bounding box center [592, 148] width 553 height 161
click at [712, 192] on input "text" at bounding box center [615, 193] width 505 height 26
type input "r"
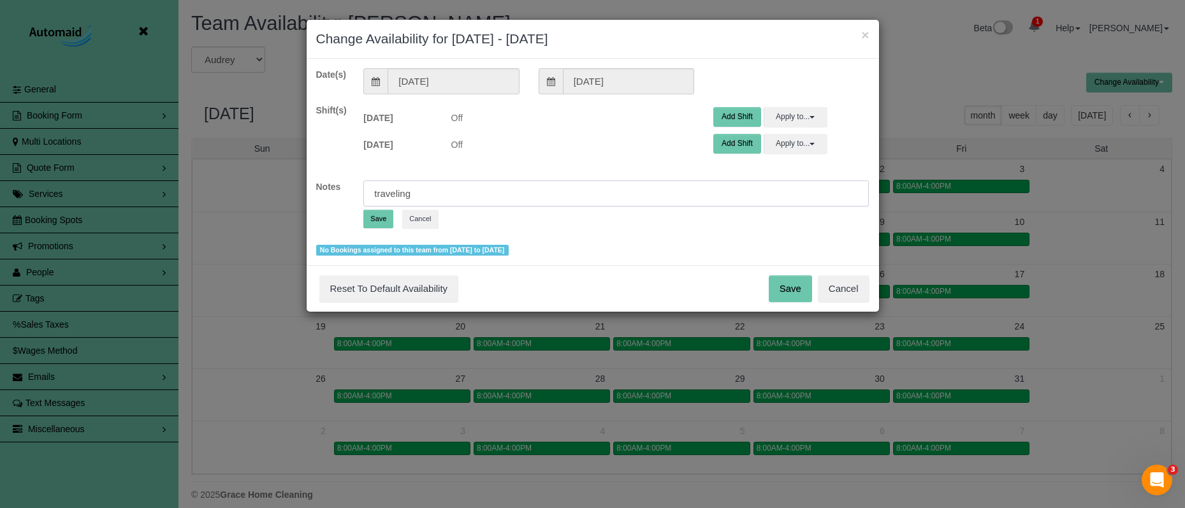
type input "traveling"
click at [366, 214] on button "Save" at bounding box center [378, 219] width 30 height 18
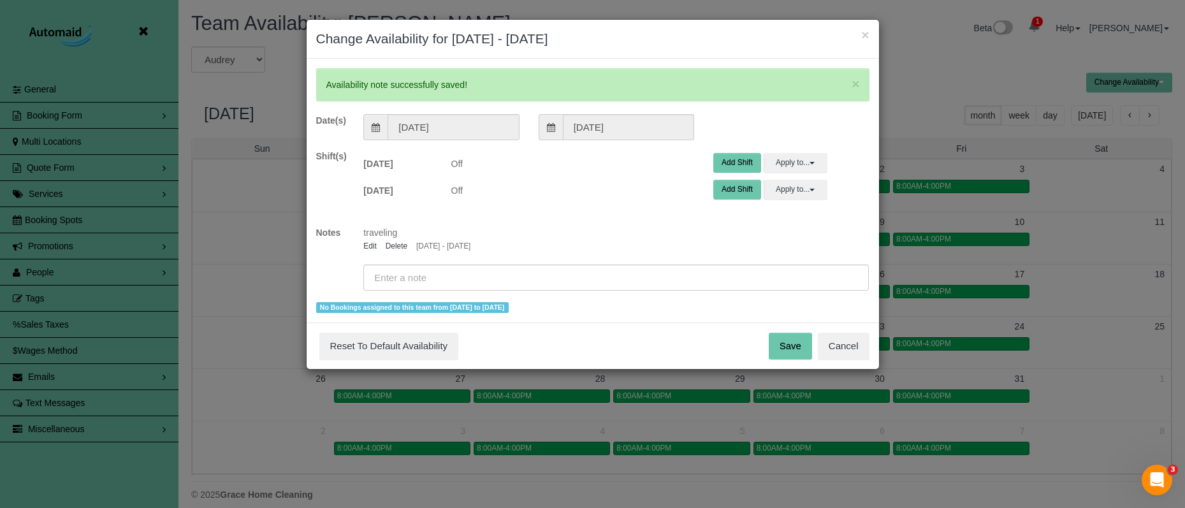
click at [794, 347] on button "Save" at bounding box center [790, 346] width 43 height 27
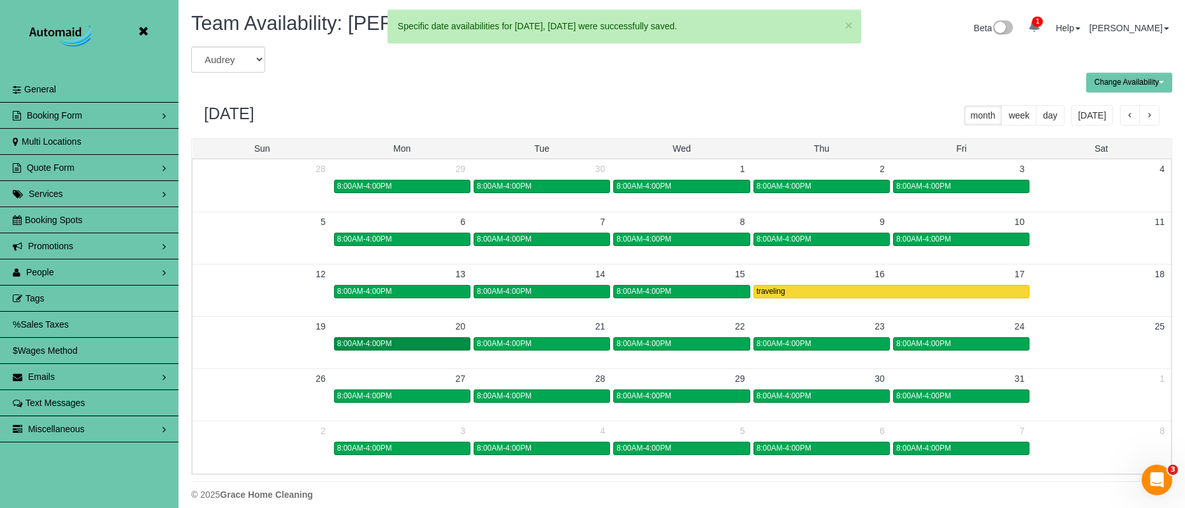
click at [404, 345] on div "8:00AM-4:00PM" at bounding box center [402, 344] width 130 height 10
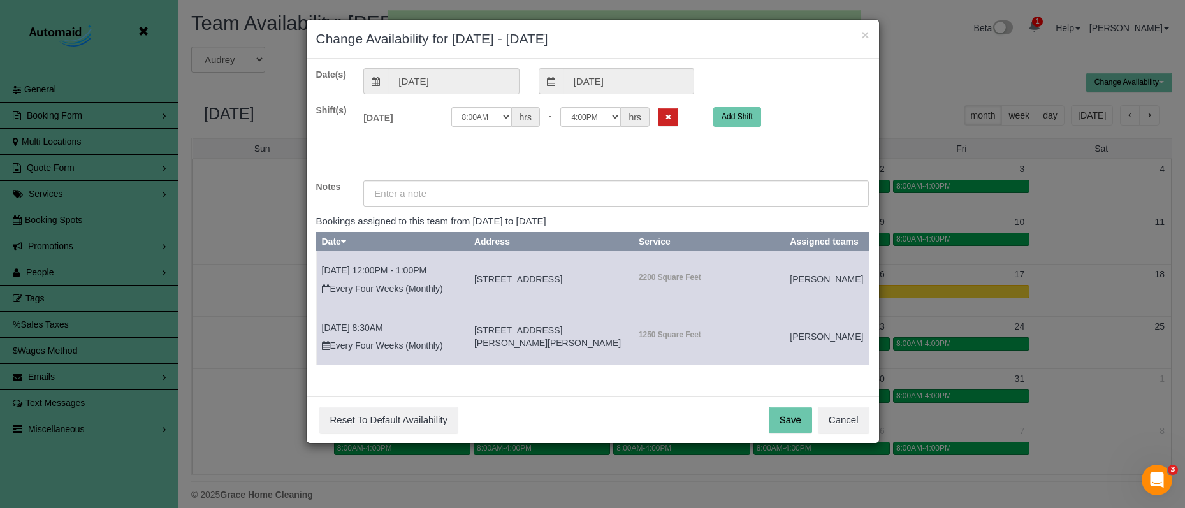
click at [665, 119] on icon "Remove Shift" at bounding box center [668, 116] width 6 height 7
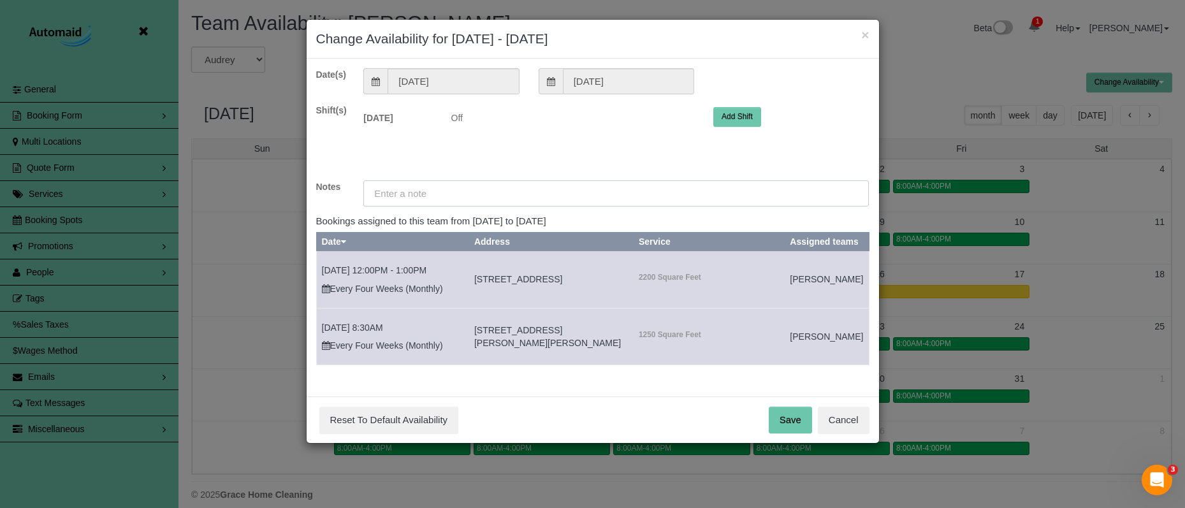
click at [555, 196] on input "text" at bounding box center [615, 193] width 505 height 26
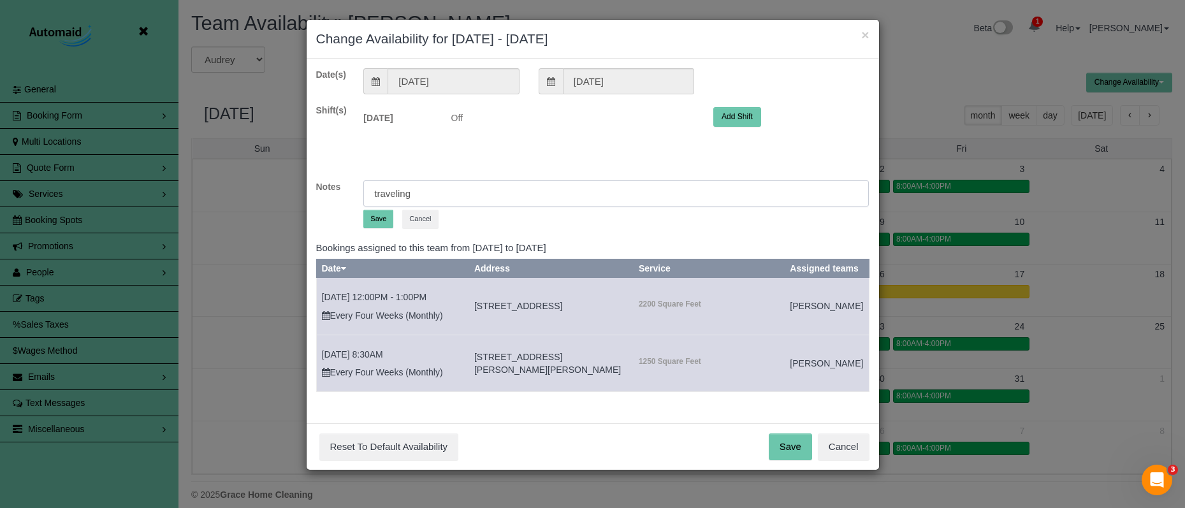
type input "traveling"
click at [375, 220] on button "Save" at bounding box center [378, 219] width 30 height 18
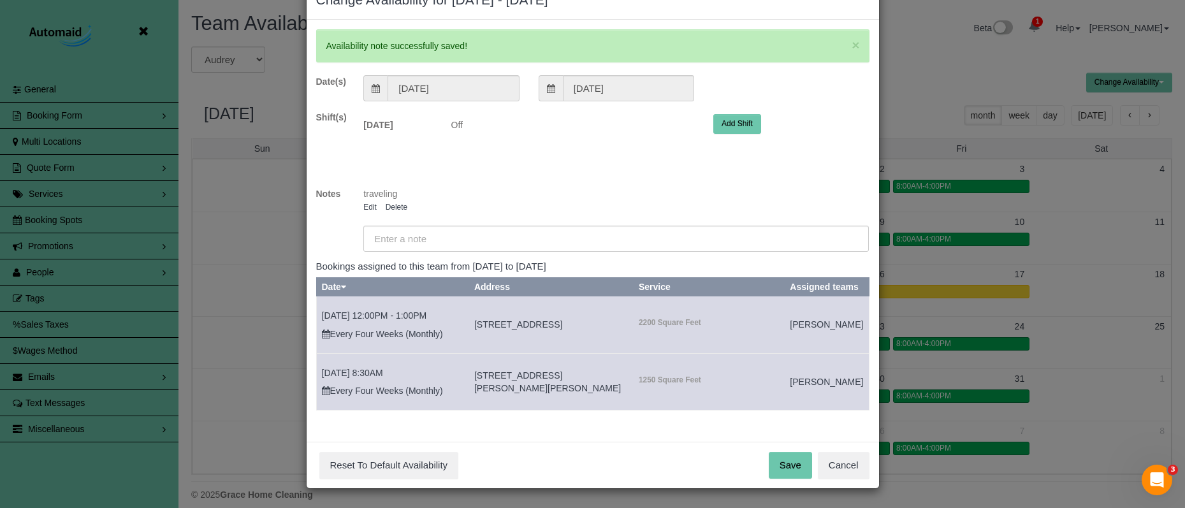
click at [783, 463] on button "Save" at bounding box center [790, 465] width 43 height 27
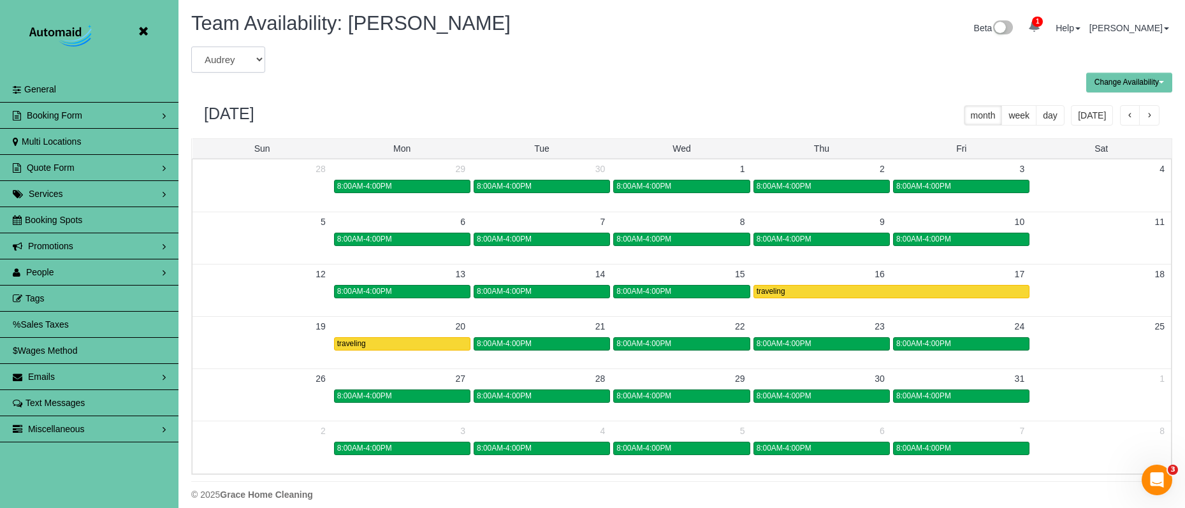
select select "number:3820"
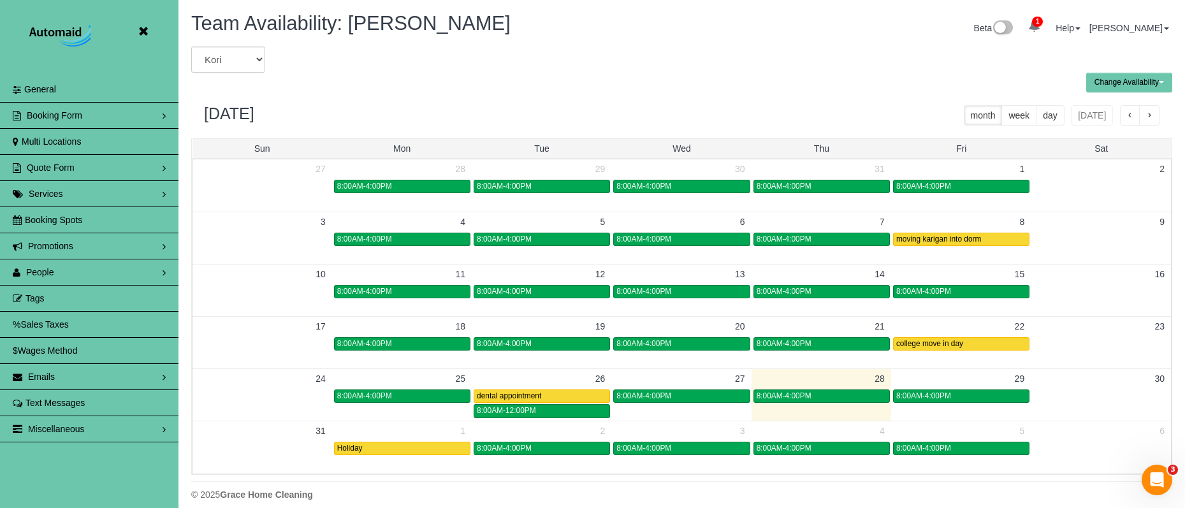
click at [1146, 114] on span "button" at bounding box center [1149, 116] width 6 height 9
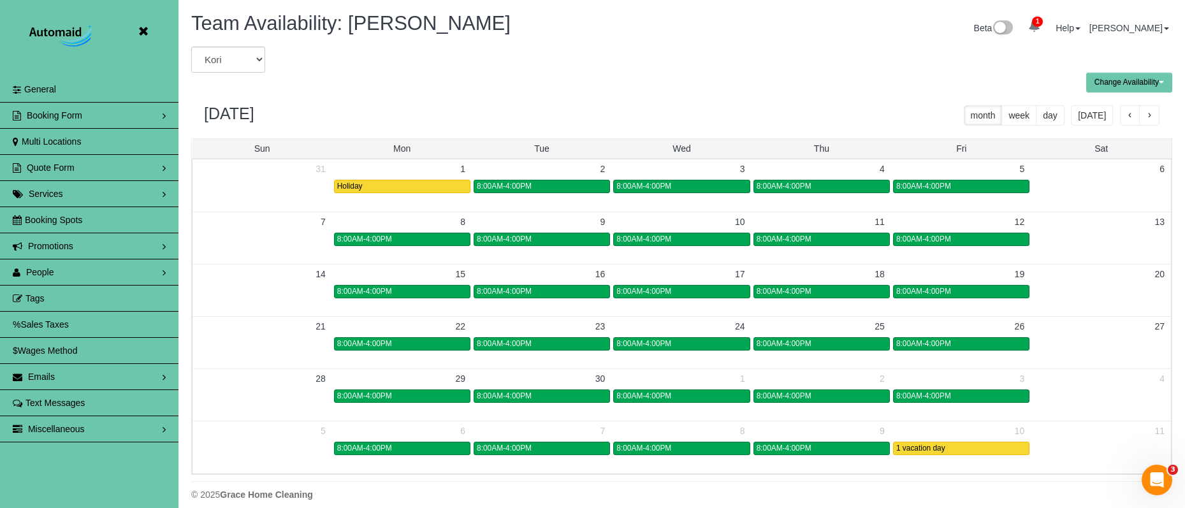
click at [1145, 114] on button "button" at bounding box center [1149, 115] width 20 height 20
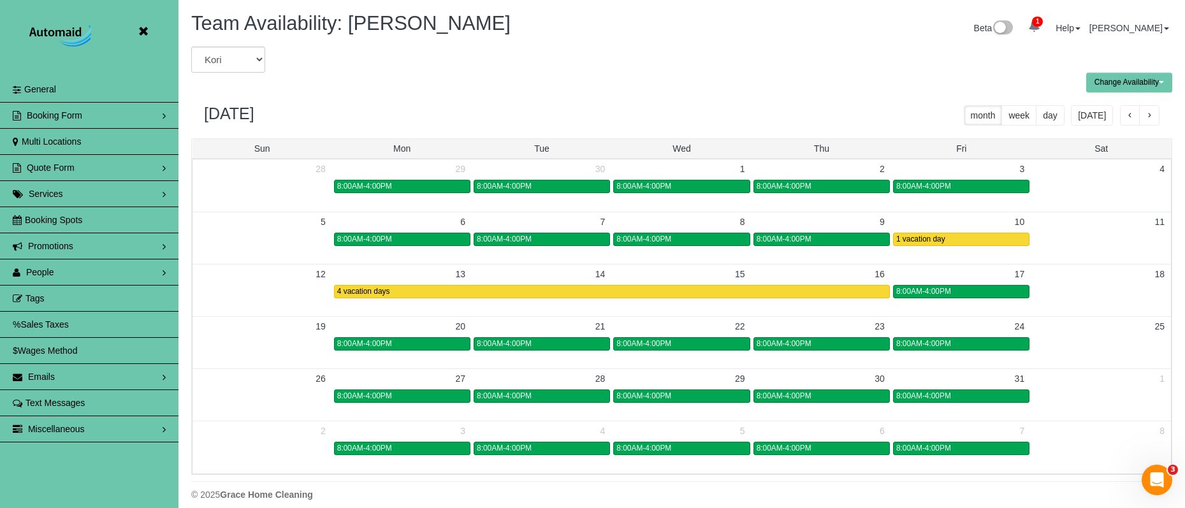
click at [148, 35] on link at bounding box center [146, 31] width 19 height 19
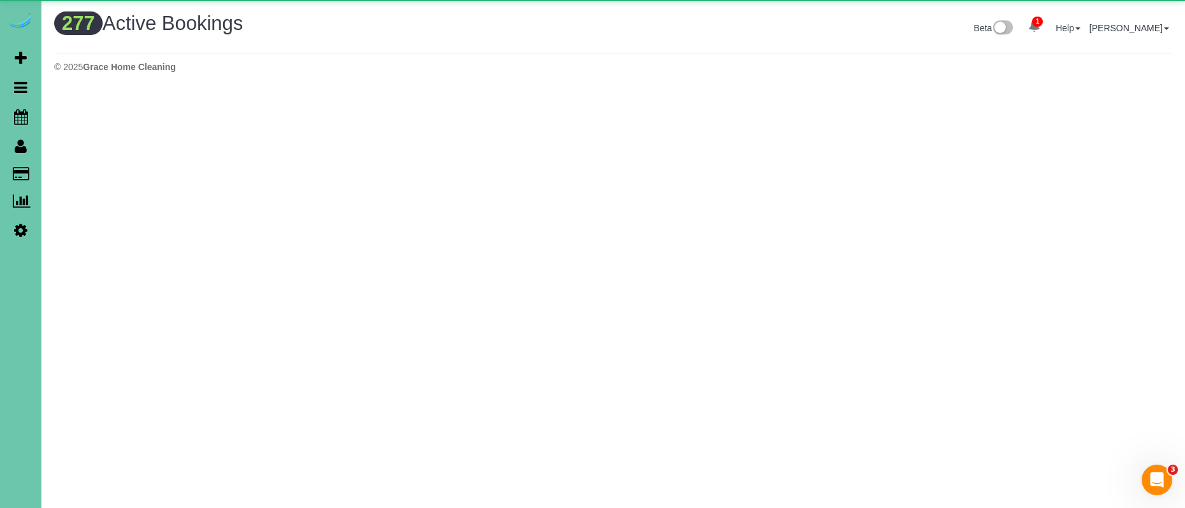
scroll to position [1050, 1185]
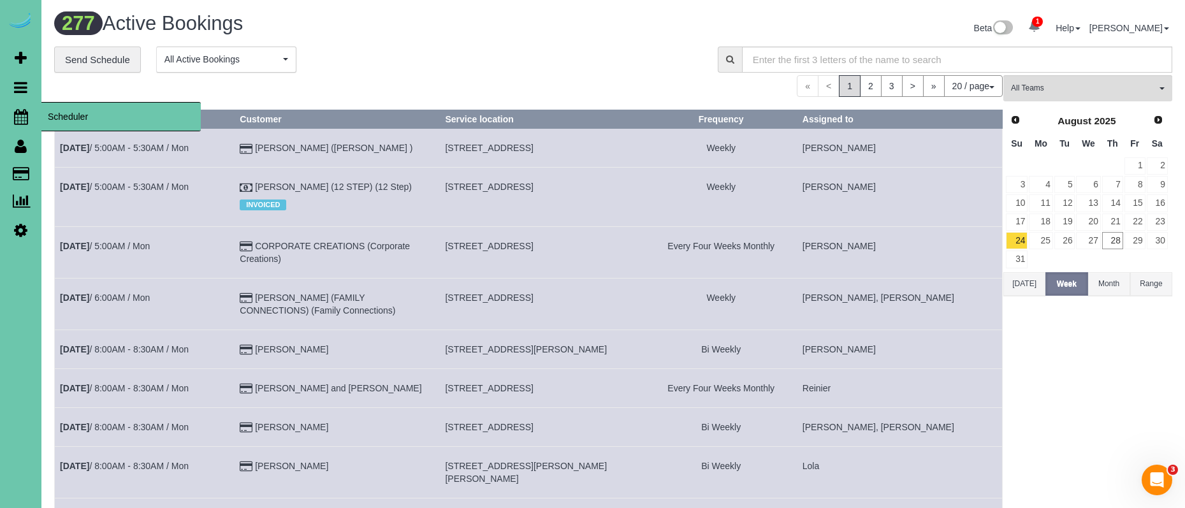
click at [22, 113] on icon at bounding box center [21, 116] width 14 height 15
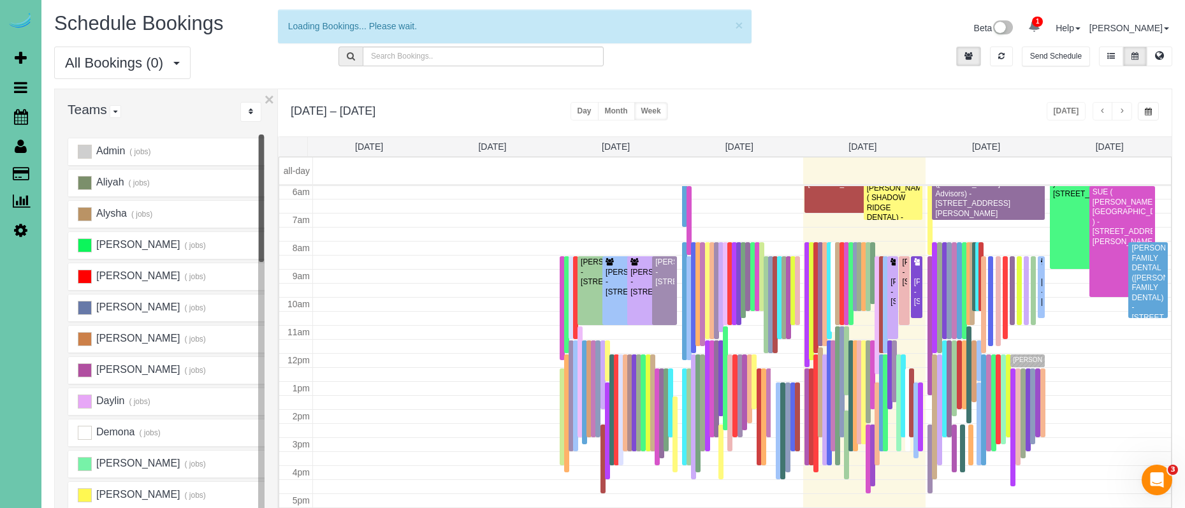
click at [1149, 106] on button "button" at bounding box center [1148, 111] width 21 height 18
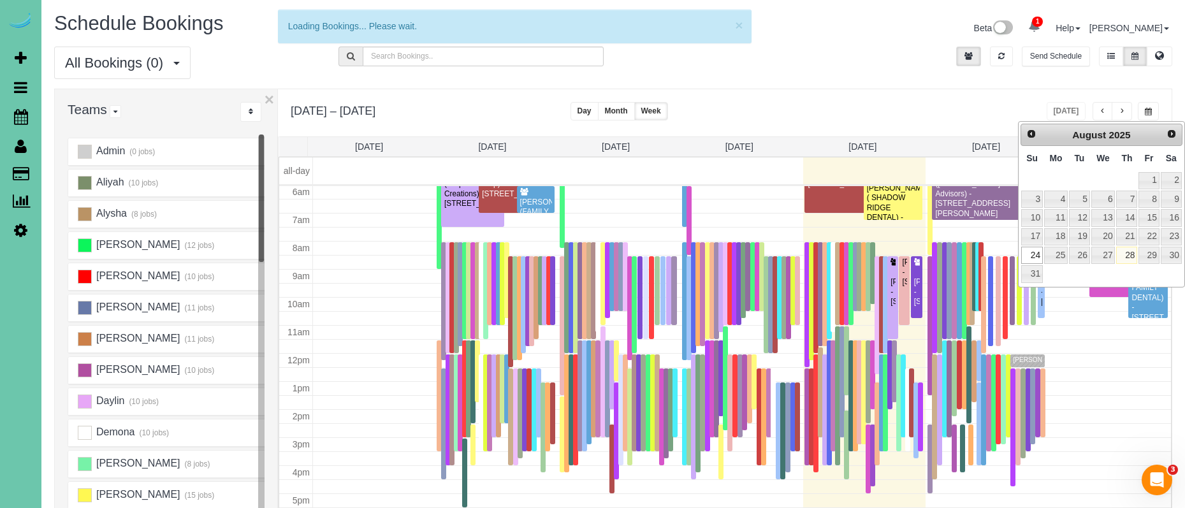
scroll to position [169, 0]
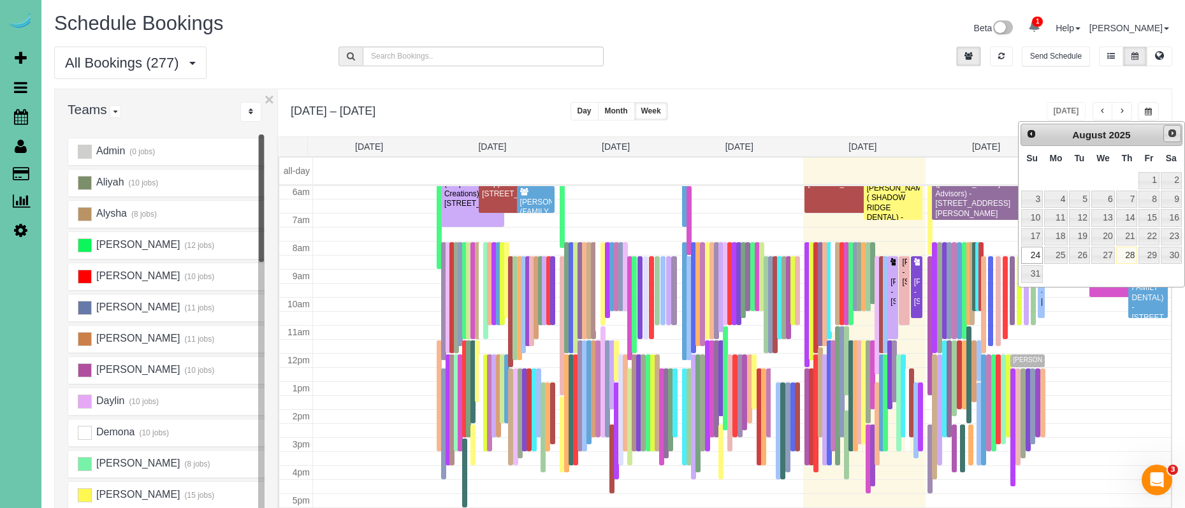
click at [1175, 132] on span "Next" at bounding box center [1172, 133] width 10 height 10
click at [1099, 178] on link "3" at bounding box center [1103, 180] width 24 height 17
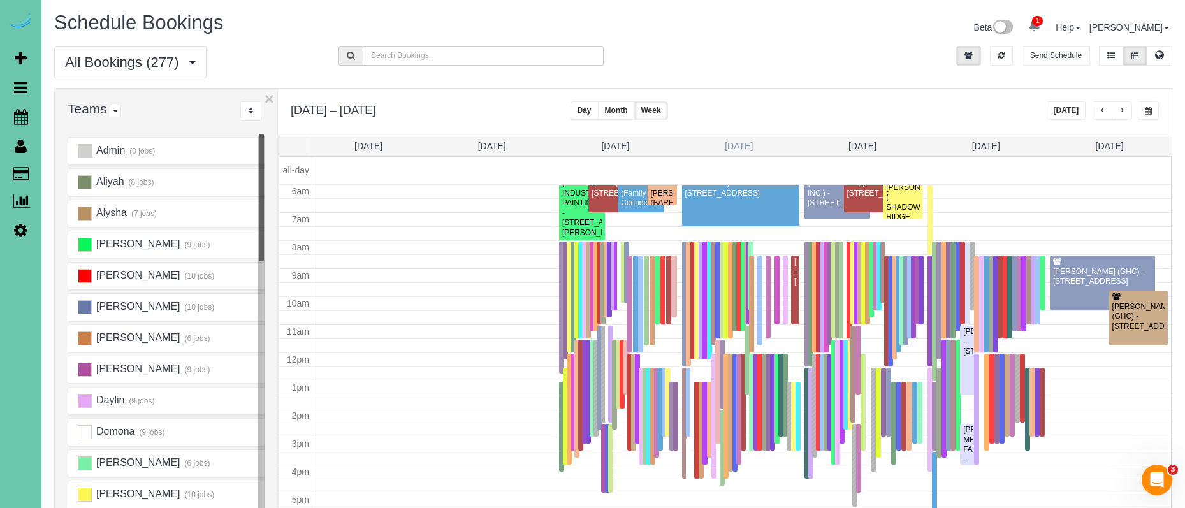
click at [737, 147] on link "[DATE]" at bounding box center [739, 146] width 28 height 10
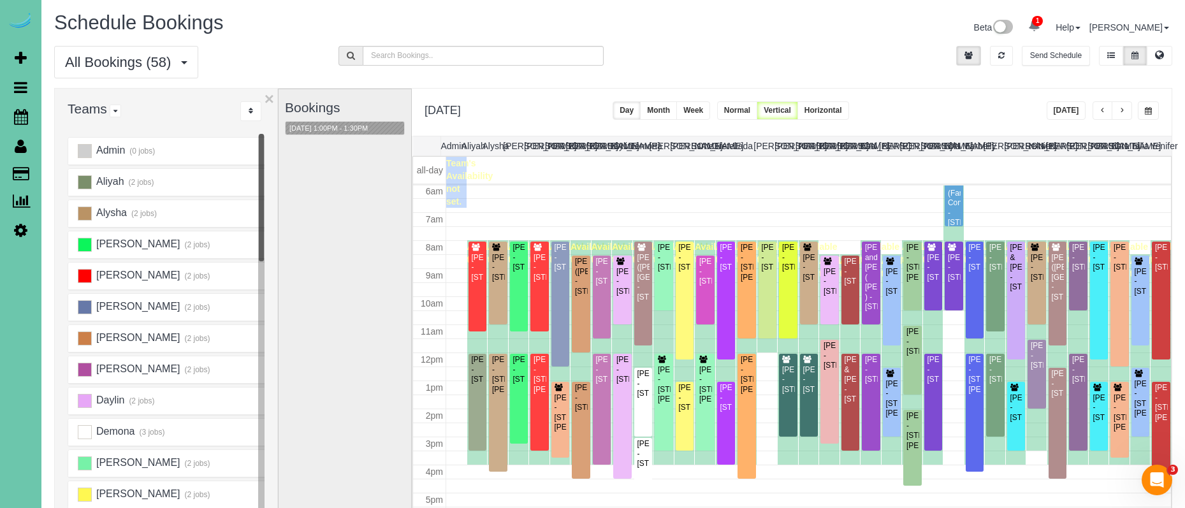
drag, startPoint x: 1143, startPoint y: 108, endPoint x: 1124, endPoint y: 119, distance: 22.0
click at [1143, 108] on button "button" at bounding box center [1148, 110] width 21 height 18
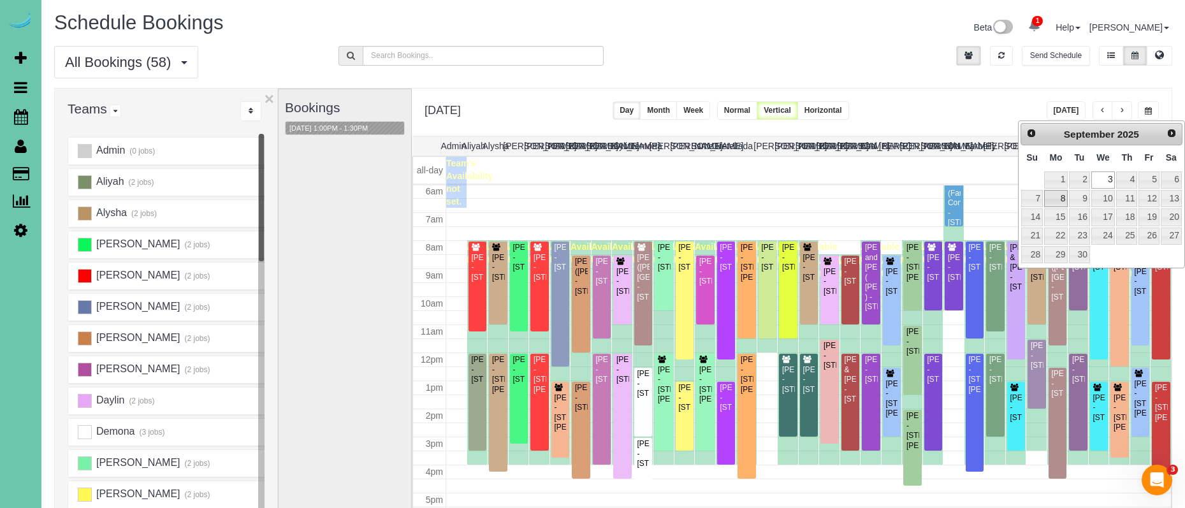
click at [1055, 201] on link "8" at bounding box center [1056, 198] width 24 height 17
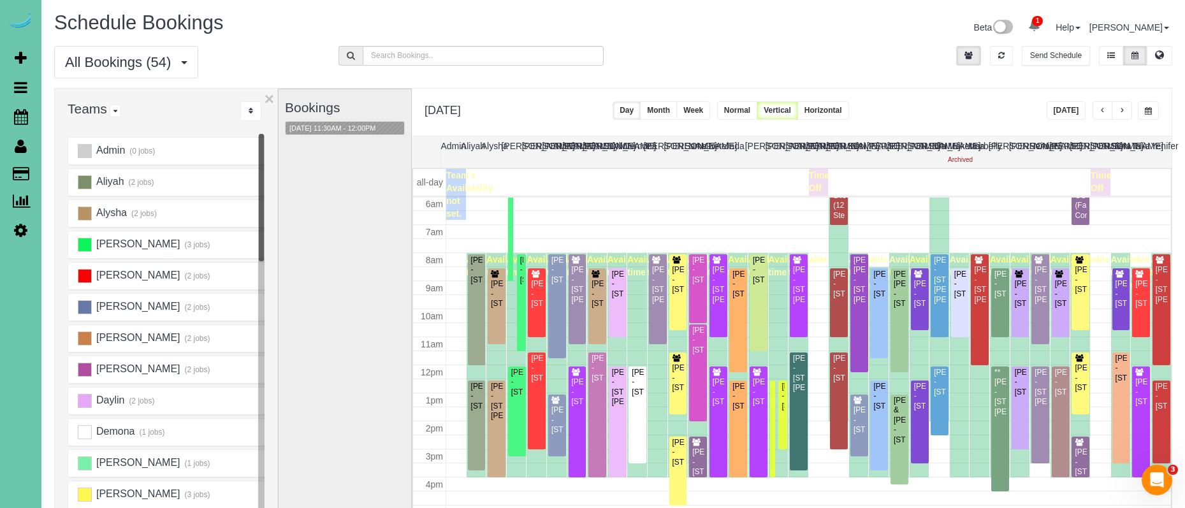
click at [1120, 110] on span "button" at bounding box center [1122, 111] width 6 height 8
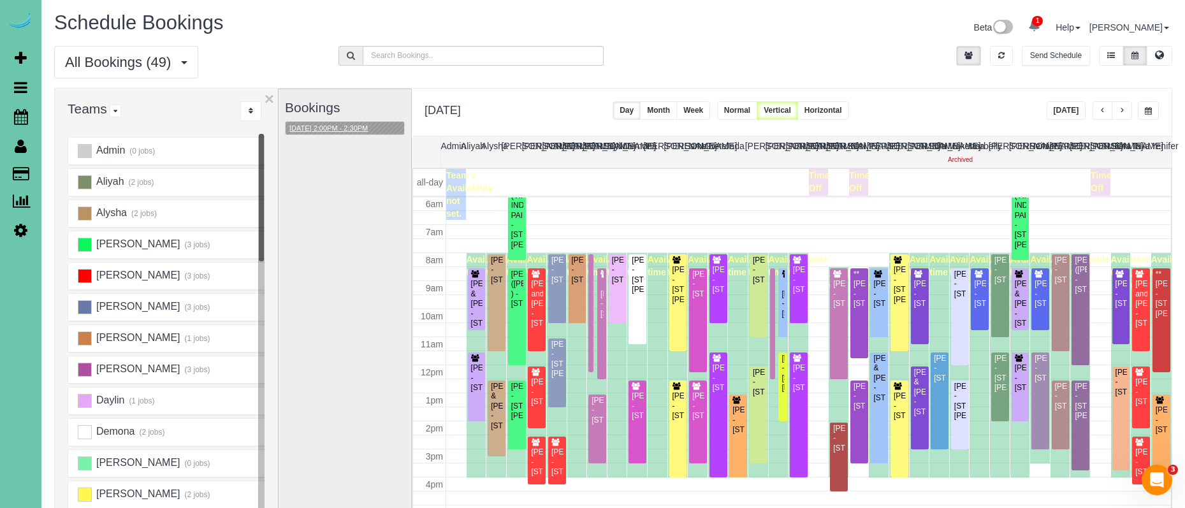
click at [354, 129] on button "[DATE] 2:00PM - 2:30PM" at bounding box center [329, 128] width 86 height 13
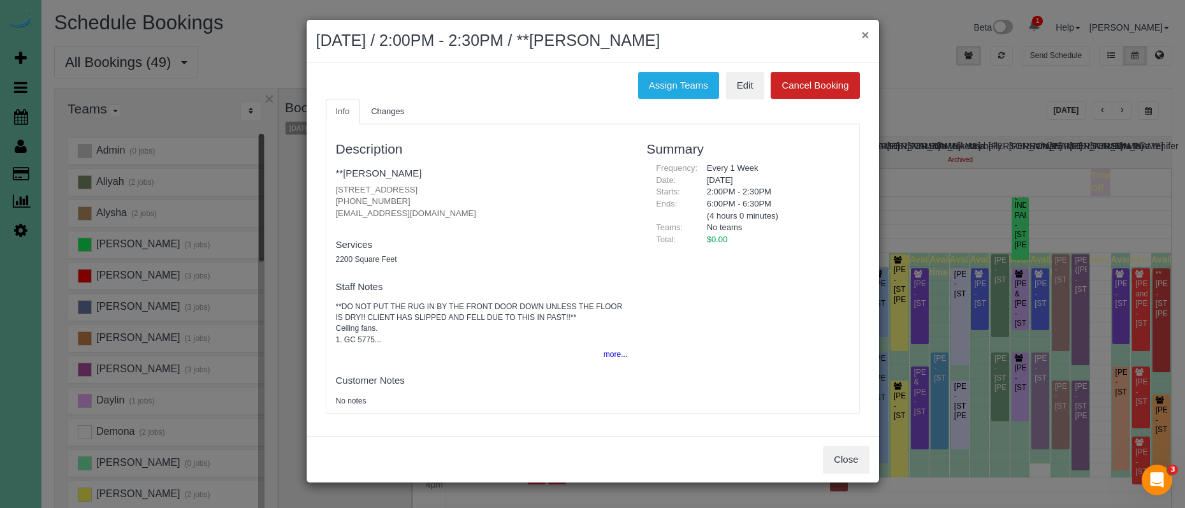
click at [864, 36] on button "×" at bounding box center [865, 34] width 8 height 13
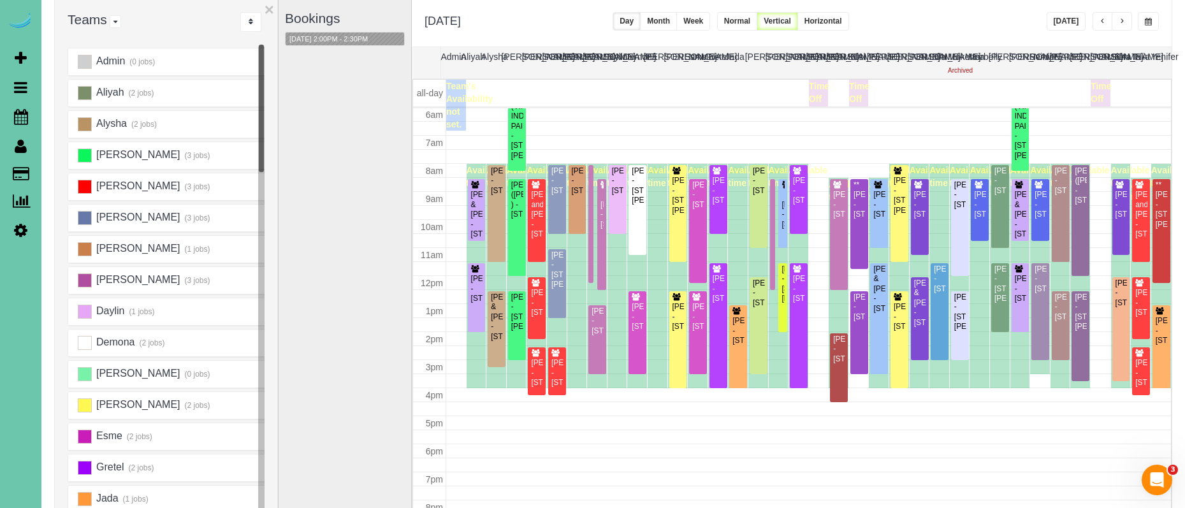
click at [1119, 18] on span "button" at bounding box center [1122, 22] width 6 height 8
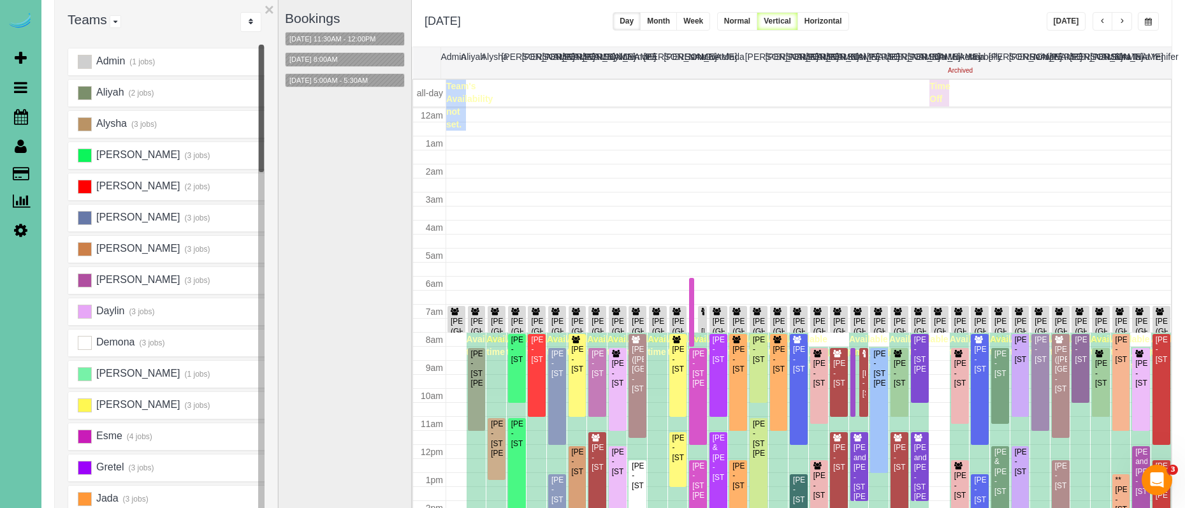
scroll to position [169, 0]
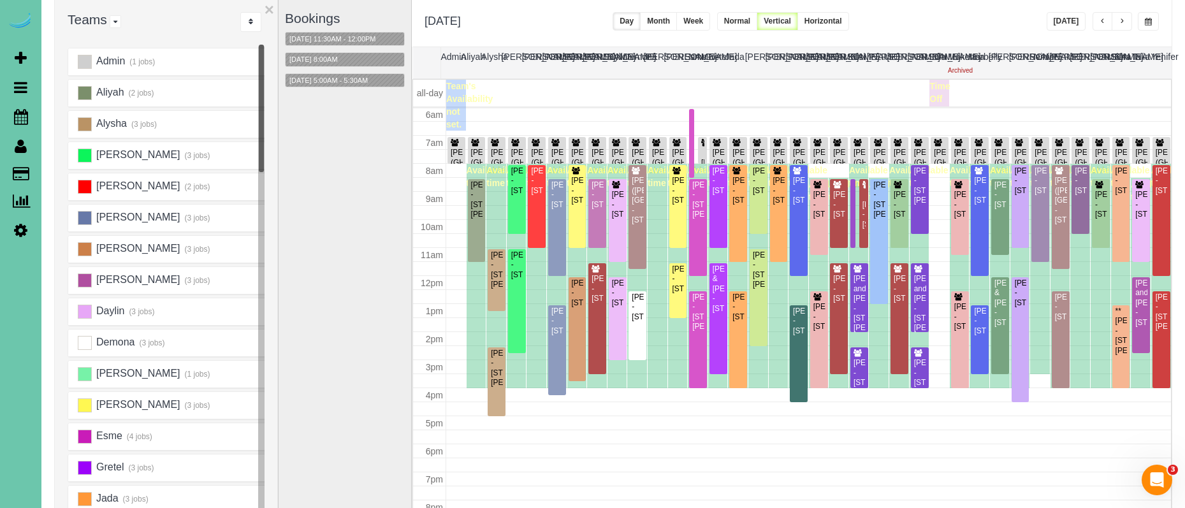
click at [1120, 18] on span "button" at bounding box center [1122, 22] width 6 height 8
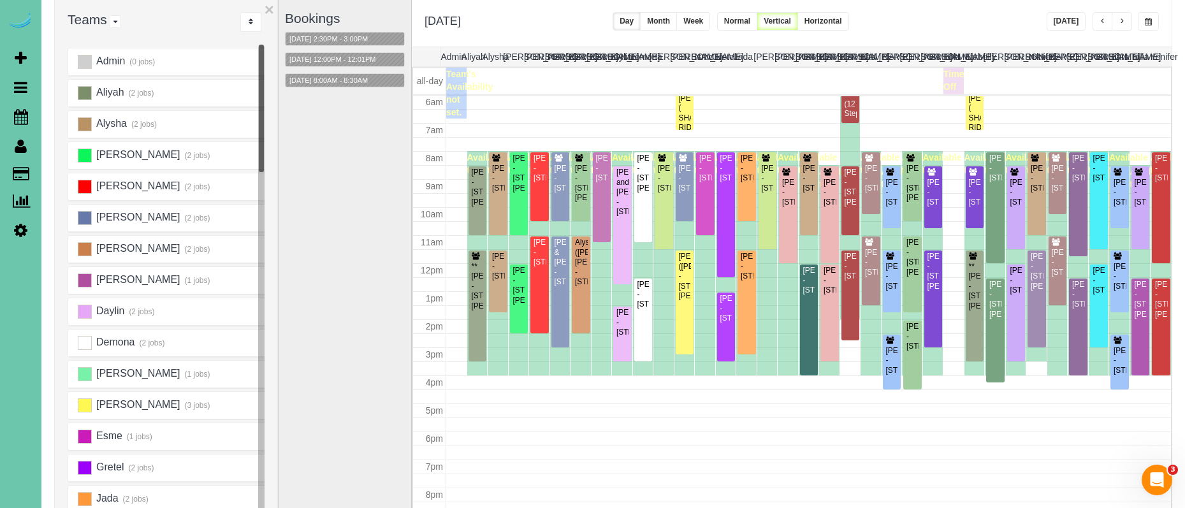
click at [1120, 18] on span "button" at bounding box center [1122, 22] width 6 height 8
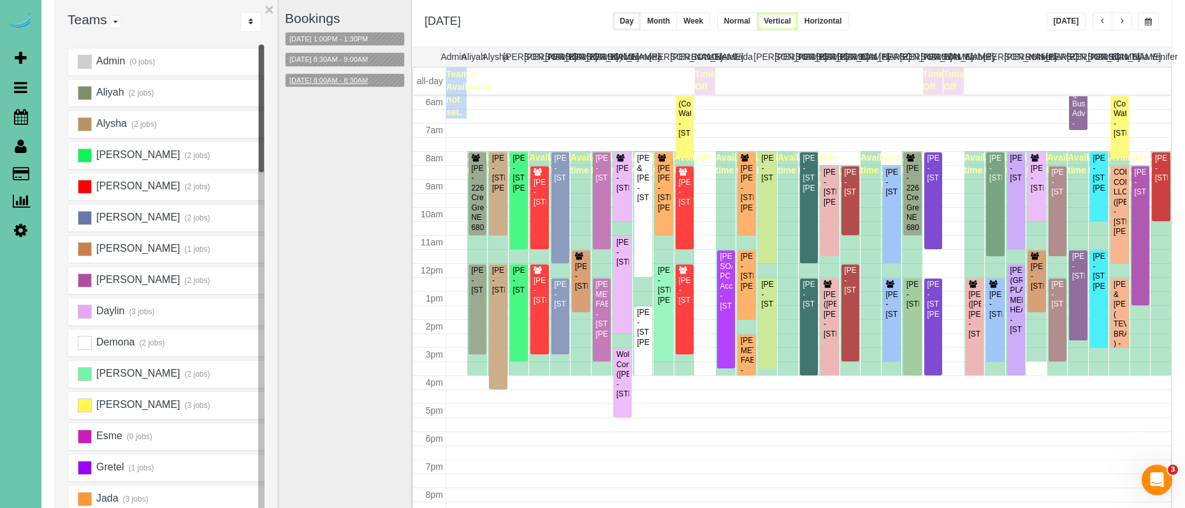
click at [320, 76] on button "[DATE] 8:00AM - 8:30AM" at bounding box center [329, 80] width 86 height 13
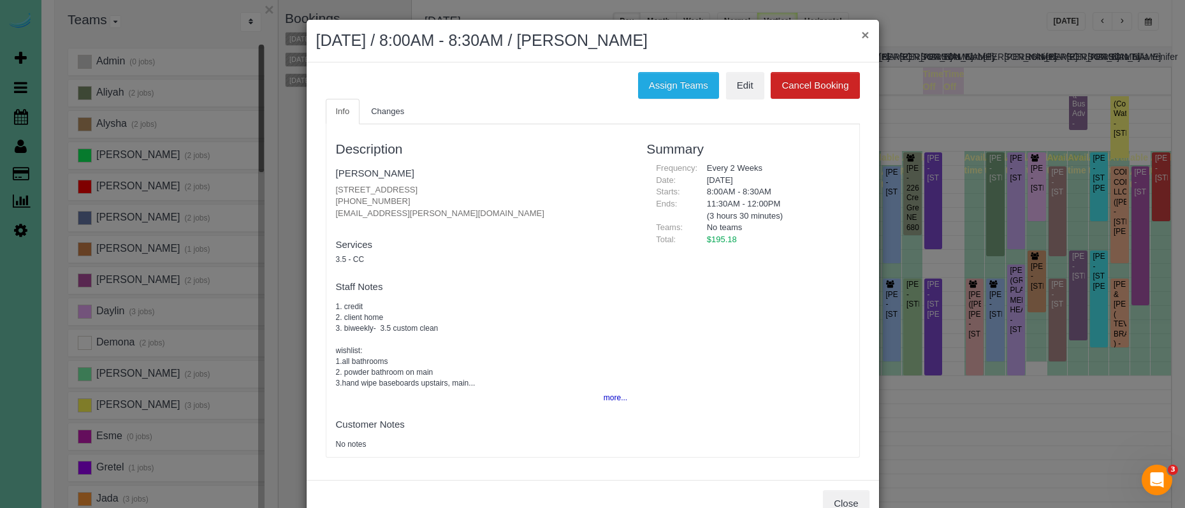
click at [864, 33] on button "×" at bounding box center [865, 34] width 8 height 13
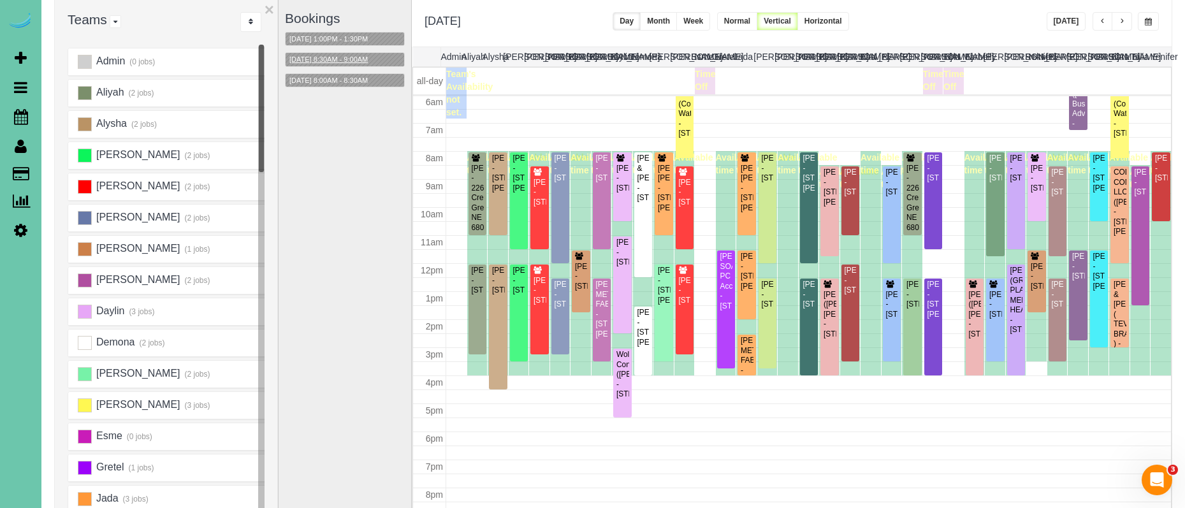
click at [363, 64] on button "[DATE] 8:30AM - 9:00AM" at bounding box center [329, 59] width 86 height 13
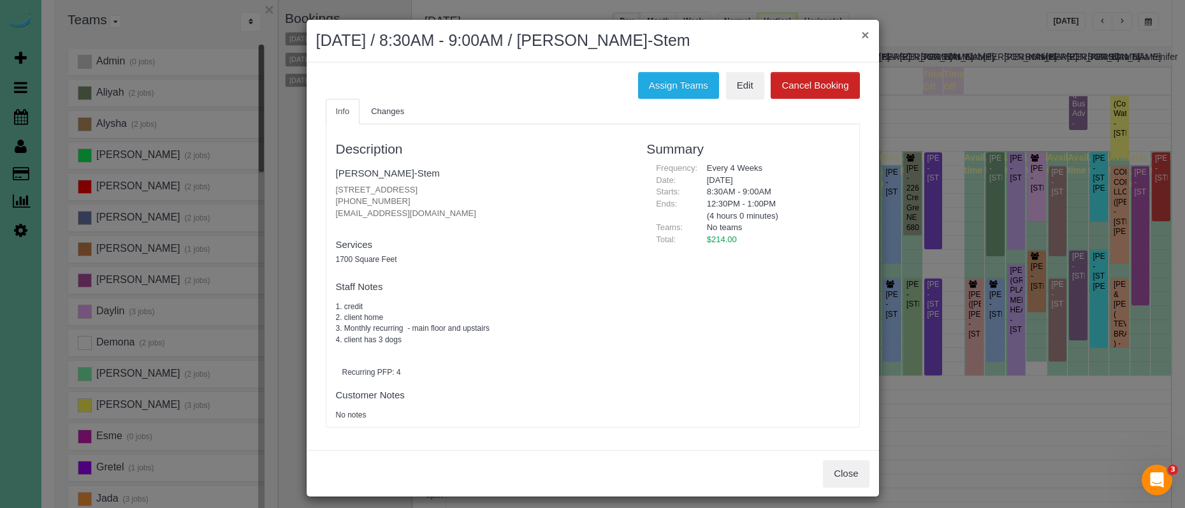
click at [863, 38] on button "×" at bounding box center [865, 34] width 8 height 13
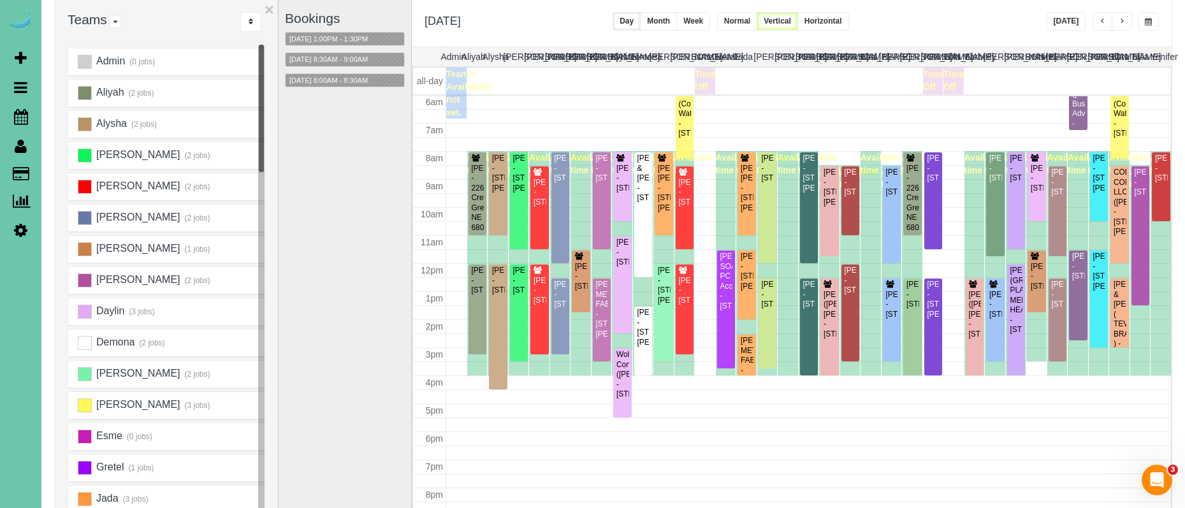
drag, startPoint x: 1149, startPoint y: 20, endPoint x: 1135, endPoint y: 31, distance: 17.7
click at [1149, 21] on span "button" at bounding box center [1148, 22] width 7 height 8
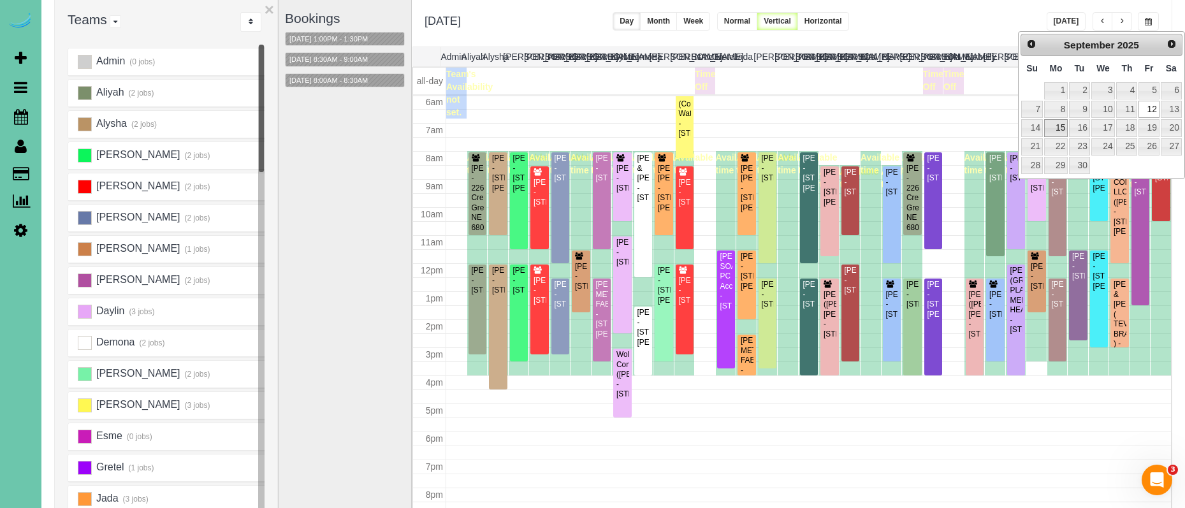
click at [1056, 124] on link "15" at bounding box center [1056, 127] width 24 height 17
type input "**********"
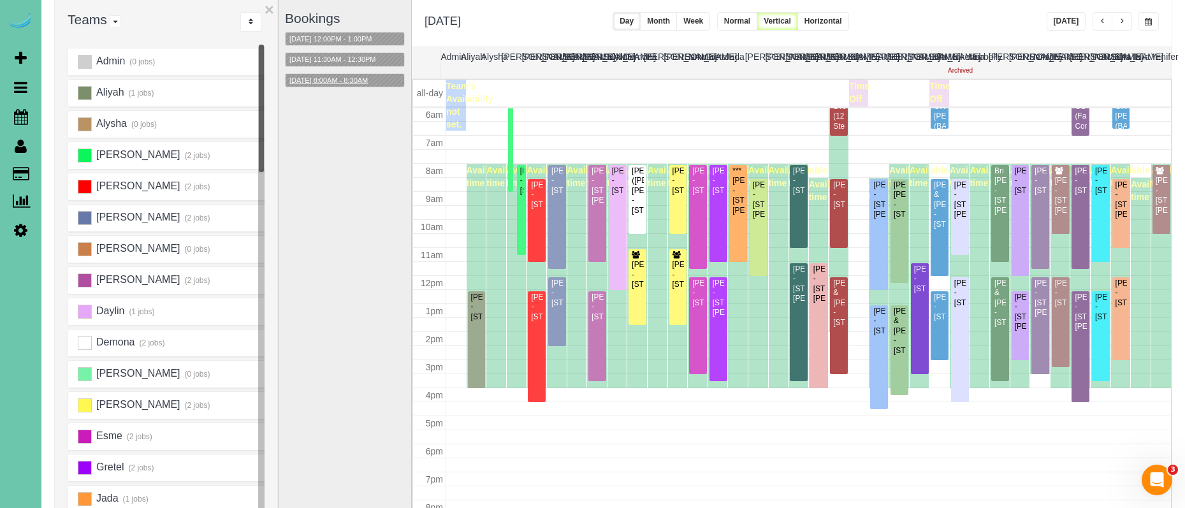
click at [359, 79] on button "[DATE] 8:00AM - 8:30AM" at bounding box center [329, 80] width 86 height 13
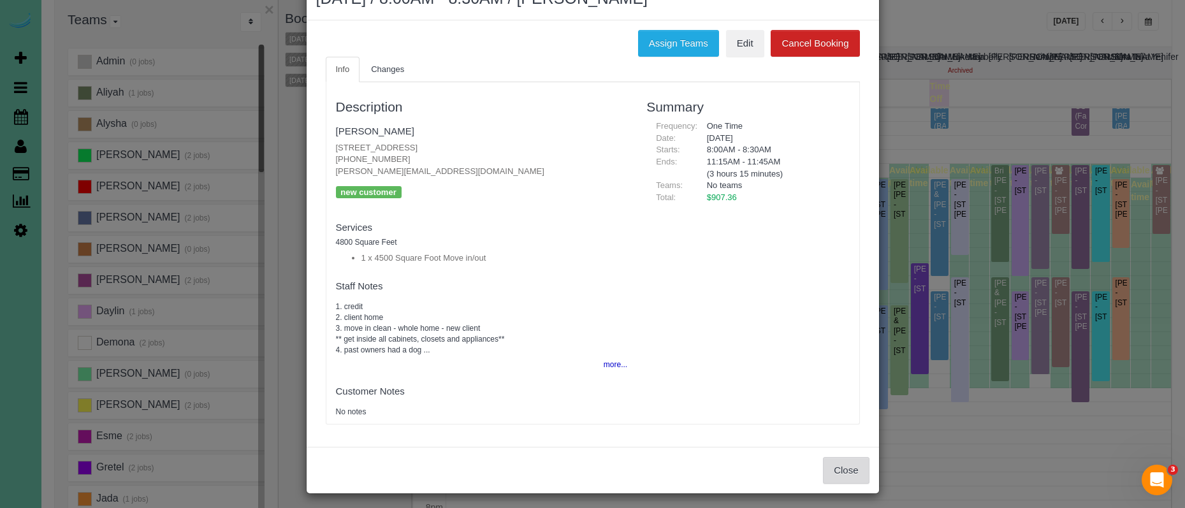
scroll to position [41, 0]
click at [847, 464] on button "Close" at bounding box center [846, 471] width 46 height 27
